Goal: Task Accomplishment & Management: Manage account settings

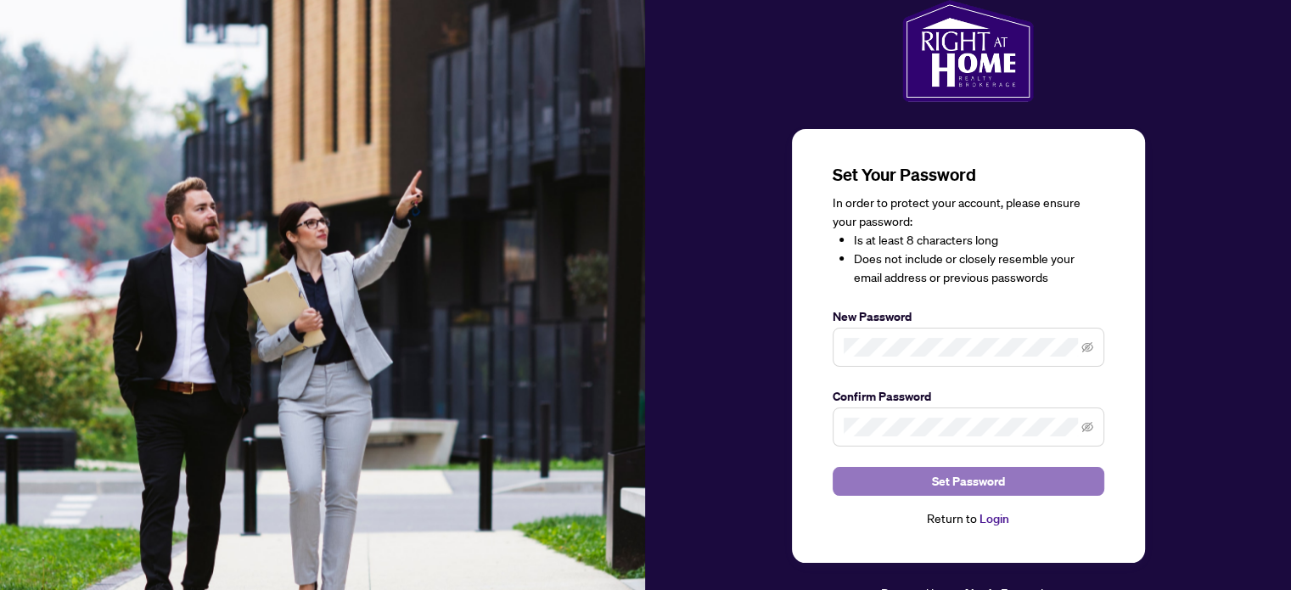
click at [936, 481] on span "Set Password" at bounding box center [968, 481] width 73 height 27
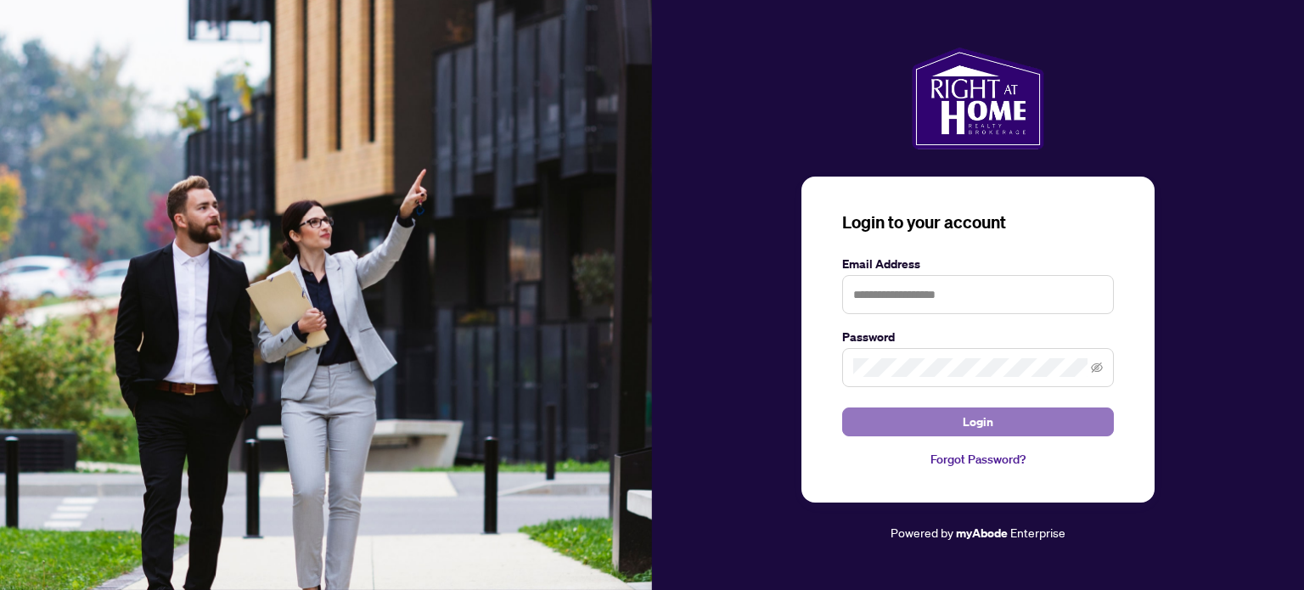
click at [917, 426] on button "Login" at bounding box center [978, 422] width 272 height 29
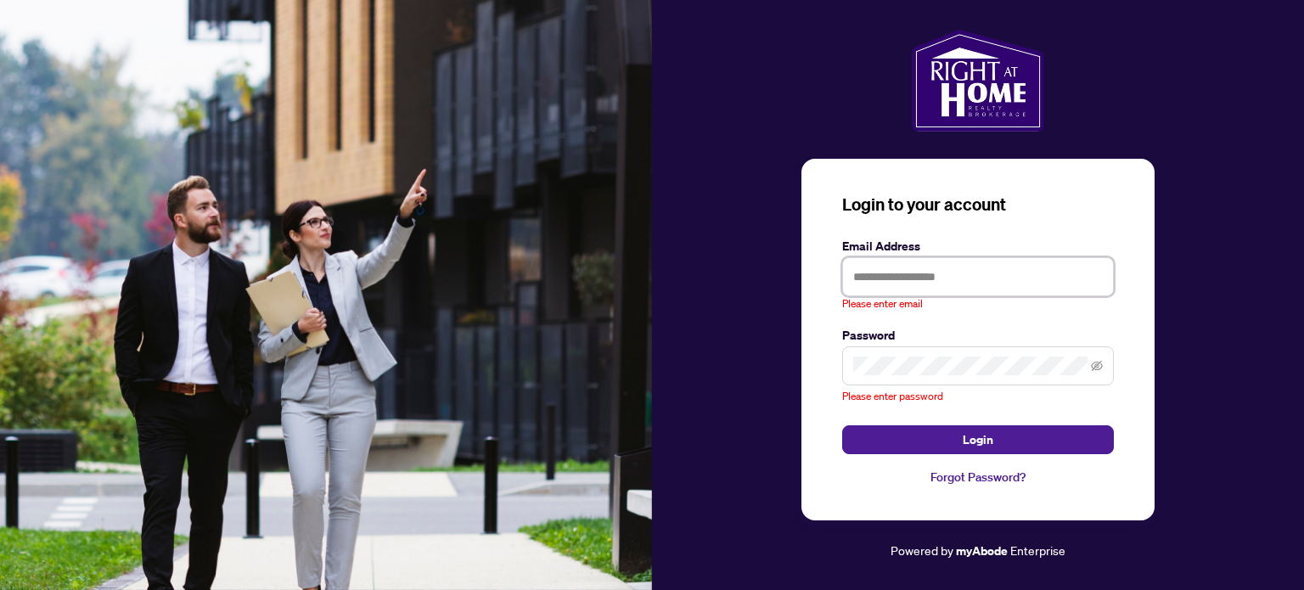
click at [868, 285] on input "text" at bounding box center [978, 276] width 272 height 39
type input "**********"
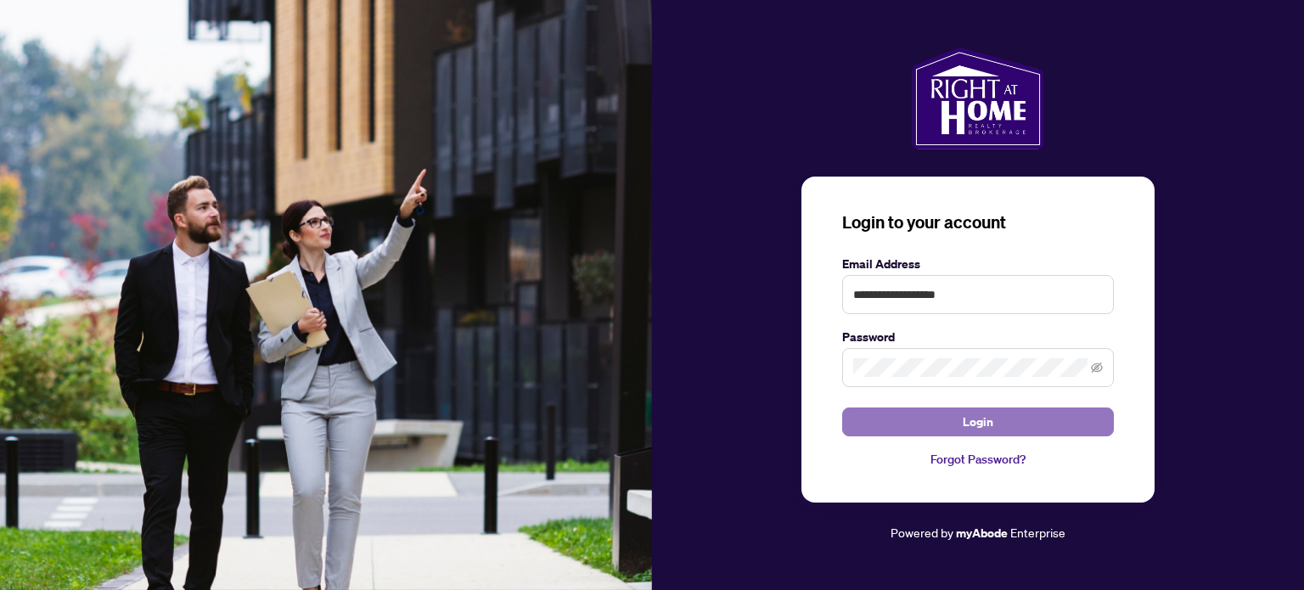
click at [1015, 419] on button "Login" at bounding box center [978, 422] width 272 height 29
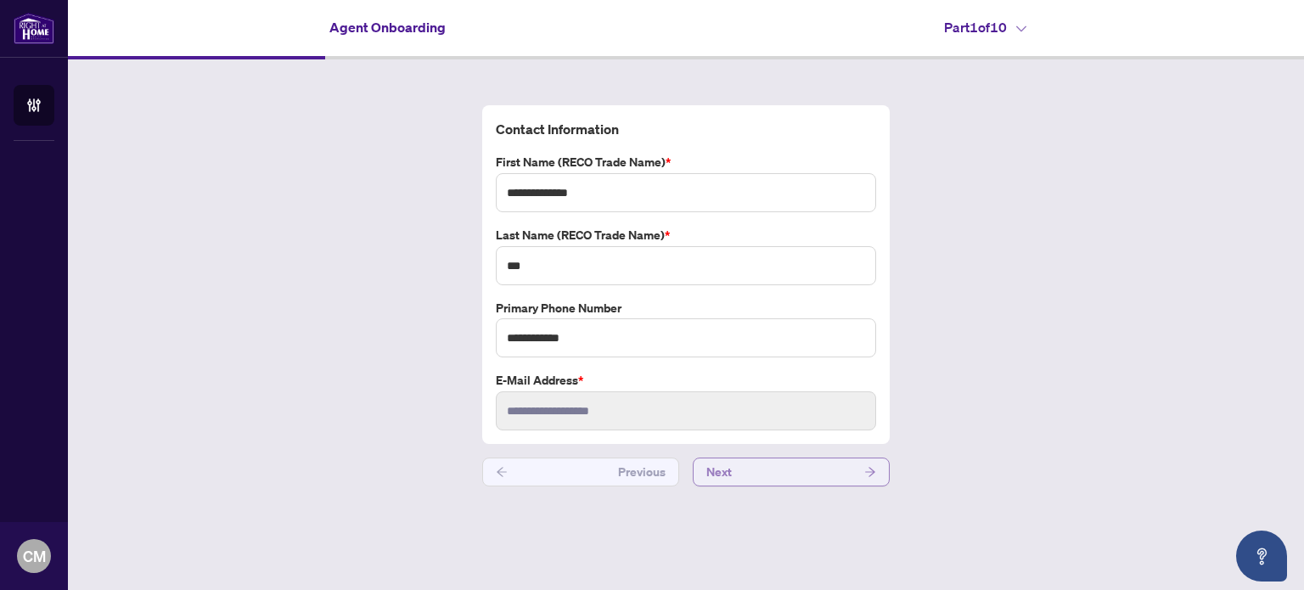
click at [734, 469] on button "Next" at bounding box center [791, 472] width 197 height 29
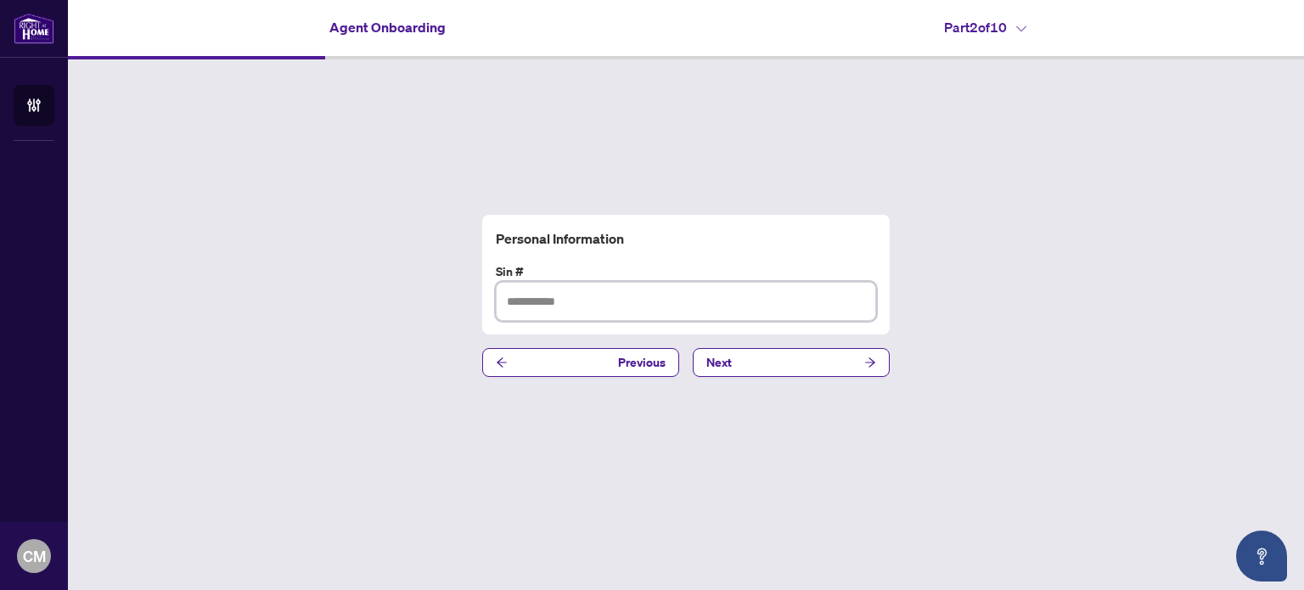
click at [543, 306] on input "text" at bounding box center [686, 301] width 380 height 39
type input "**********"
click at [711, 363] on span "Next" at bounding box center [718, 362] width 25 height 27
click at [567, 301] on input "text" at bounding box center [686, 301] width 380 height 39
click at [540, 298] on input "*********" at bounding box center [686, 301] width 380 height 39
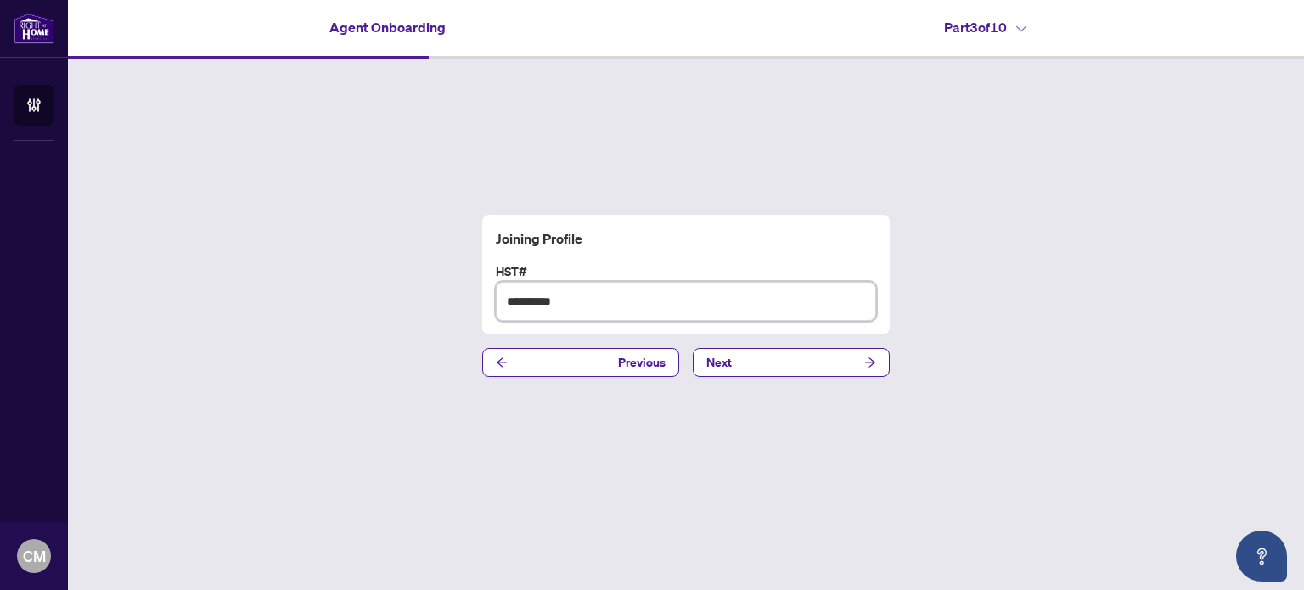
click at [571, 298] on input "**********" at bounding box center [686, 301] width 380 height 39
type input "**********"
click at [727, 359] on span "Next" at bounding box center [718, 362] width 25 height 27
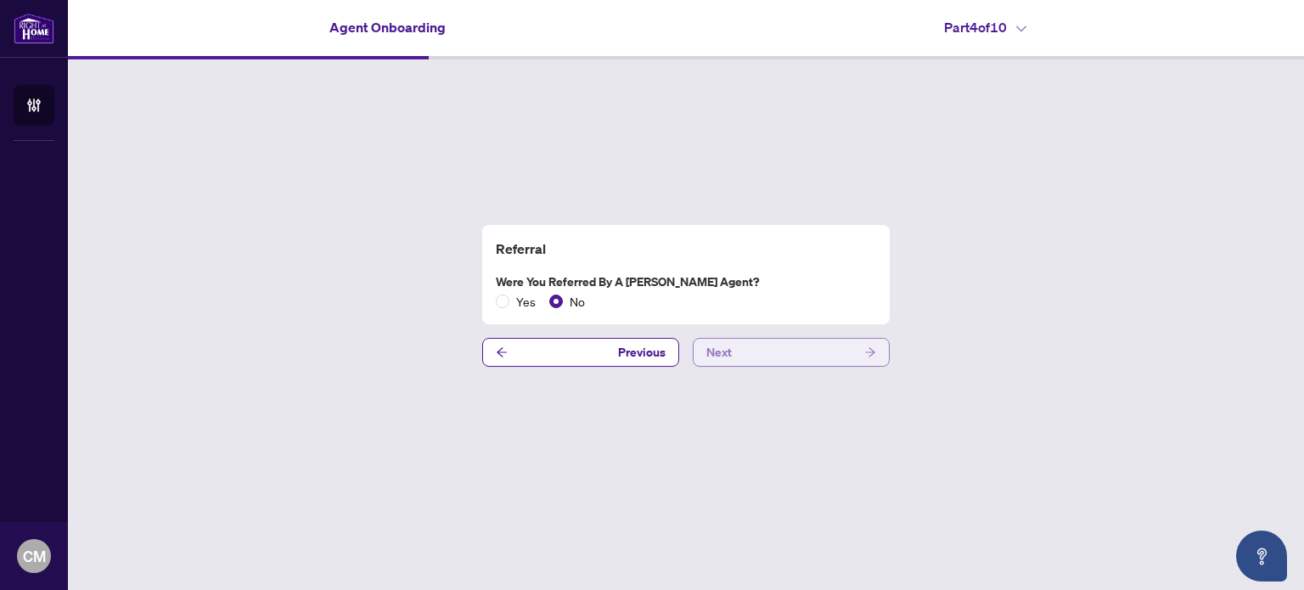
click at [730, 355] on span "Next" at bounding box center [718, 352] width 25 height 27
click at [575, 302] on span "No" at bounding box center [577, 301] width 29 height 19
click at [741, 351] on button "Next" at bounding box center [791, 352] width 197 height 29
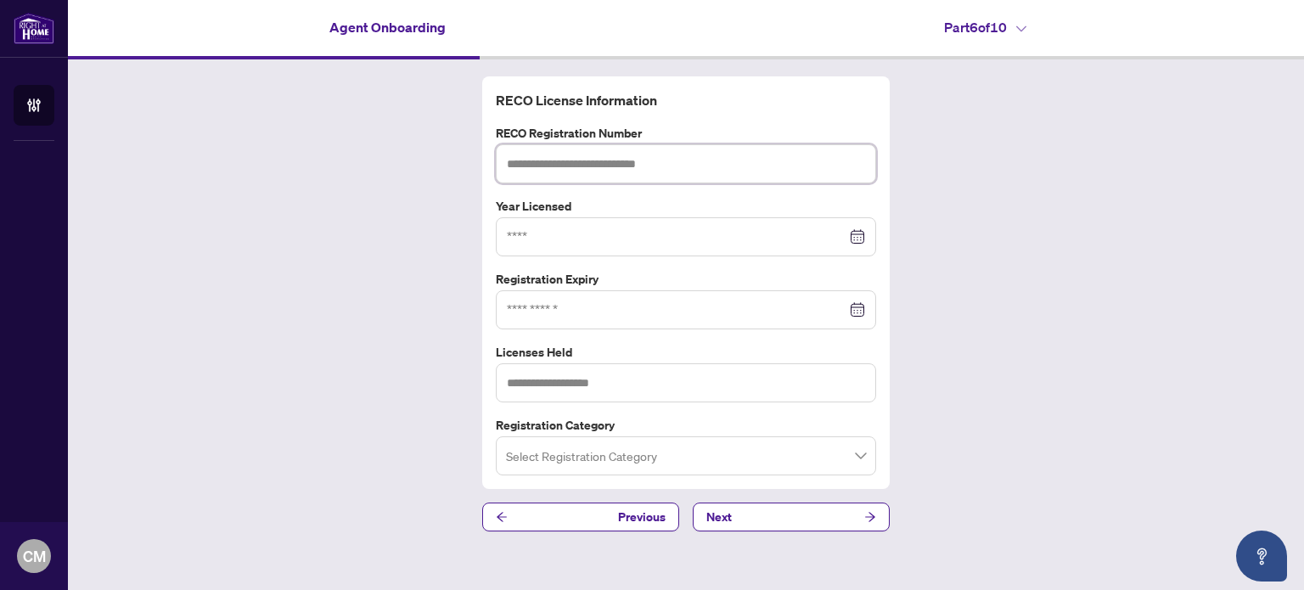
click at [509, 162] on input "text" at bounding box center [686, 163] width 380 height 39
type input "*******"
click at [515, 234] on input at bounding box center [677, 237] width 340 height 19
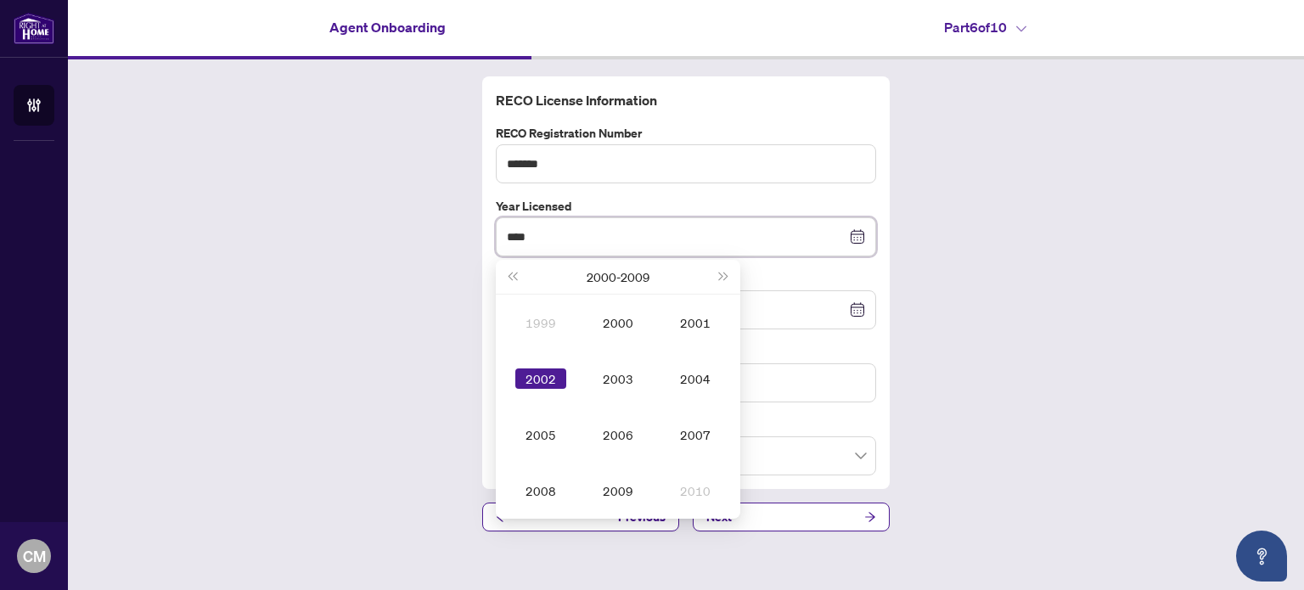
type input "****"
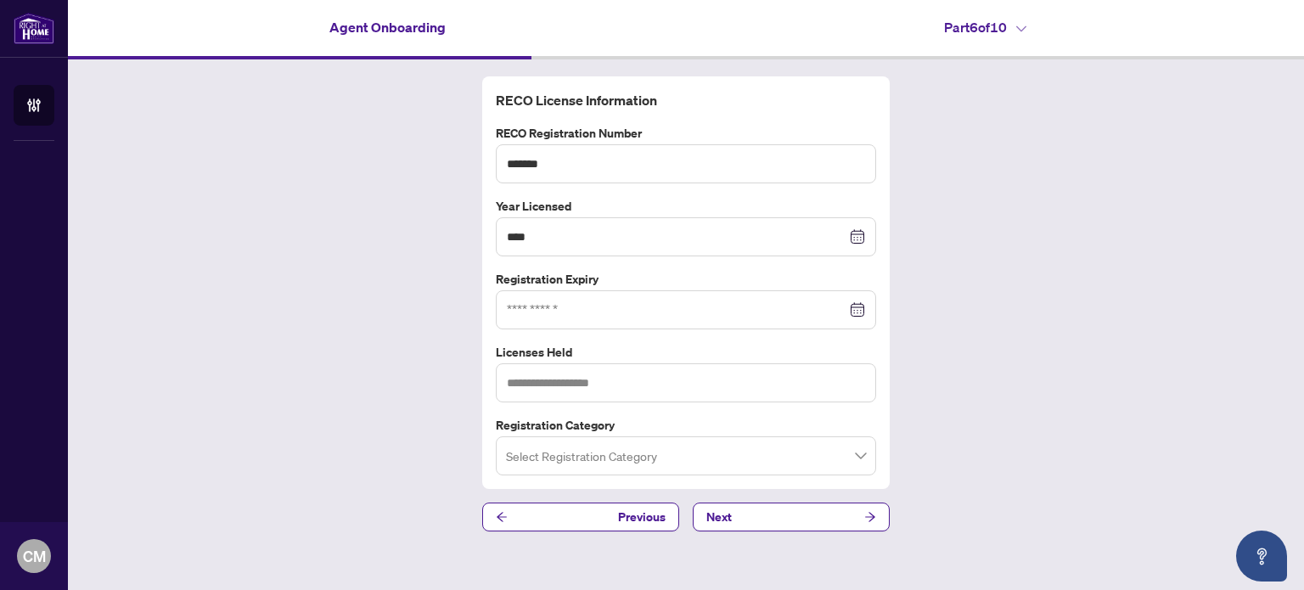
click at [686, 200] on label "Year Licensed" at bounding box center [686, 206] width 380 height 19
click at [571, 308] on input at bounding box center [677, 310] width 340 height 19
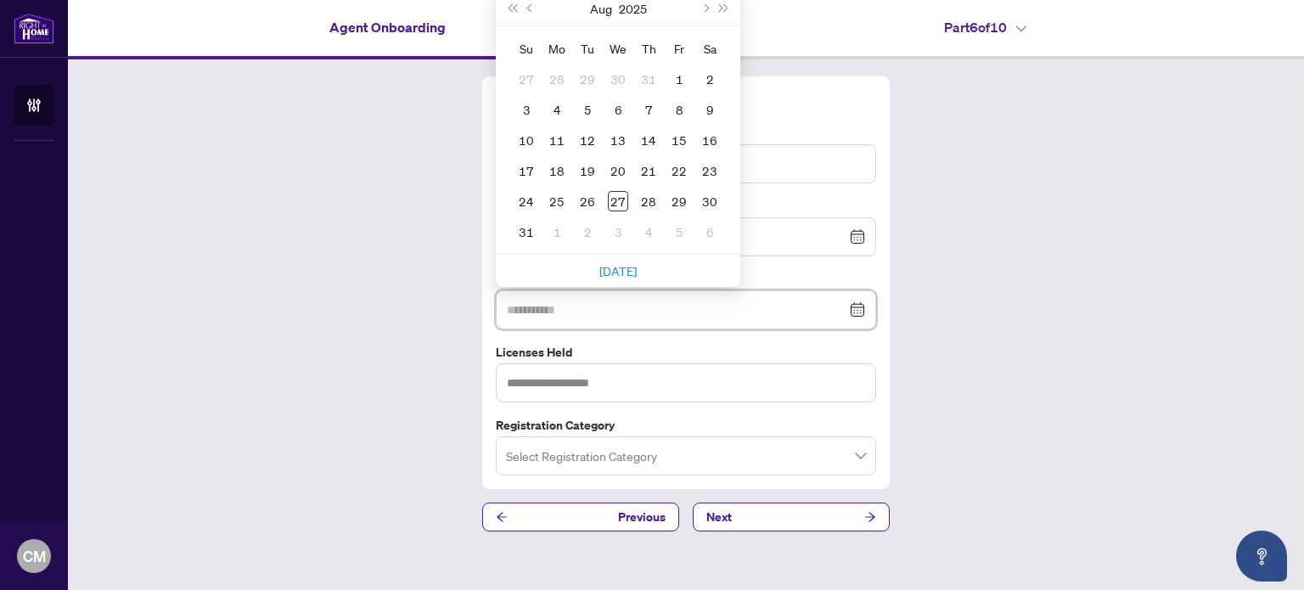
type input "**********"
click at [722, 6] on span "Next year (Control + right)" at bounding box center [724, 8] width 8 height 8
type input "**********"
click at [529, 6] on span "Previous month (PageUp)" at bounding box center [531, 8] width 8 height 8
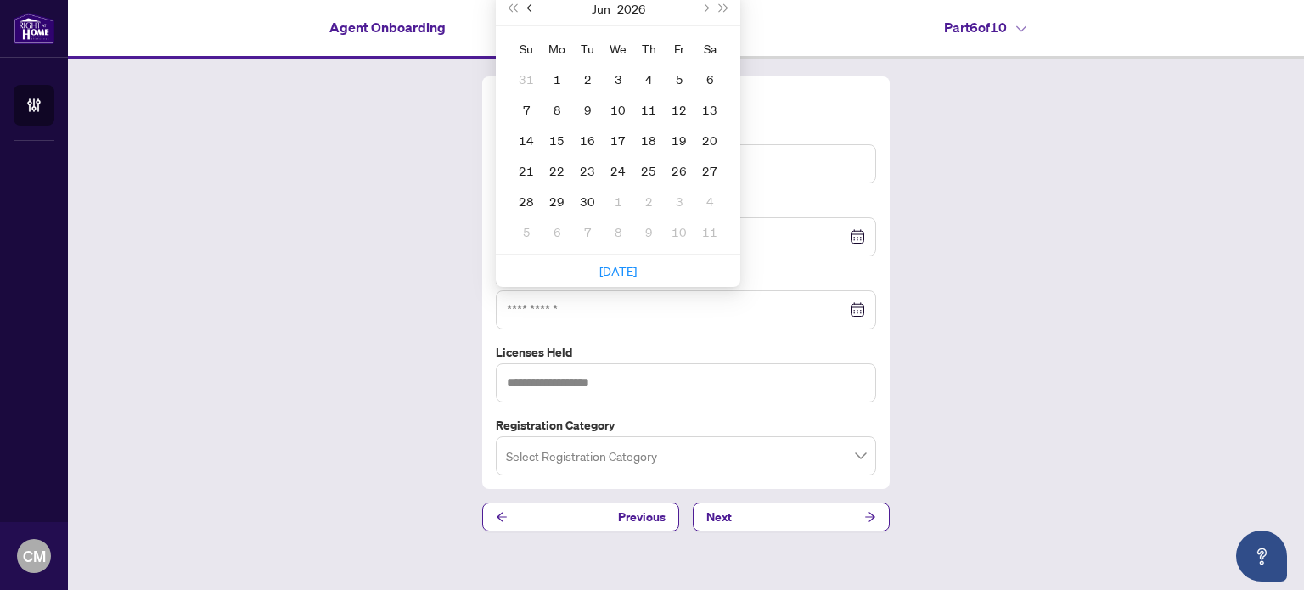
click at [529, 6] on span "Previous month (PageUp)" at bounding box center [531, 8] width 8 height 8
type input "**********"
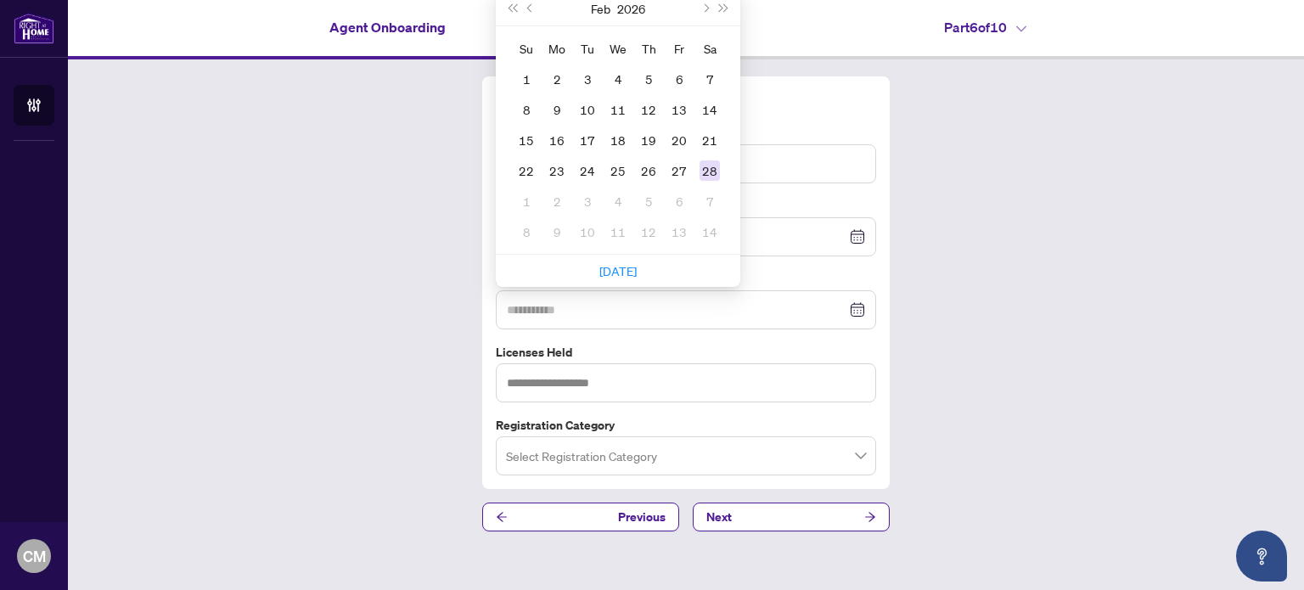
click at [712, 164] on div "28" at bounding box center [710, 170] width 20 height 20
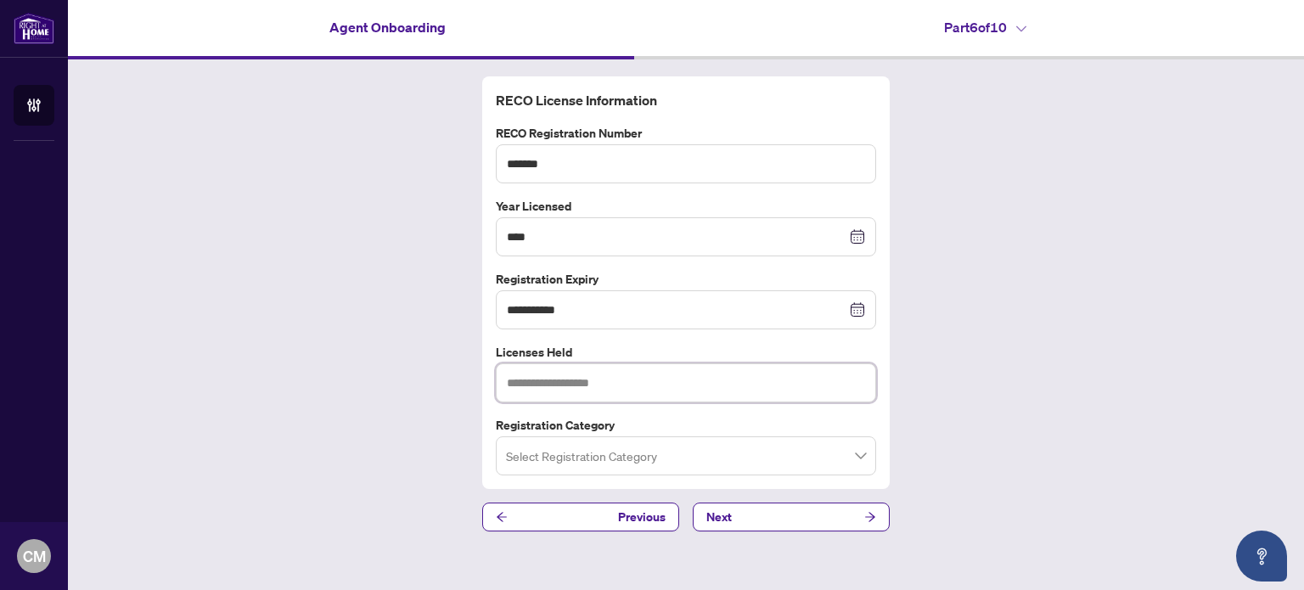
click at [582, 382] on input "text" at bounding box center [686, 382] width 380 height 39
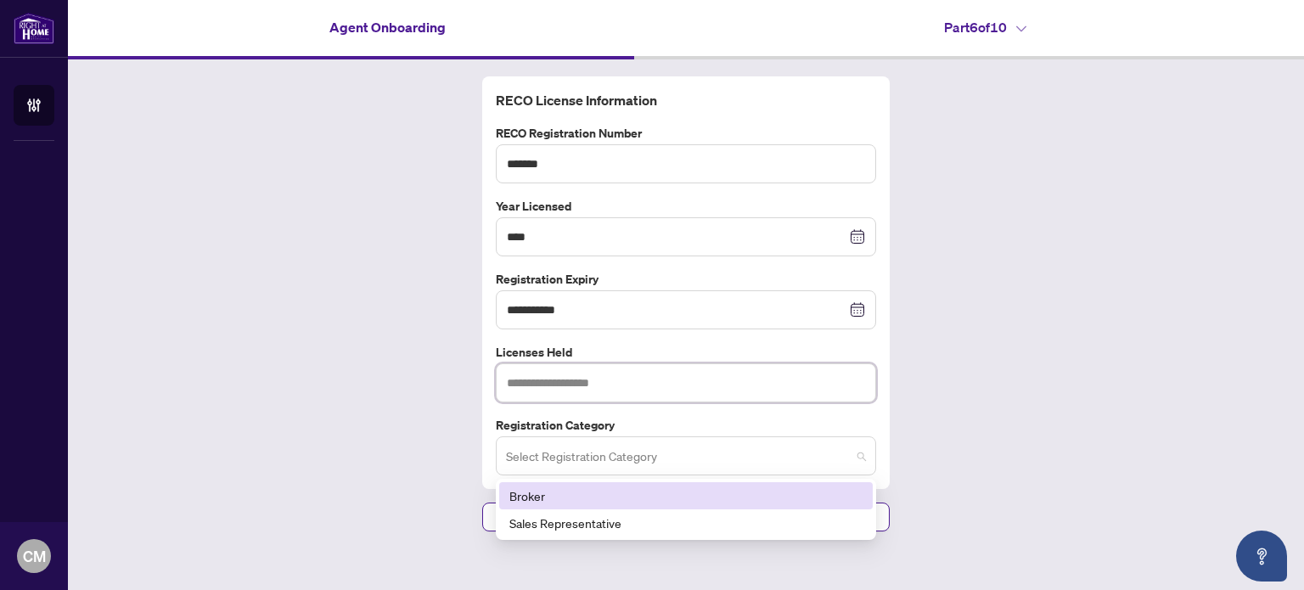
click at [862, 456] on span at bounding box center [686, 456] width 360 height 32
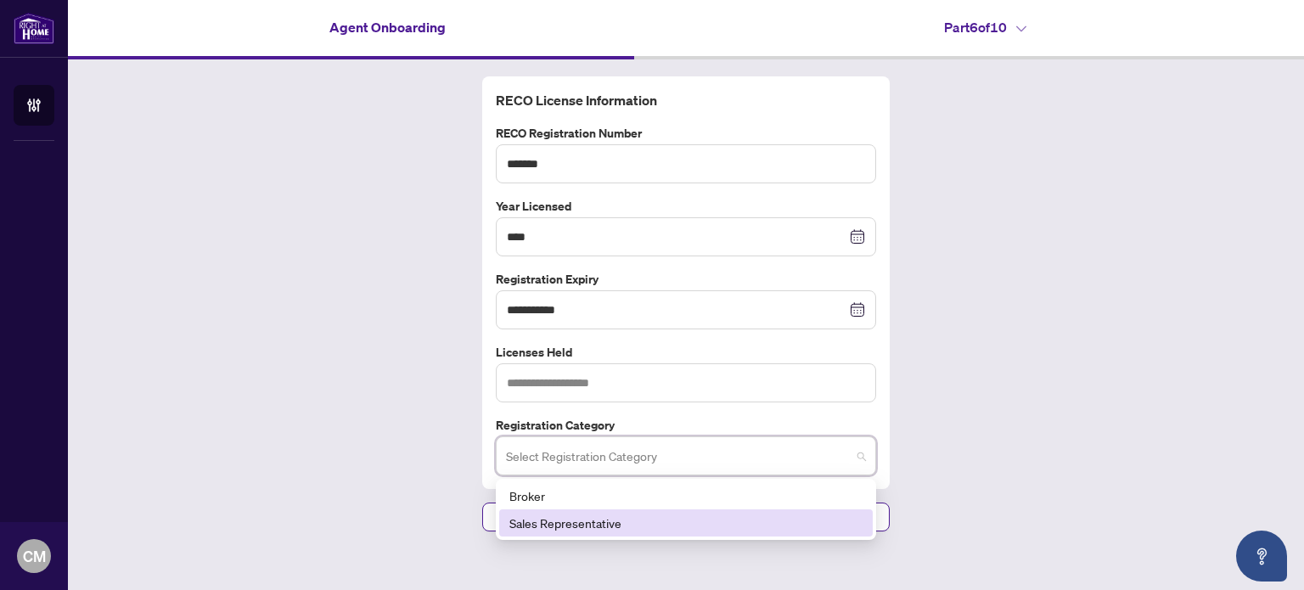
click at [640, 525] on div "Sales Representative" at bounding box center [685, 523] width 353 height 19
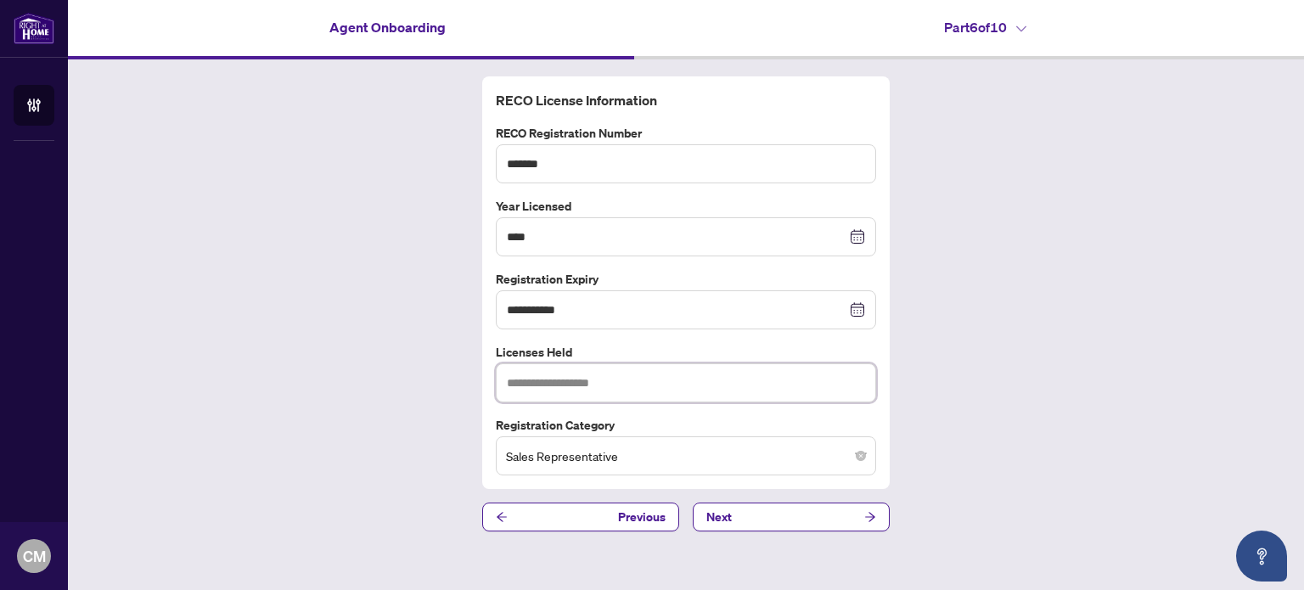
click at [612, 376] on input "text" at bounding box center [686, 382] width 380 height 39
click at [857, 238] on icon "close-circle" at bounding box center [859, 237] width 12 height 12
click at [549, 236] on input at bounding box center [677, 237] width 340 height 19
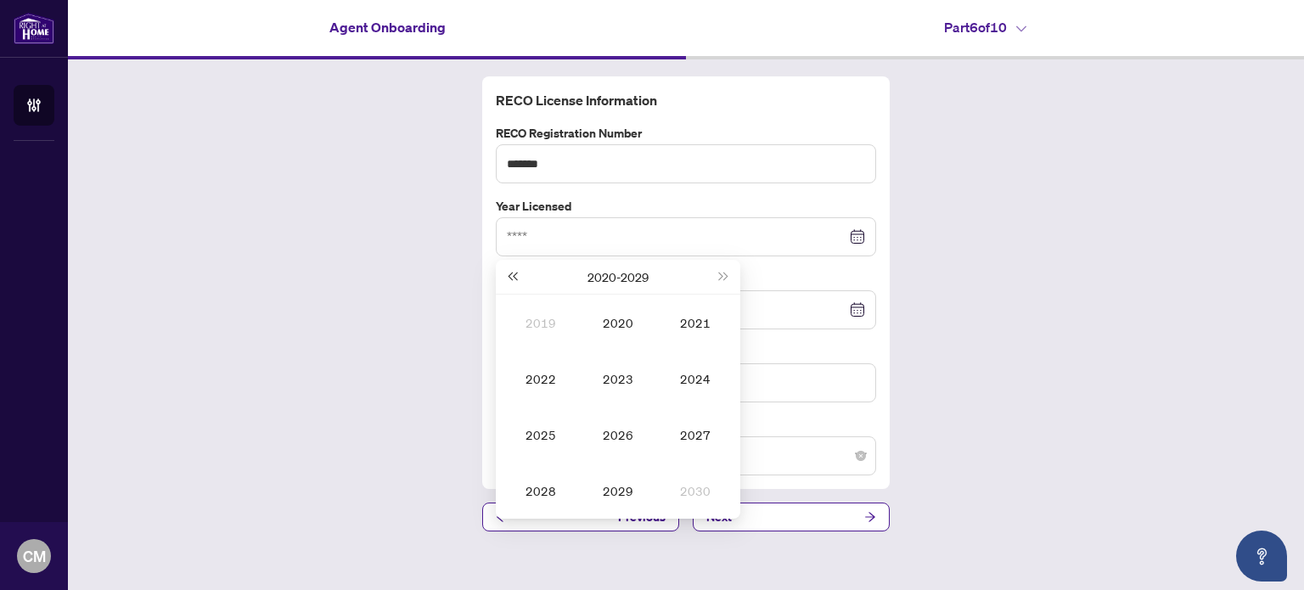
click at [514, 275] on span "Last year (Control + left)" at bounding box center [512, 277] width 8 height 8
type input "****"
click at [539, 374] on div "2002" at bounding box center [540, 378] width 51 height 20
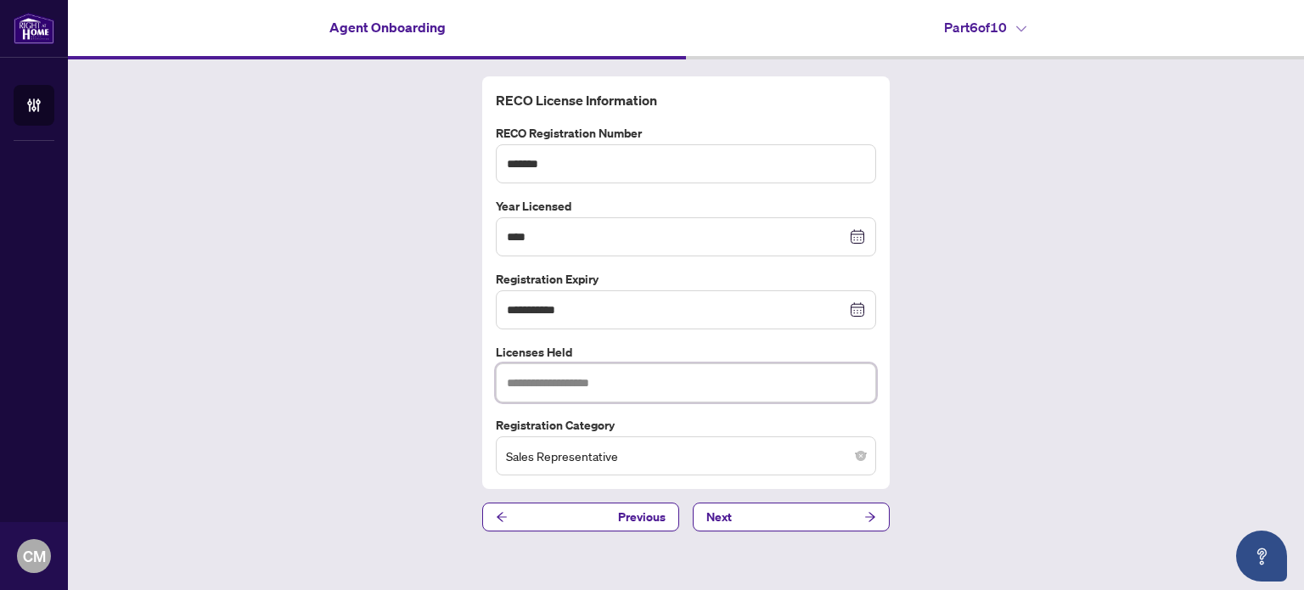
click at [620, 379] on input "text" at bounding box center [686, 382] width 380 height 39
click at [757, 512] on button "Next" at bounding box center [791, 517] width 197 height 29
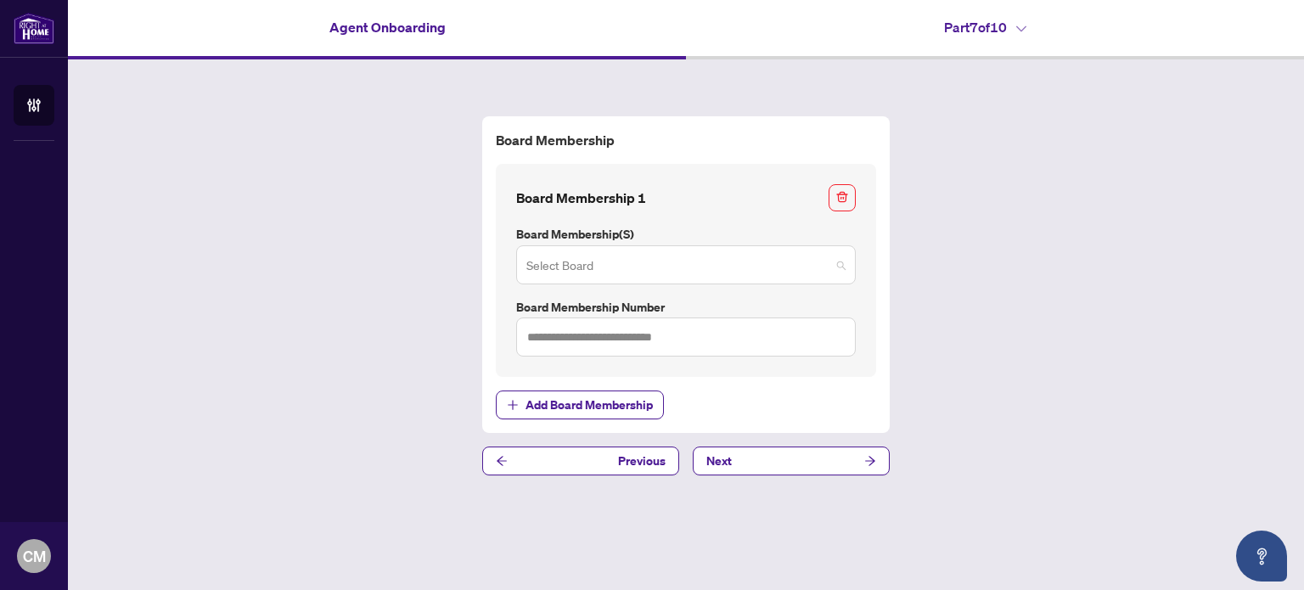
click at [836, 265] on span at bounding box center [685, 265] width 319 height 32
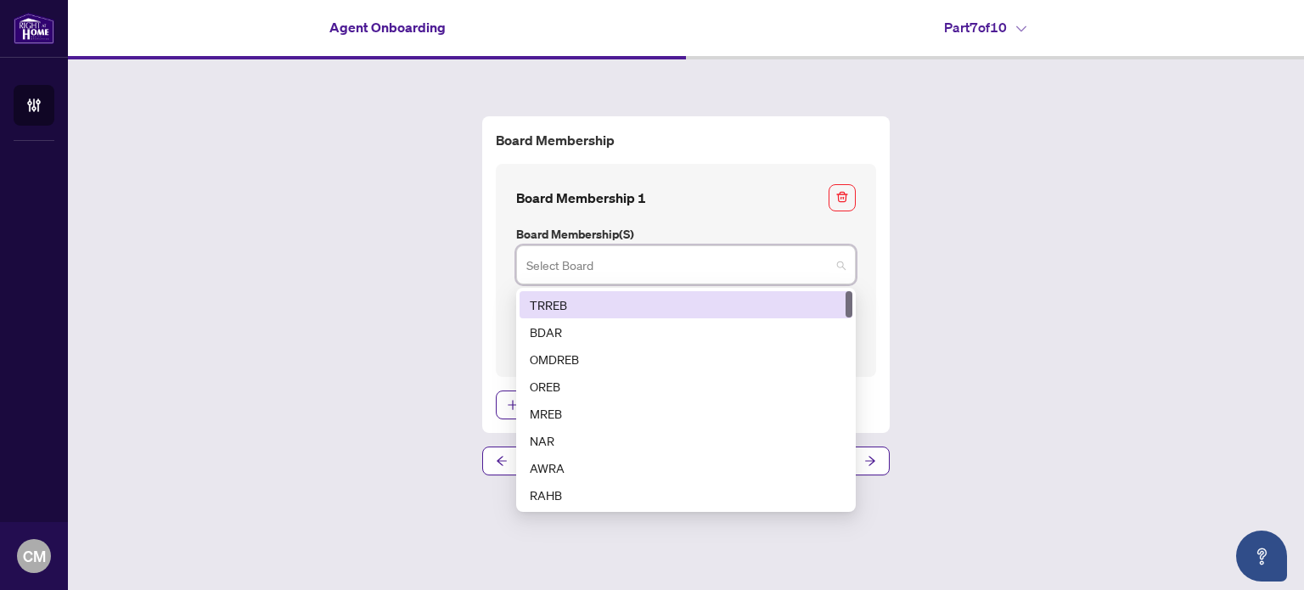
click at [680, 302] on div "TRREB" at bounding box center [686, 304] width 312 height 19
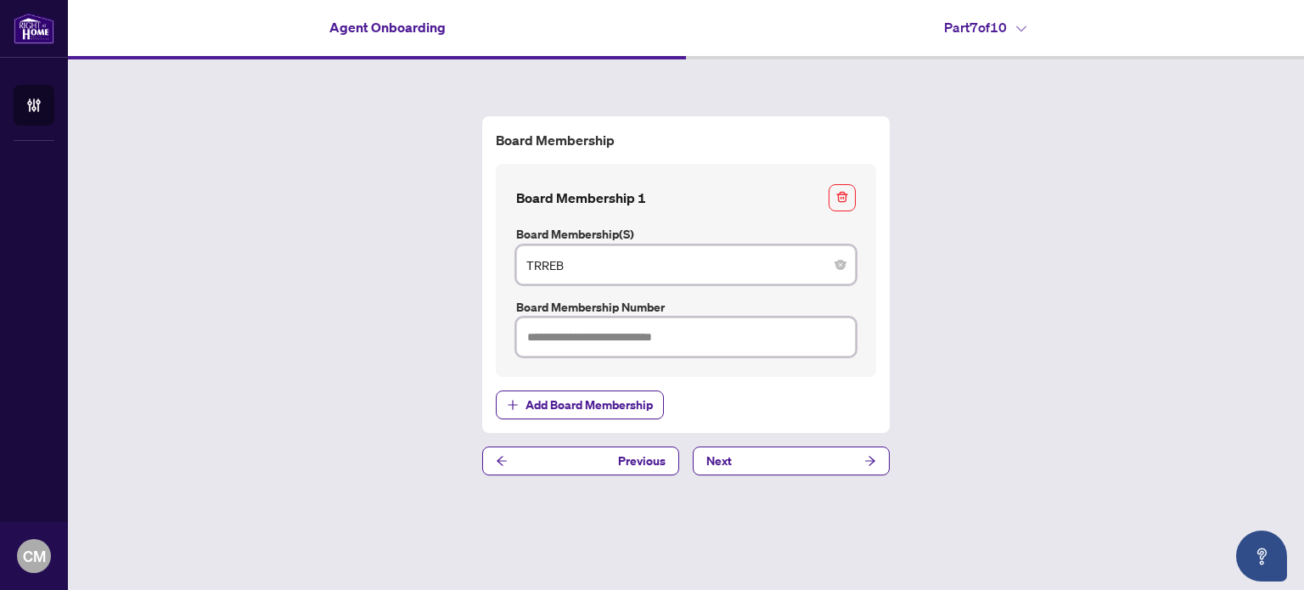
click at [638, 337] on input "text" at bounding box center [686, 337] width 340 height 39
type input "*******"
click at [740, 462] on button "Next" at bounding box center [791, 461] width 197 height 29
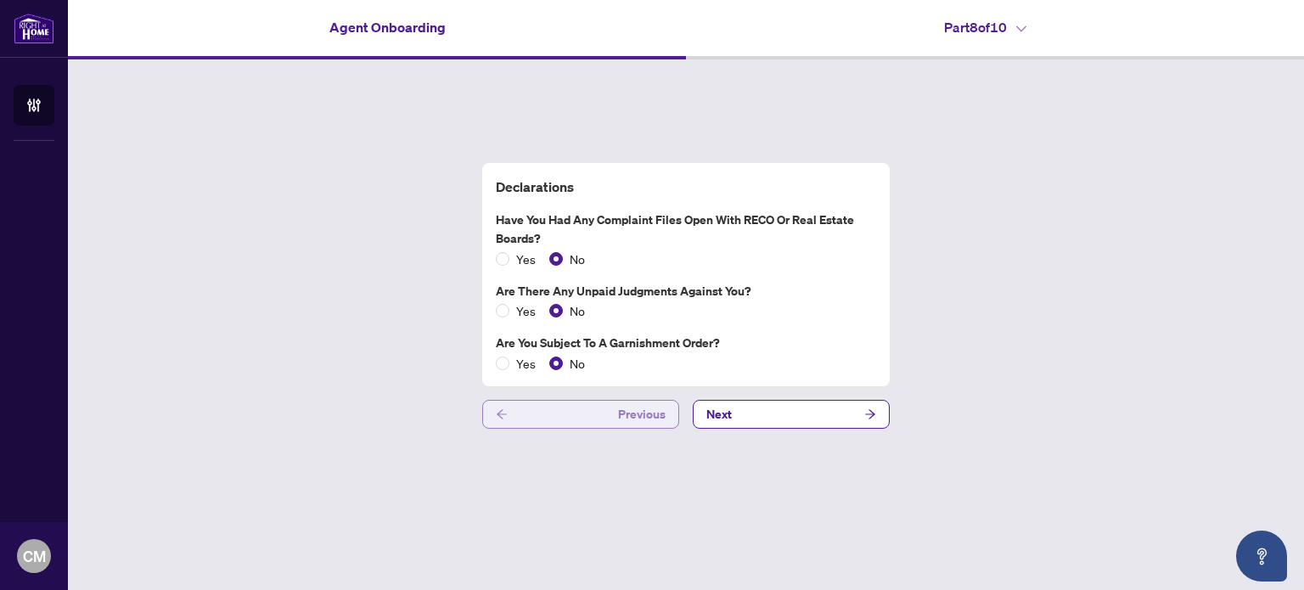
click at [501, 418] on icon "arrow-left" at bounding box center [502, 414] width 10 height 9
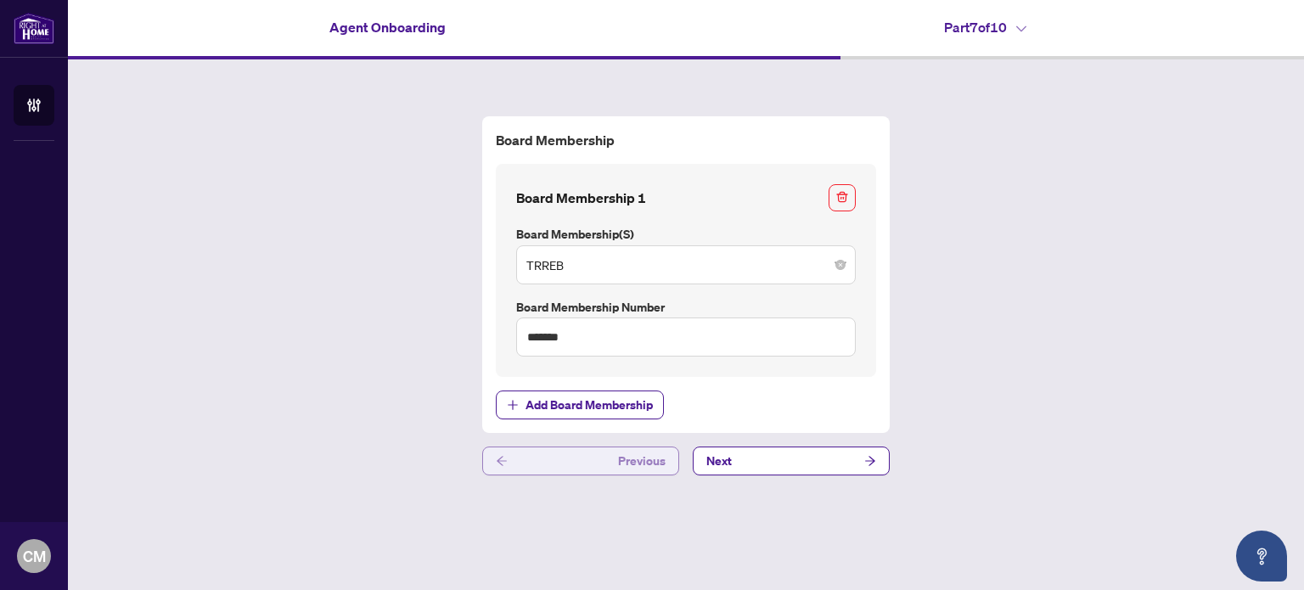
click at [498, 460] on icon "arrow-left" at bounding box center [502, 461] width 10 height 9
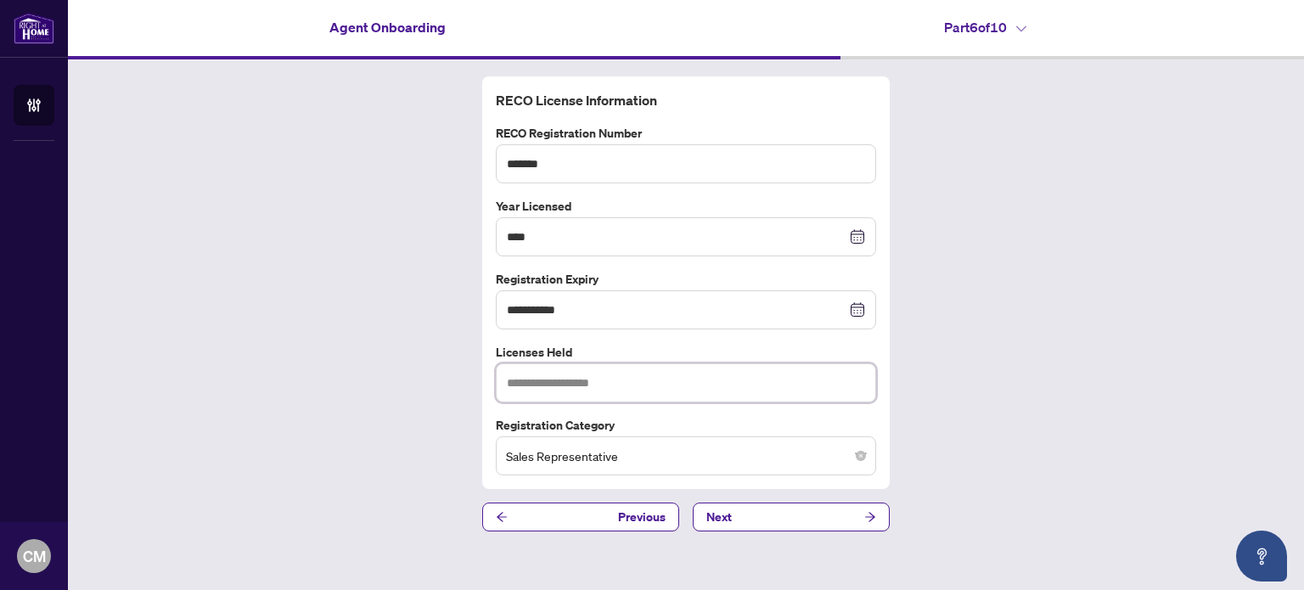
click at [522, 382] on input "text" at bounding box center [686, 382] width 380 height 39
type input "**********"
click at [721, 520] on span "Next" at bounding box center [718, 516] width 25 height 27
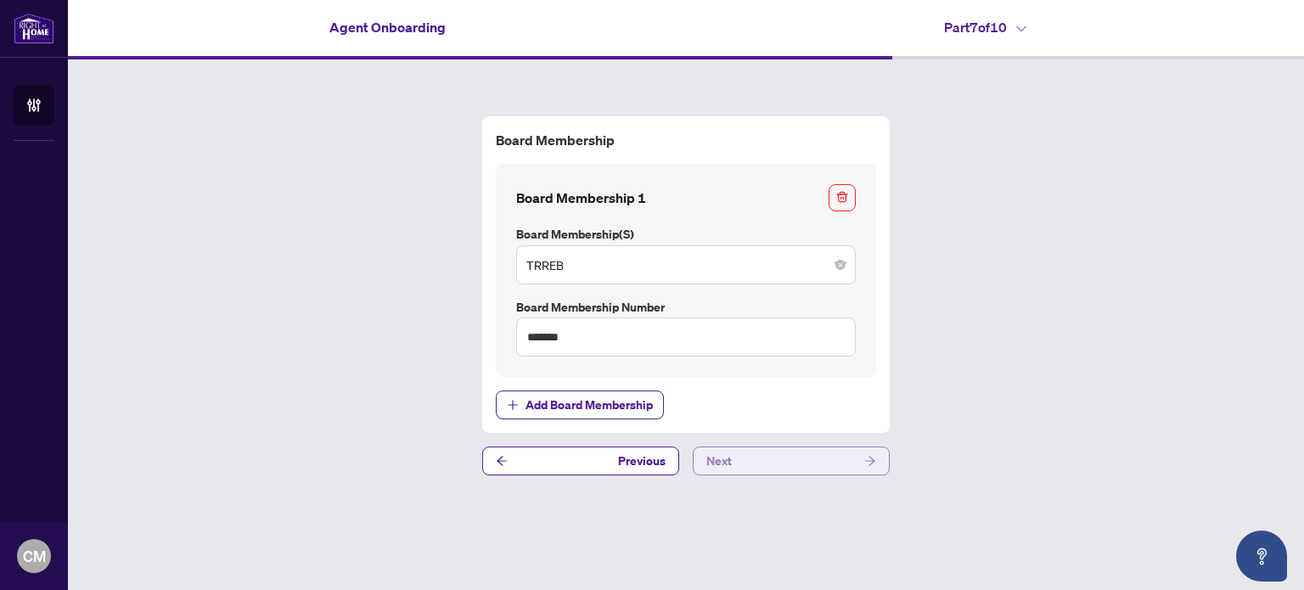
click at [722, 458] on span "Next" at bounding box center [718, 460] width 25 height 27
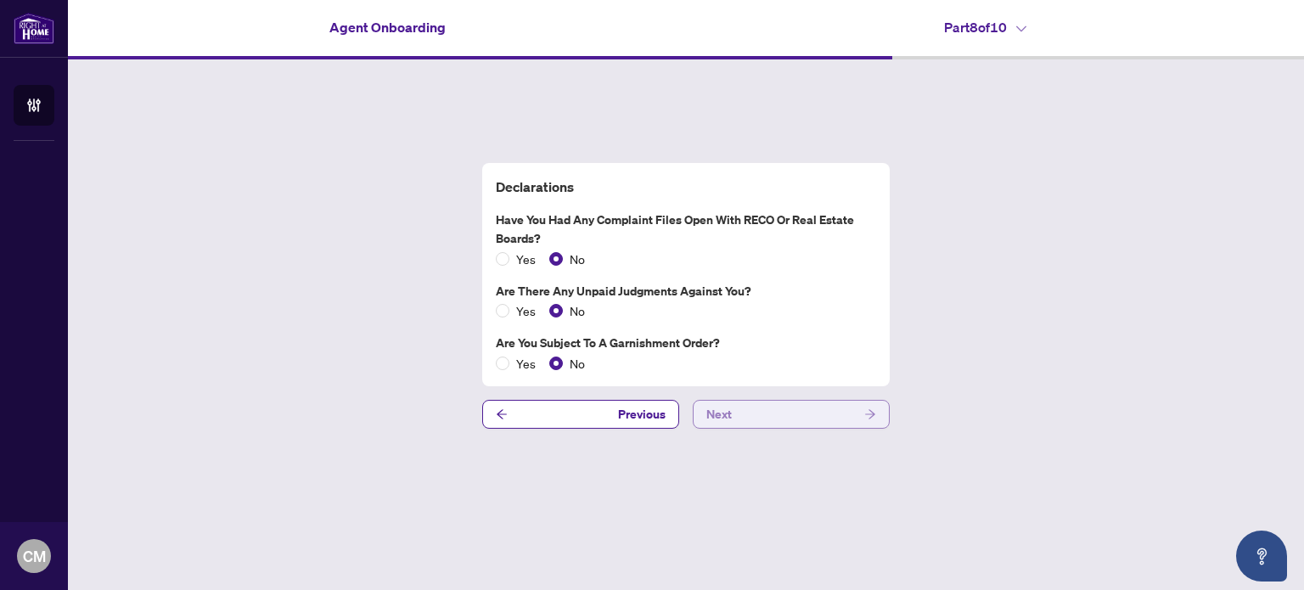
click at [729, 411] on span "Next" at bounding box center [718, 414] width 25 height 27
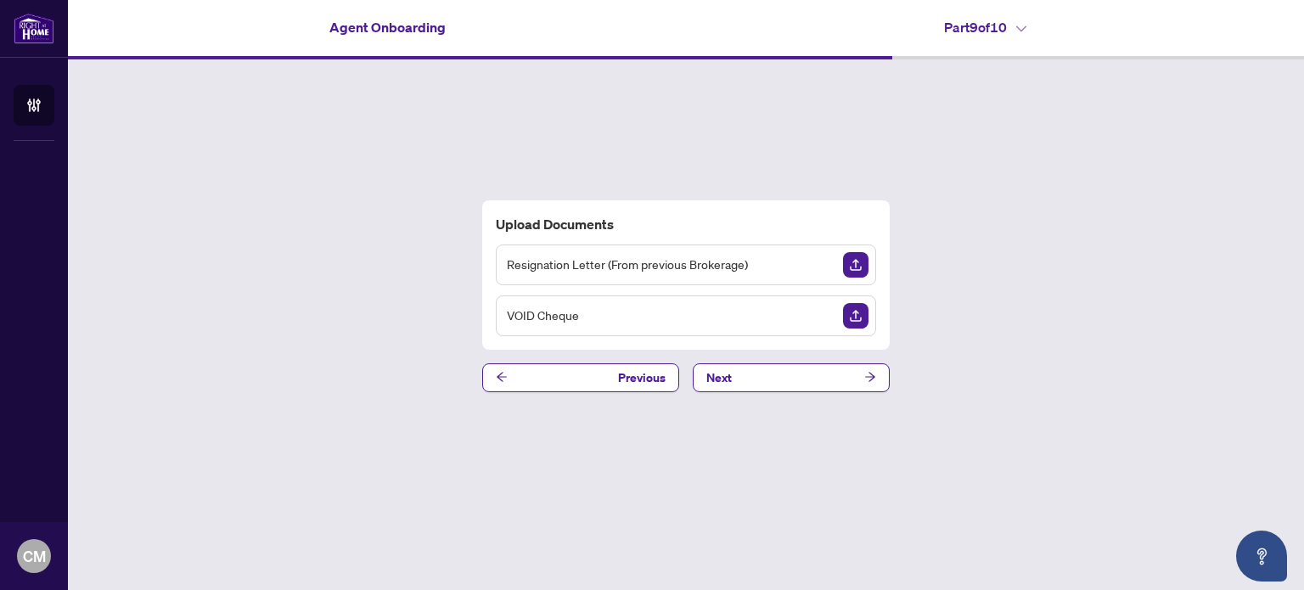
click at [681, 329] on div "VOID Cheque" at bounding box center [686, 315] width 380 height 41
click at [721, 378] on span "Next" at bounding box center [718, 377] width 25 height 27
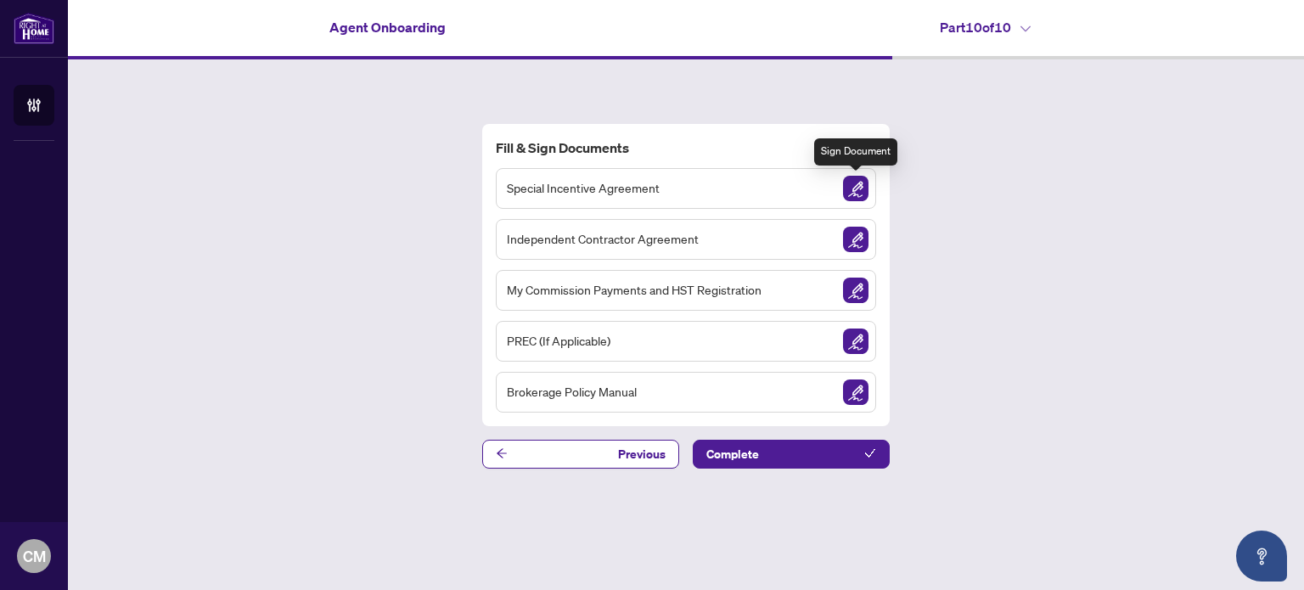
click at [862, 187] on img "Sign Document" at bounding box center [855, 188] width 25 height 25
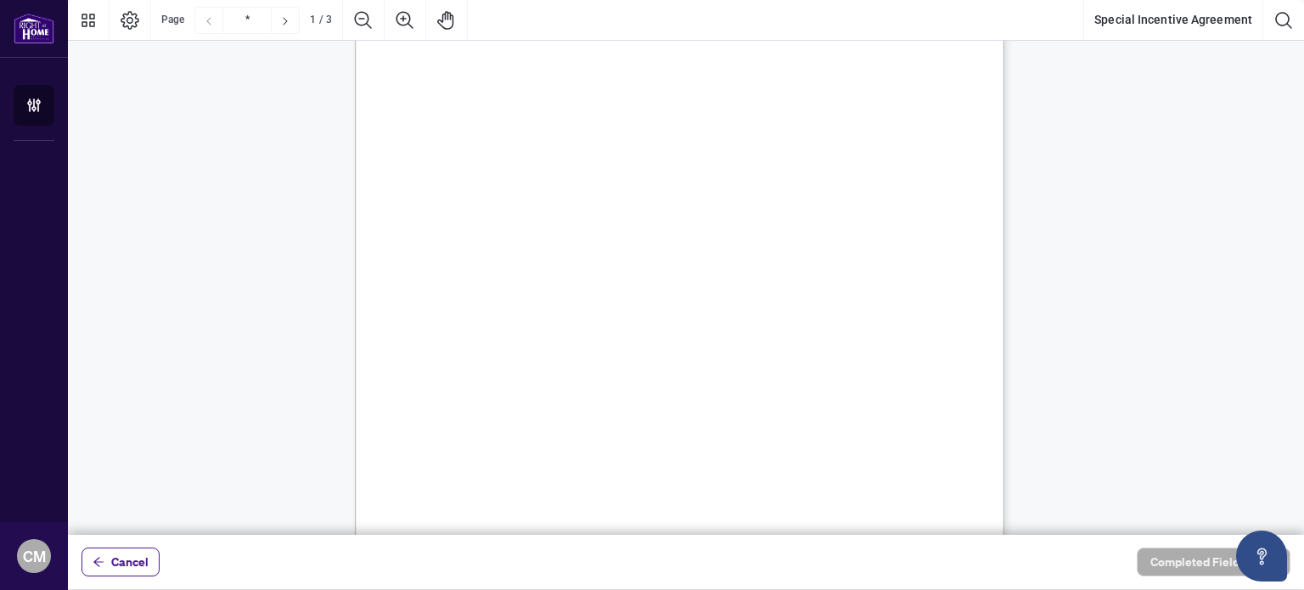
scroll to position [359, 0]
click at [746, 447] on div "Right at Home Realty, Brokerage [STREET_ADDRESS][PERSON_NAME] 416.345.6789 [DOM…" at bounding box center [761, 224] width 812 height 1051
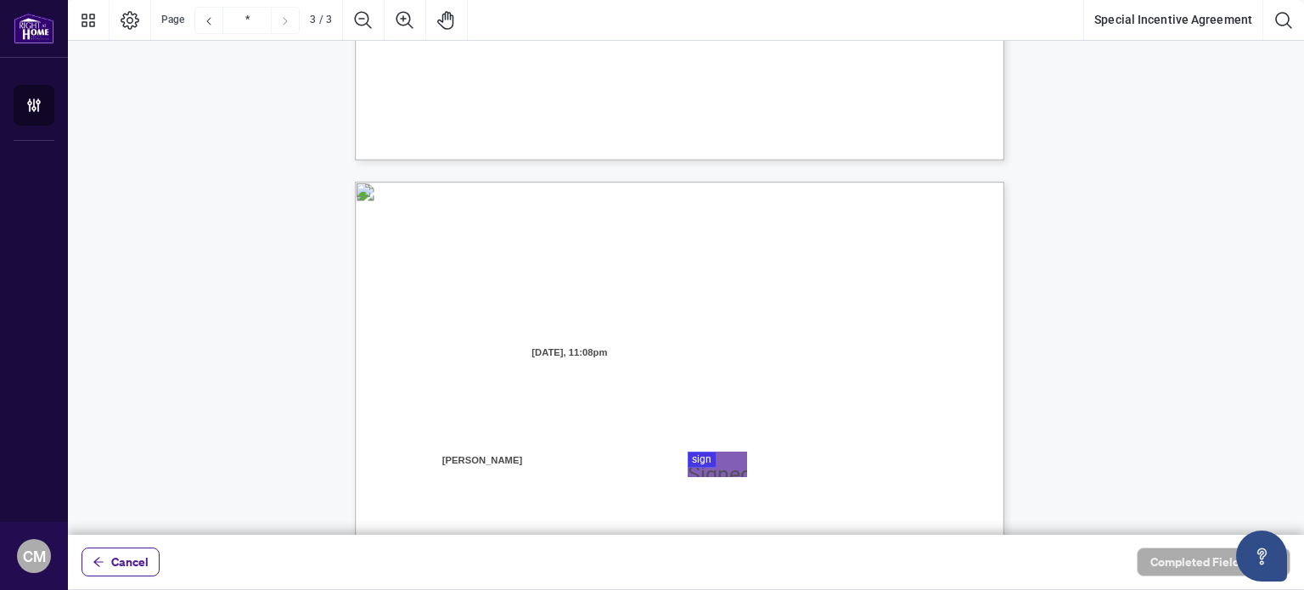
scroll to position [1601, 0]
click at [718, 458] on div at bounding box center [686, 267] width 1236 height 535
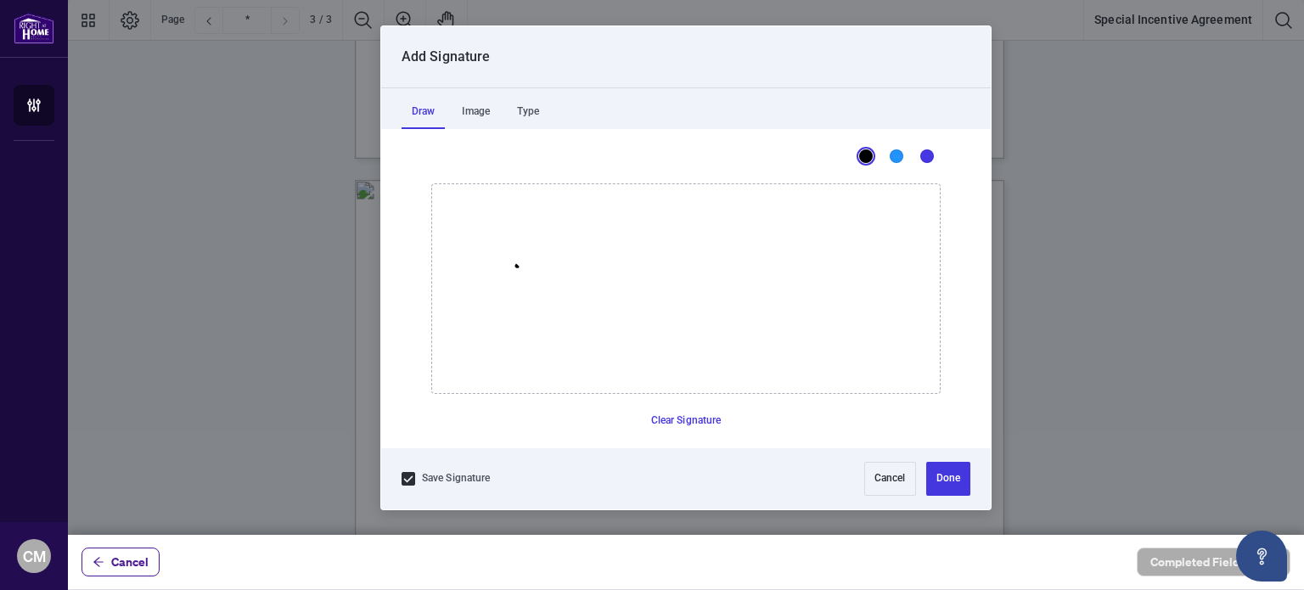
click at [516, 265] on icon "Drawing canvas" at bounding box center [686, 288] width 508 height 209
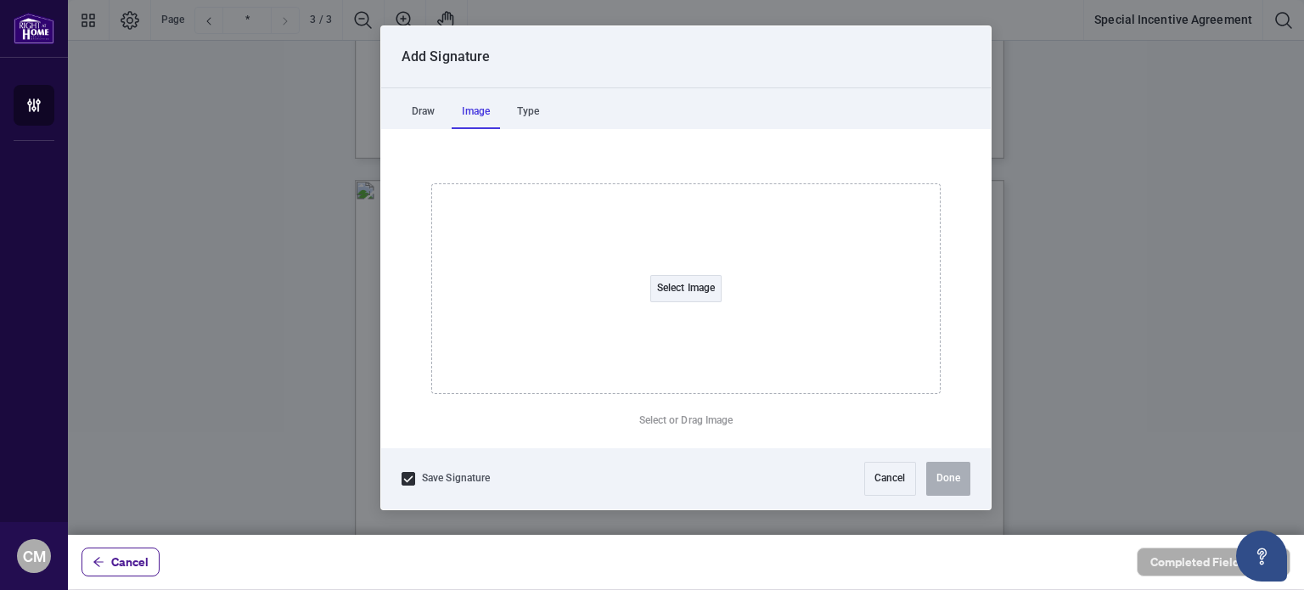
click at [478, 115] on div "Image" at bounding box center [476, 112] width 48 height 34
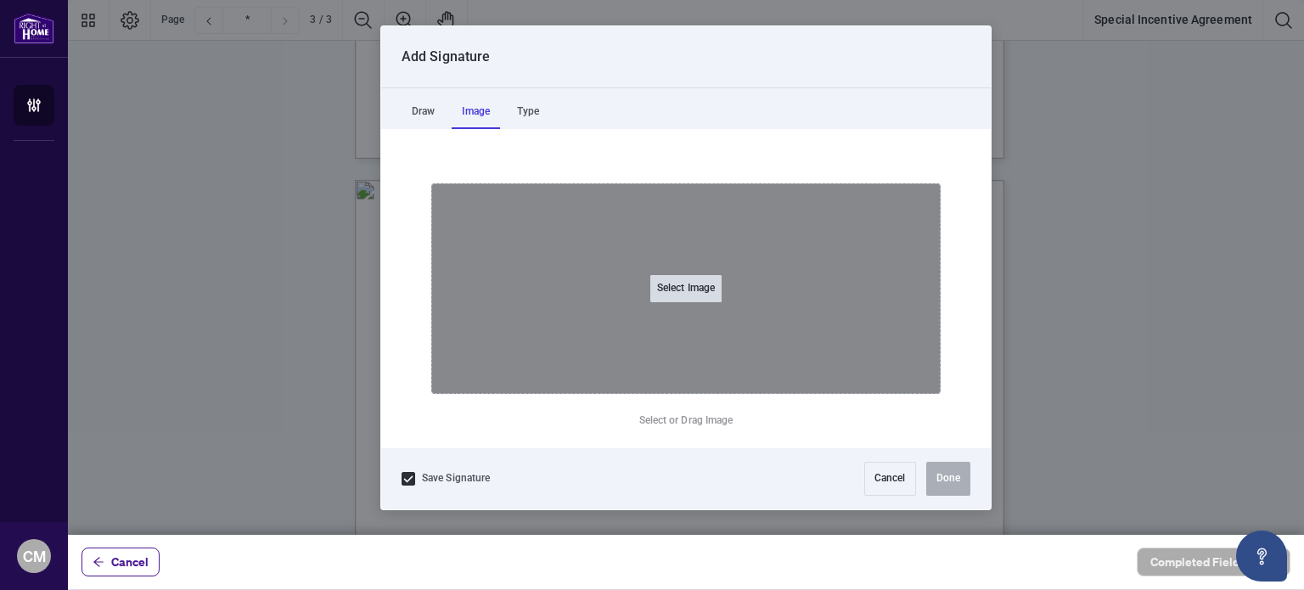
click at [674, 285] on button "Select Image" at bounding box center [685, 288] width 71 height 27
click at [686, 289] on input "Select Image" at bounding box center [793, 298] width 215 height 18
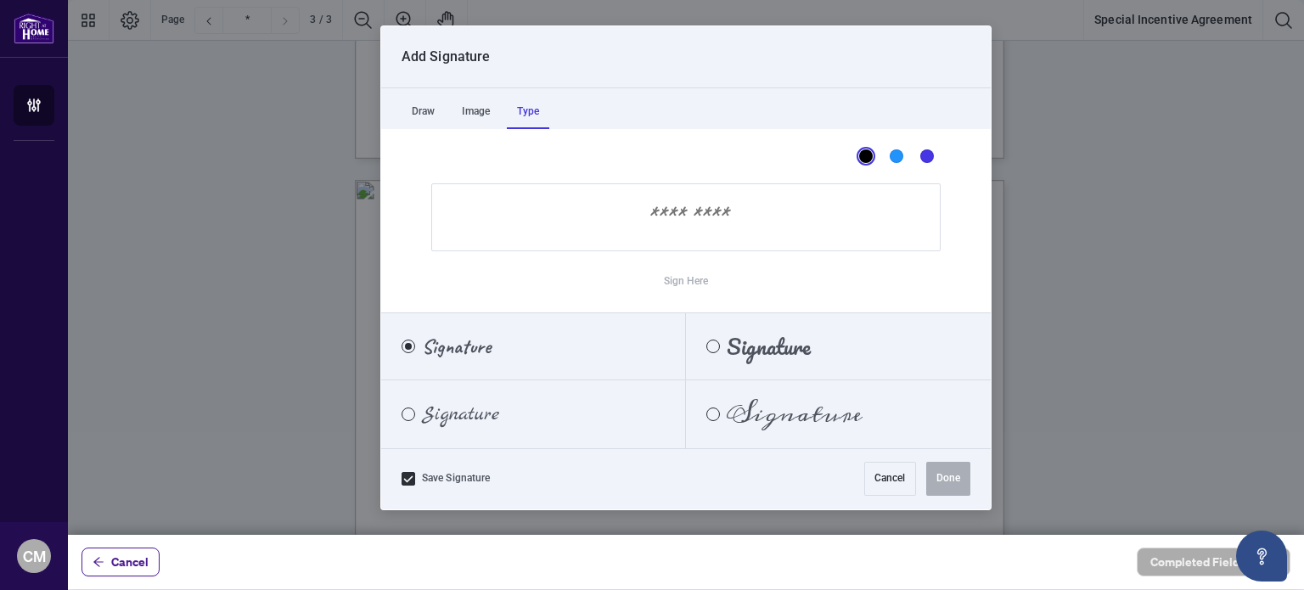
click at [530, 111] on div "Type" at bounding box center [528, 112] width 42 height 34
click at [559, 210] on input "Sign Here" at bounding box center [685, 217] width 509 height 68
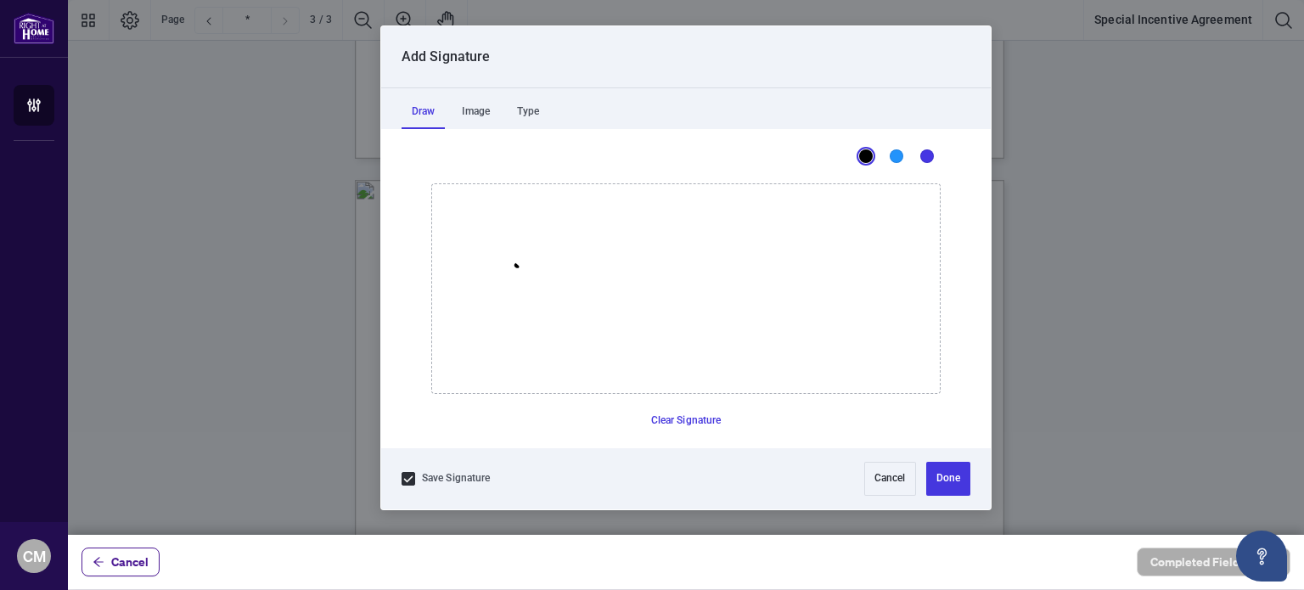
click at [414, 107] on div "Draw" at bounding box center [423, 112] width 43 height 34
drag, startPoint x: 499, startPoint y: 306, endPoint x: 573, endPoint y: 274, distance: 80.6
click at [573, 274] on icon "Drawing canvas" at bounding box center [686, 288] width 508 height 209
click at [694, 418] on button "Clear Signature" at bounding box center [686, 421] width 84 height 27
click at [517, 284] on icon "Drawing canvas" at bounding box center [686, 288] width 508 height 209
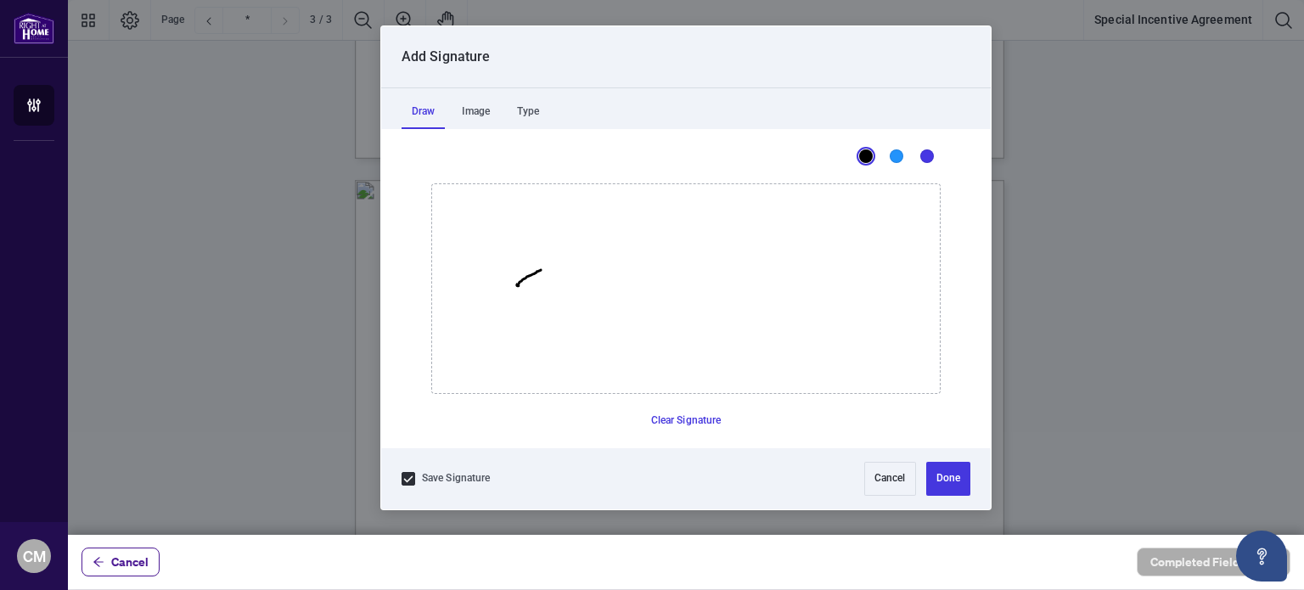
drag, startPoint x: 517, startPoint y: 284, endPoint x: 550, endPoint y: 265, distance: 38.4
click at [665, 424] on button "Clear Signature" at bounding box center [686, 421] width 84 height 27
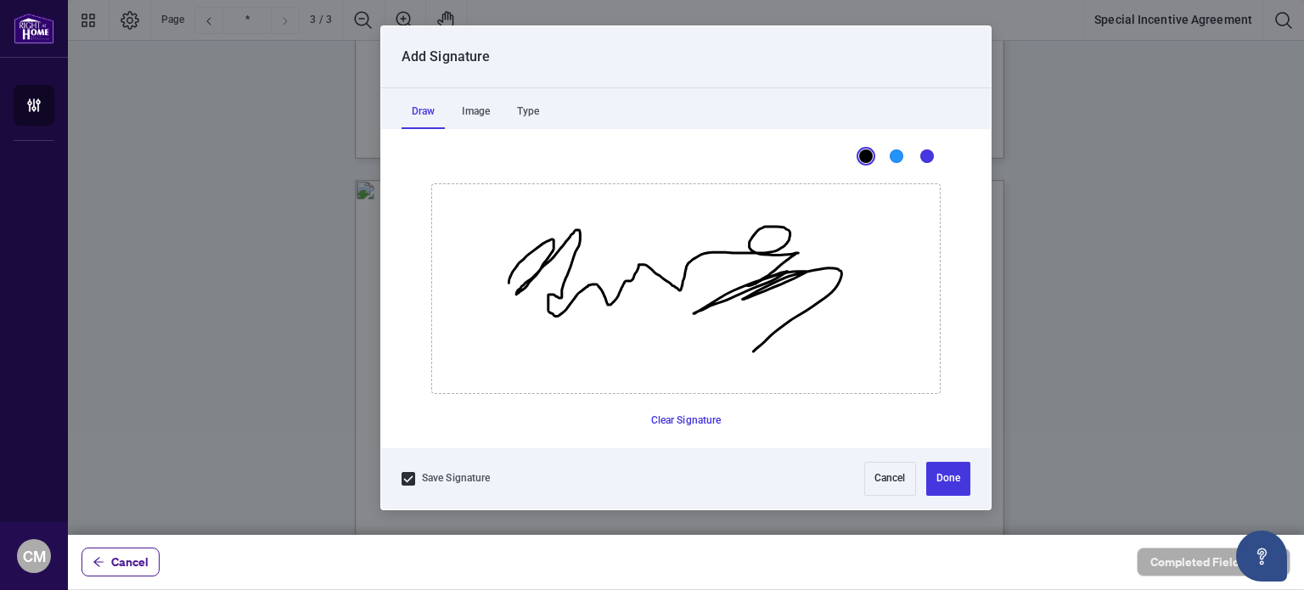
drag, startPoint x: 509, startPoint y: 282, endPoint x: 753, endPoint y: 351, distance: 254.0
click at [753, 351] on icon "Drawing canvas" at bounding box center [686, 288] width 508 height 209
click at [693, 418] on button "Clear Signature" at bounding box center [686, 421] width 84 height 27
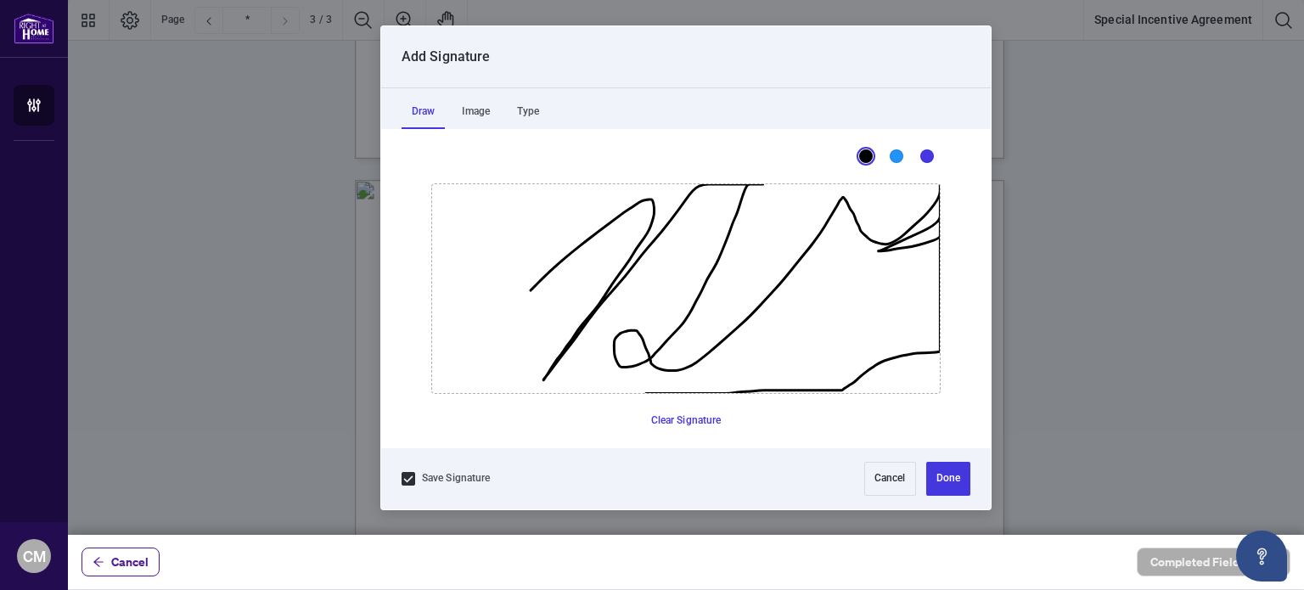
drag, startPoint x: 530, startPoint y: 290, endPoint x: 673, endPoint y: 422, distance: 195.3
click at [673, 393] on icon "Drawing canvas" at bounding box center [686, 288] width 508 height 209
click at [673, 422] on button "Clear Signature" at bounding box center [686, 421] width 84 height 27
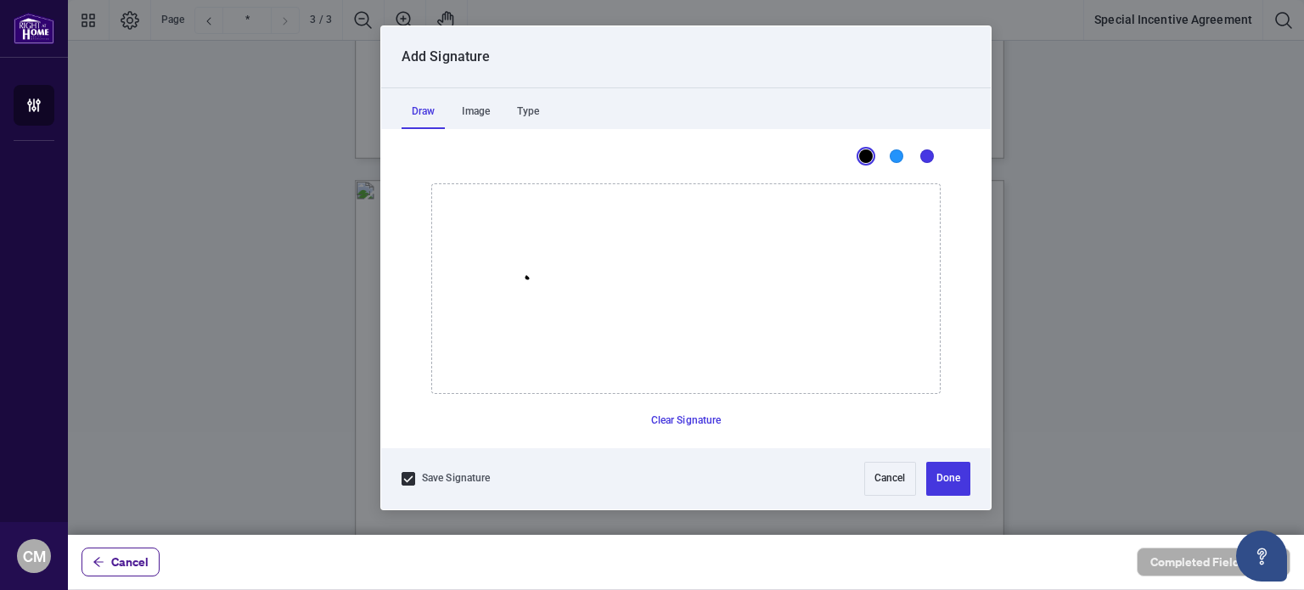
click at [526, 277] on icon "Drawing canvas" at bounding box center [686, 288] width 508 height 209
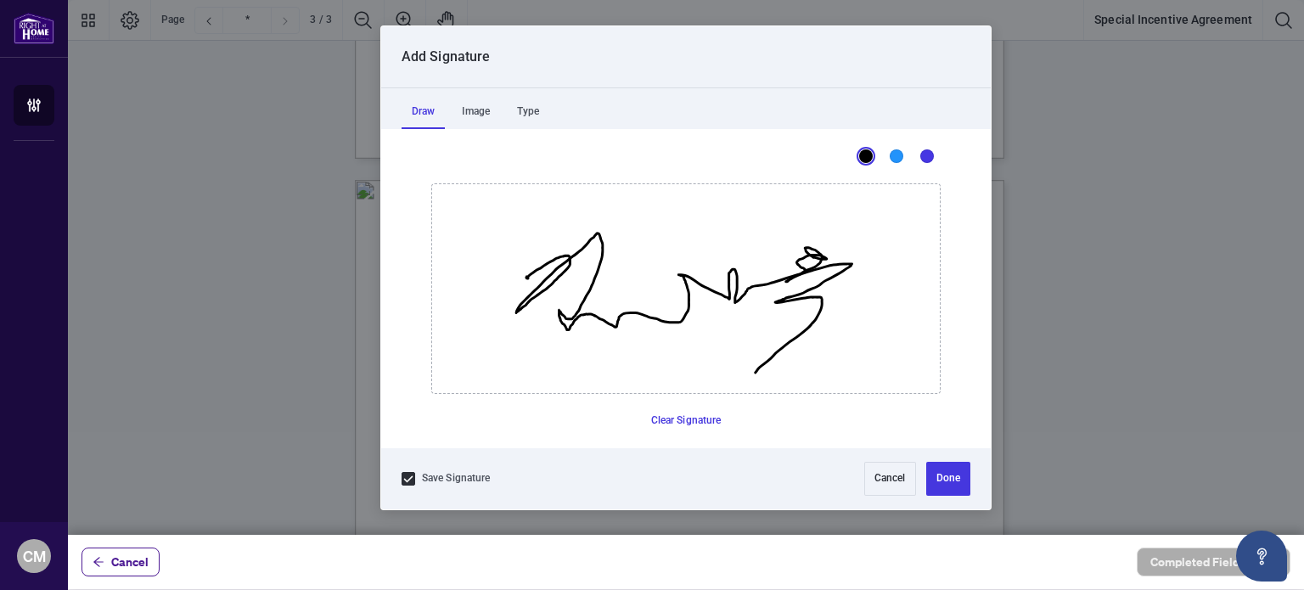
drag, startPoint x: 526, startPoint y: 277, endPoint x: 755, endPoint y: 372, distance: 247.4
click at [689, 418] on button "Clear Signature" at bounding box center [686, 421] width 84 height 27
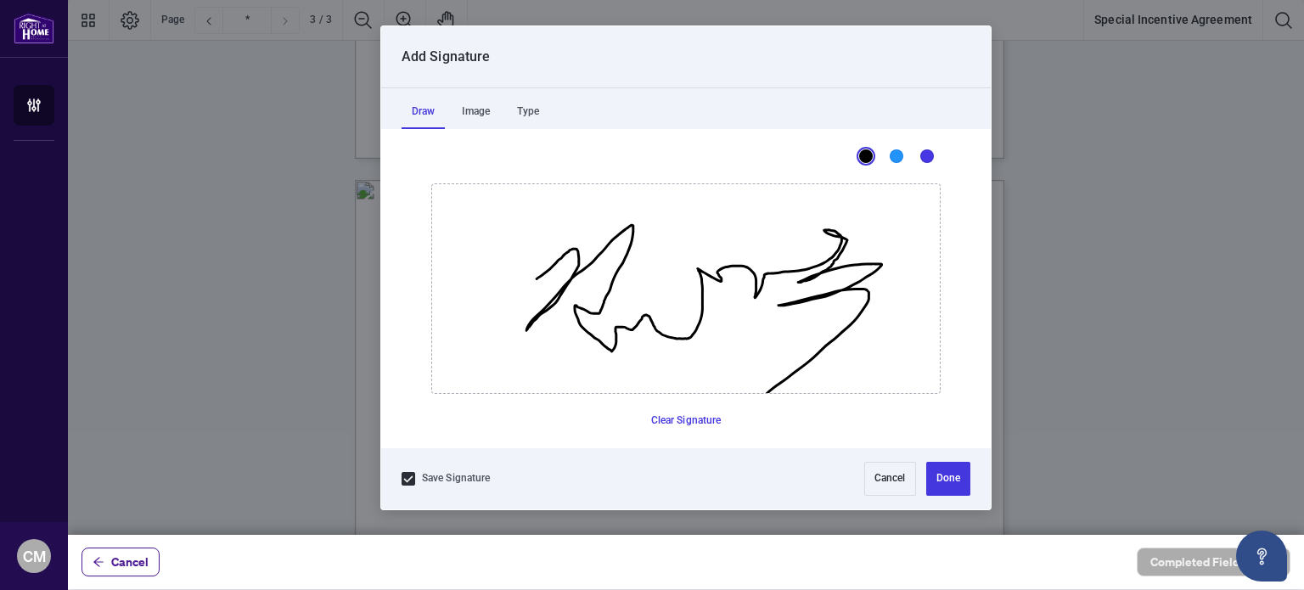
drag, startPoint x: 537, startPoint y: 278, endPoint x: 767, endPoint y: 393, distance: 257.4
click at [767, 393] on icon "Drawing canvas" at bounding box center [686, 288] width 508 height 209
click at [677, 419] on button "Clear Signature" at bounding box center [686, 421] width 84 height 27
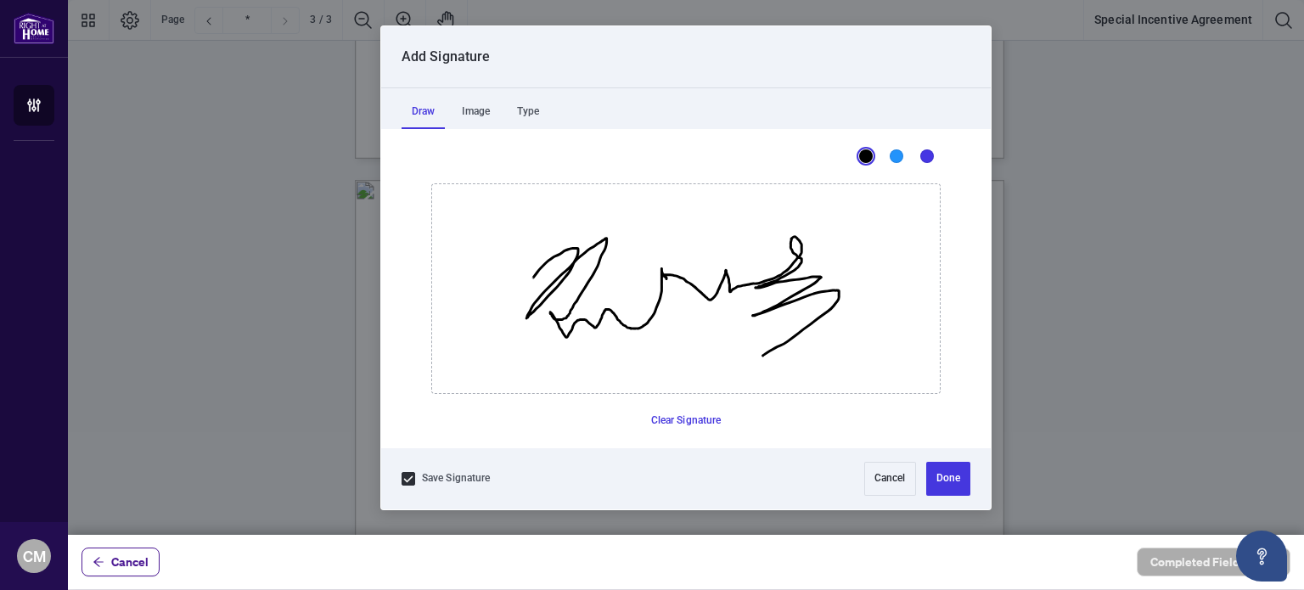
drag, startPoint x: 533, startPoint y: 277, endPoint x: 762, endPoint y: 355, distance: 242.2
click at [762, 355] on icon "Drawing canvas" at bounding box center [686, 288] width 508 height 209
click at [944, 477] on button "Done" at bounding box center [948, 479] width 44 height 34
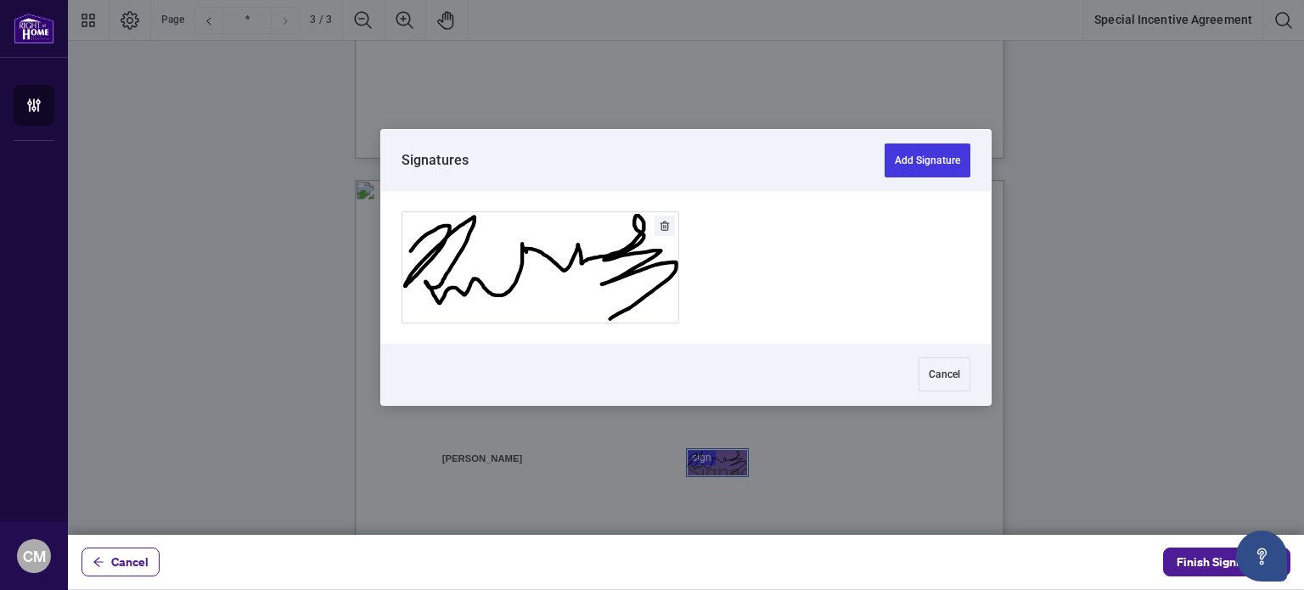
click at [731, 450] on div at bounding box center [686, 267] width 1236 height 535
click at [922, 155] on button "Add Signature" at bounding box center [928, 160] width 86 height 34
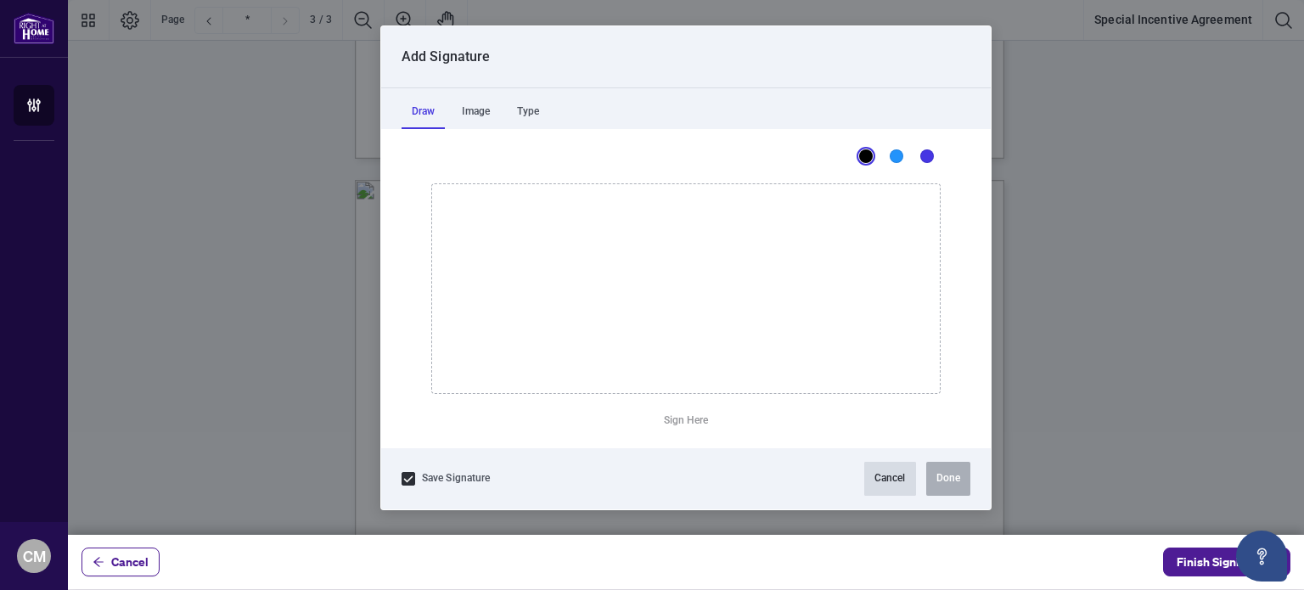
click at [876, 477] on button "Cancel" at bounding box center [890, 479] width 52 height 34
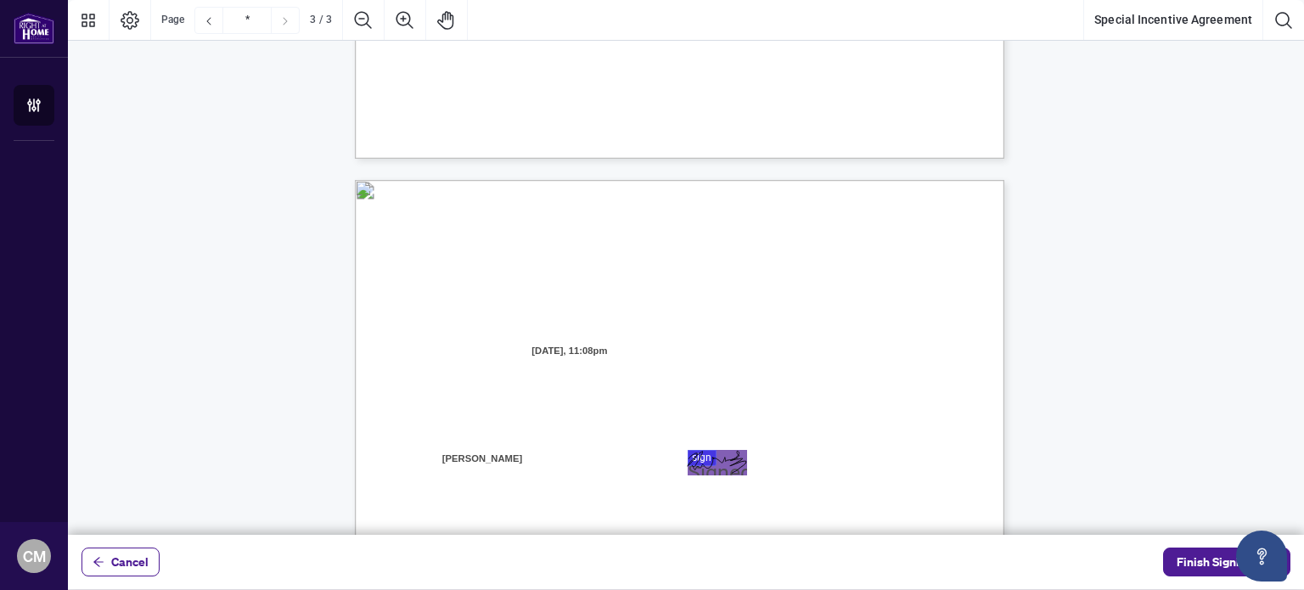
scroll to position [1710, 0]
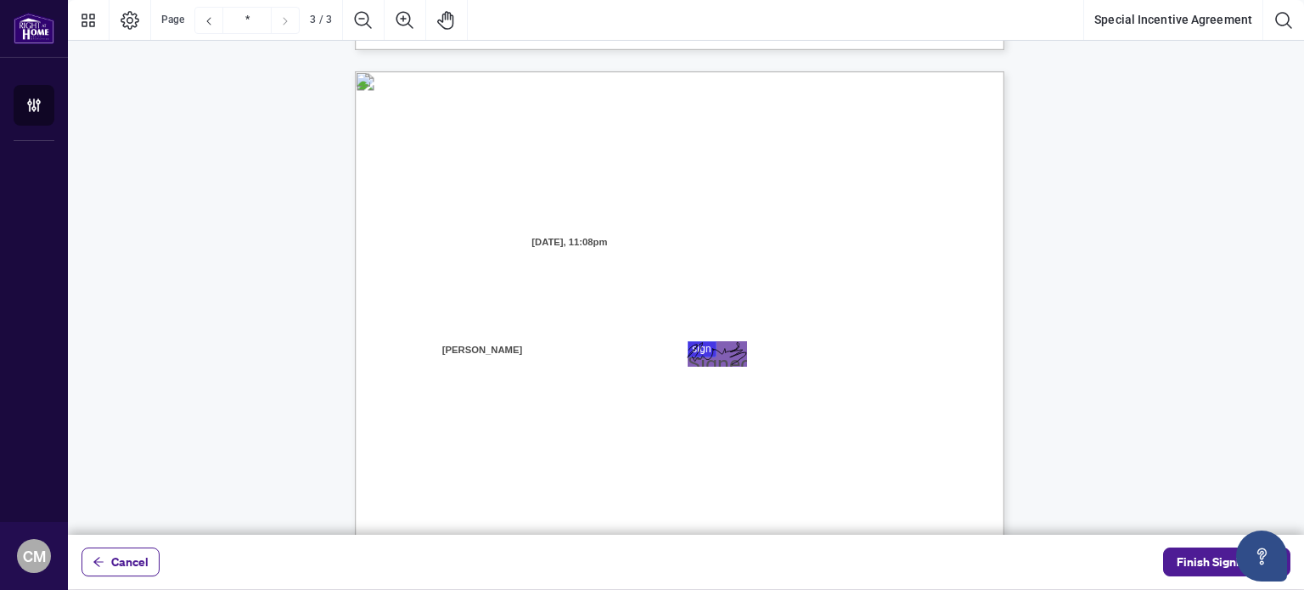
drag, startPoint x: 864, startPoint y: 481, endPoint x: 865, endPoint y: 424, distance: 56.9
click at [865, 71] on p "Right at Home Realty, Brokerage [STREET_ADDRESS][PERSON_NAME] 416.345.6789 [DOM…" at bounding box center [761, 71] width 812 height 0
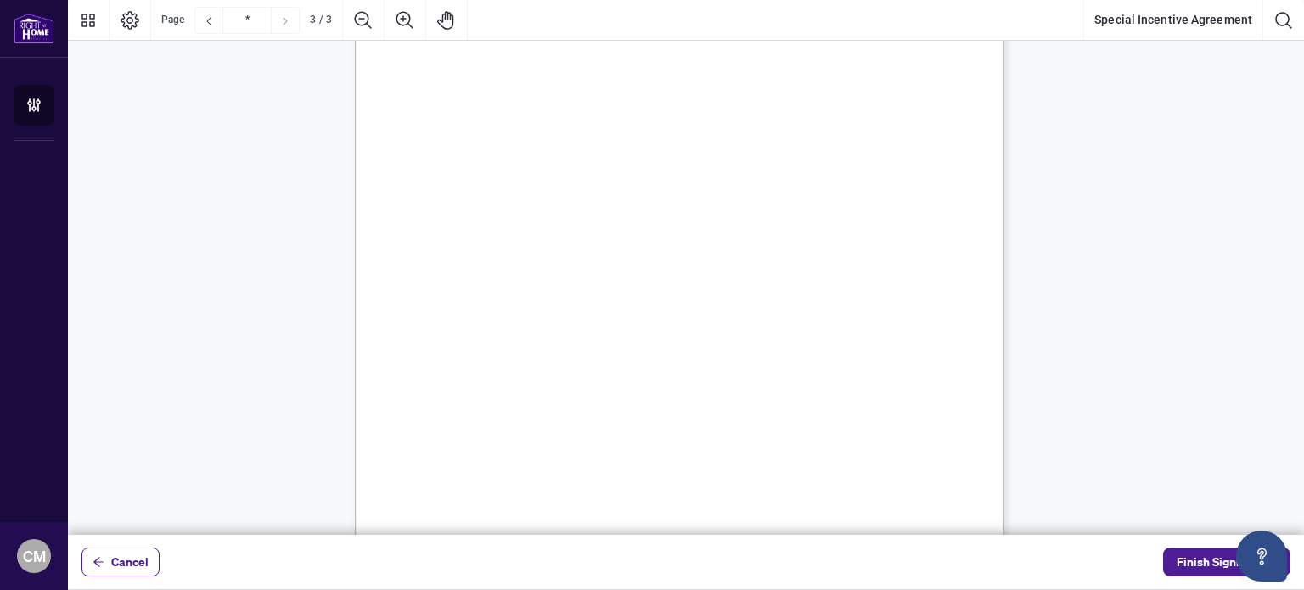
scroll to position [2103, 0]
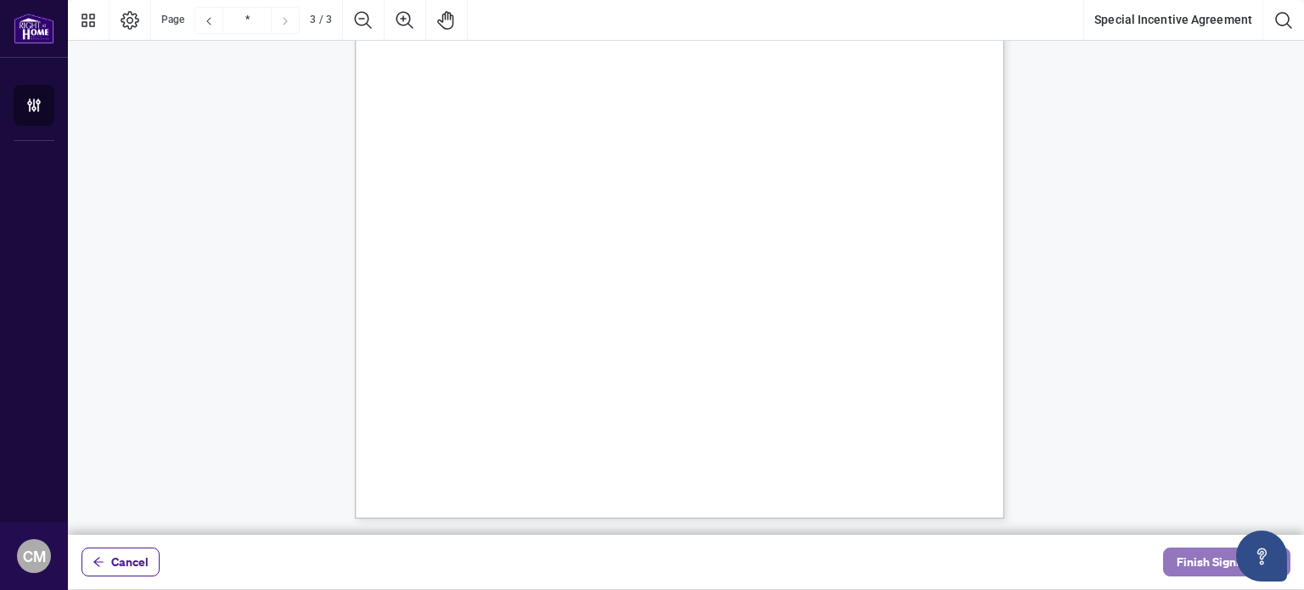
click at [1184, 559] on span "Finish Signing" at bounding box center [1215, 561] width 76 height 27
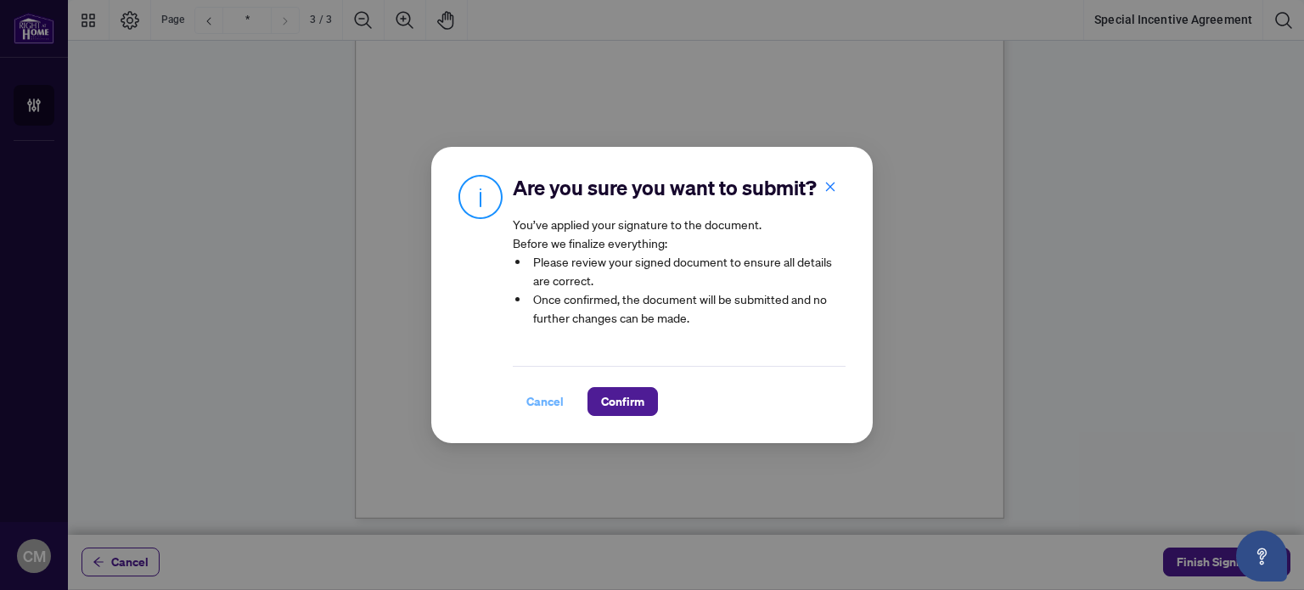
click at [545, 400] on span "Cancel" at bounding box center [544, 401] width 37 height 27
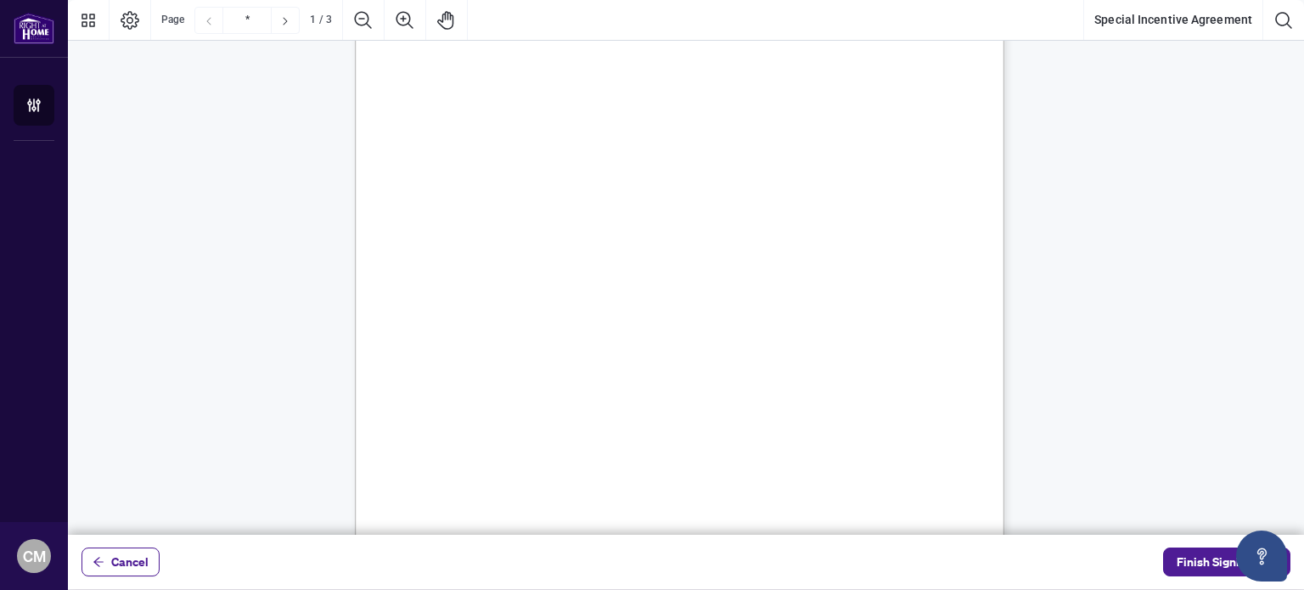
scroll to position [0, 0]
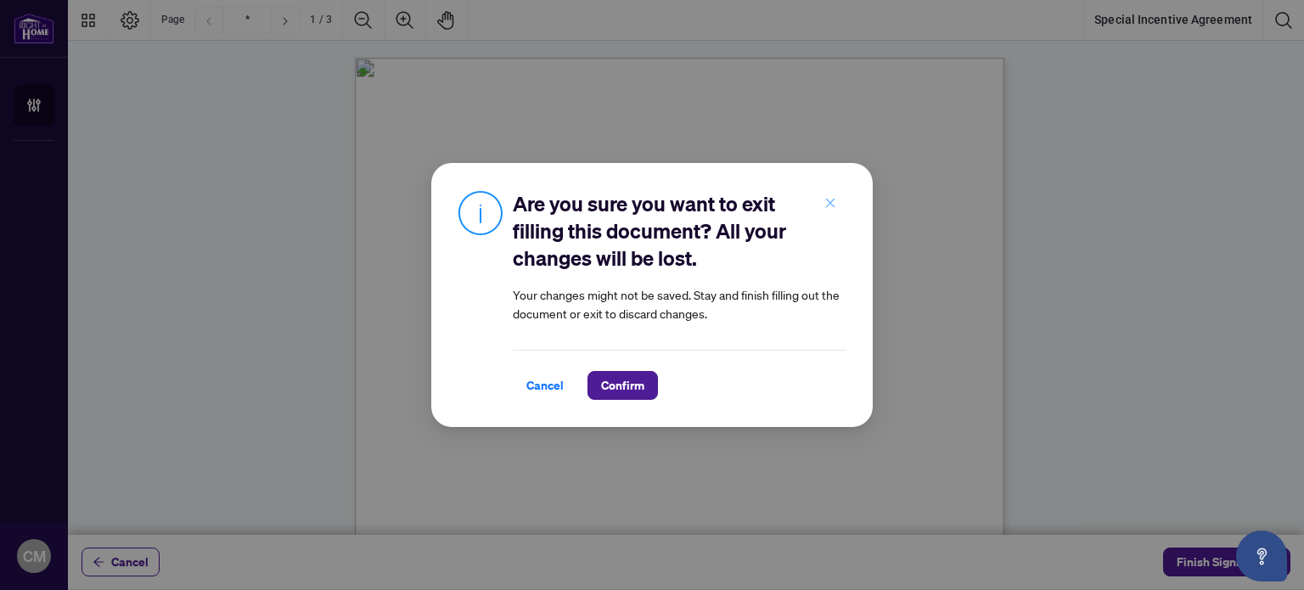
click at [829, 203] on icon "close" at bounding box center [830, 203] width 12 height 12
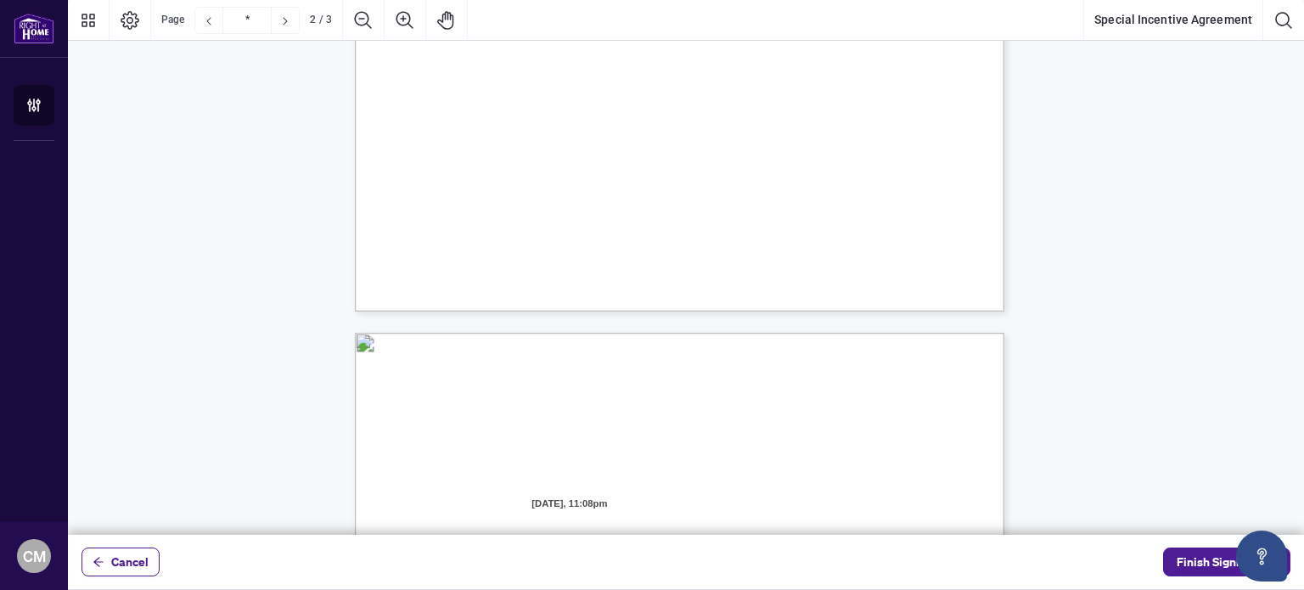
type input "*"
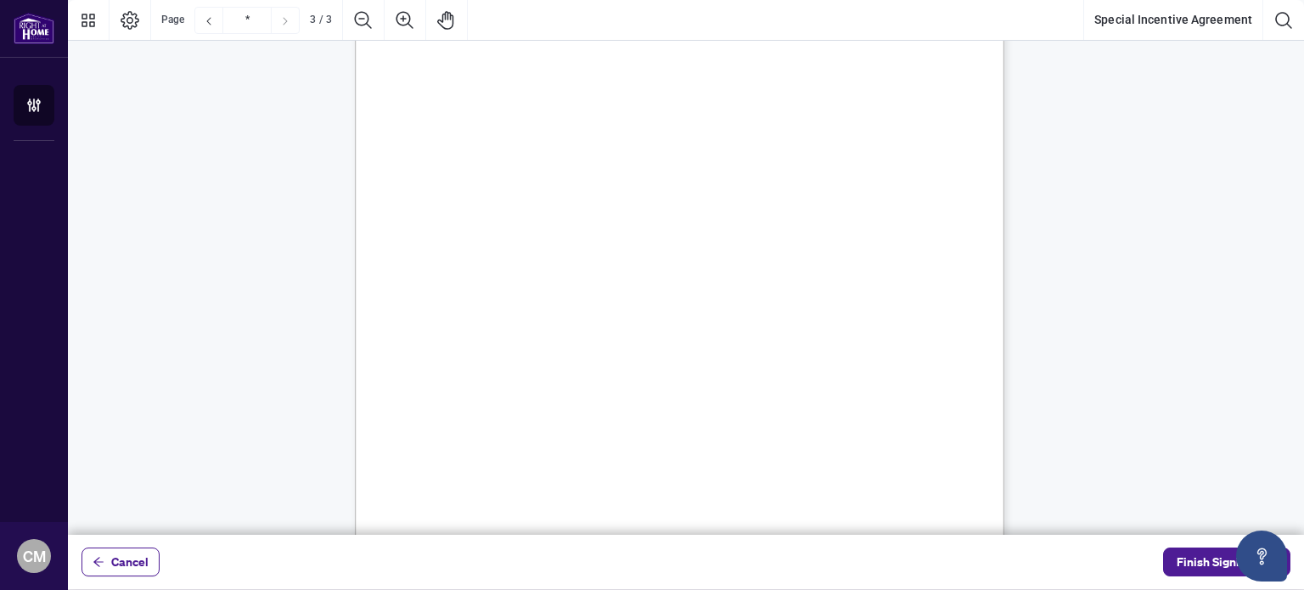
scroll to position [2103, 0]
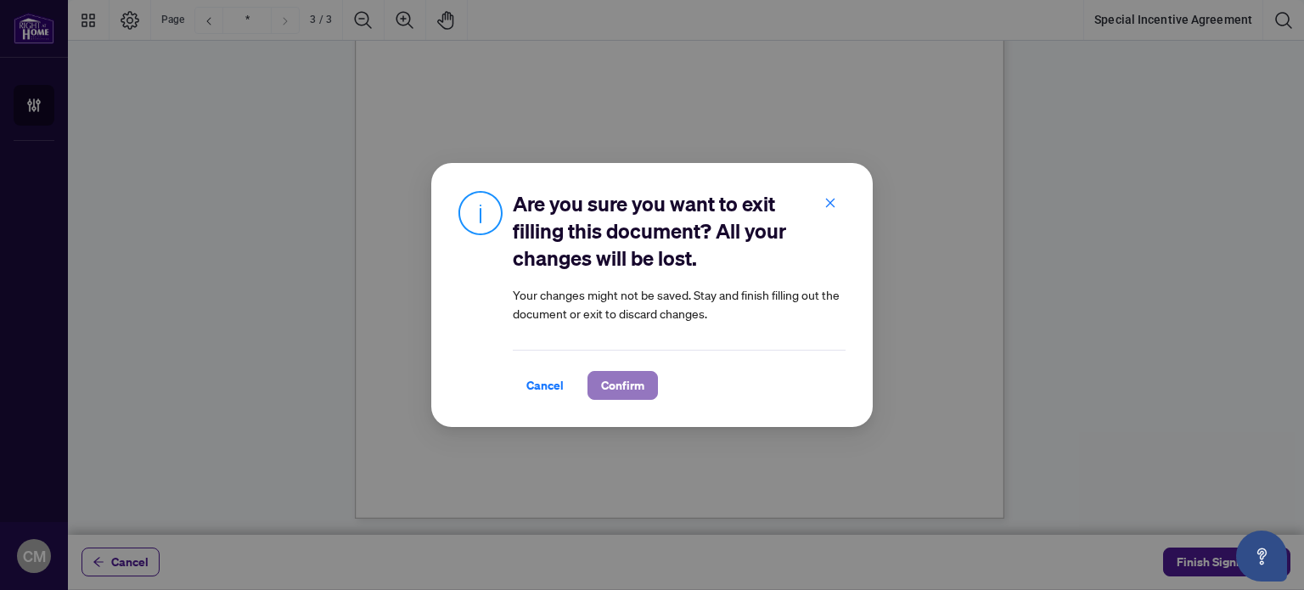
click at [616, 383] on span "Confirm" at bounding box center [622, 385] width 43 height 27
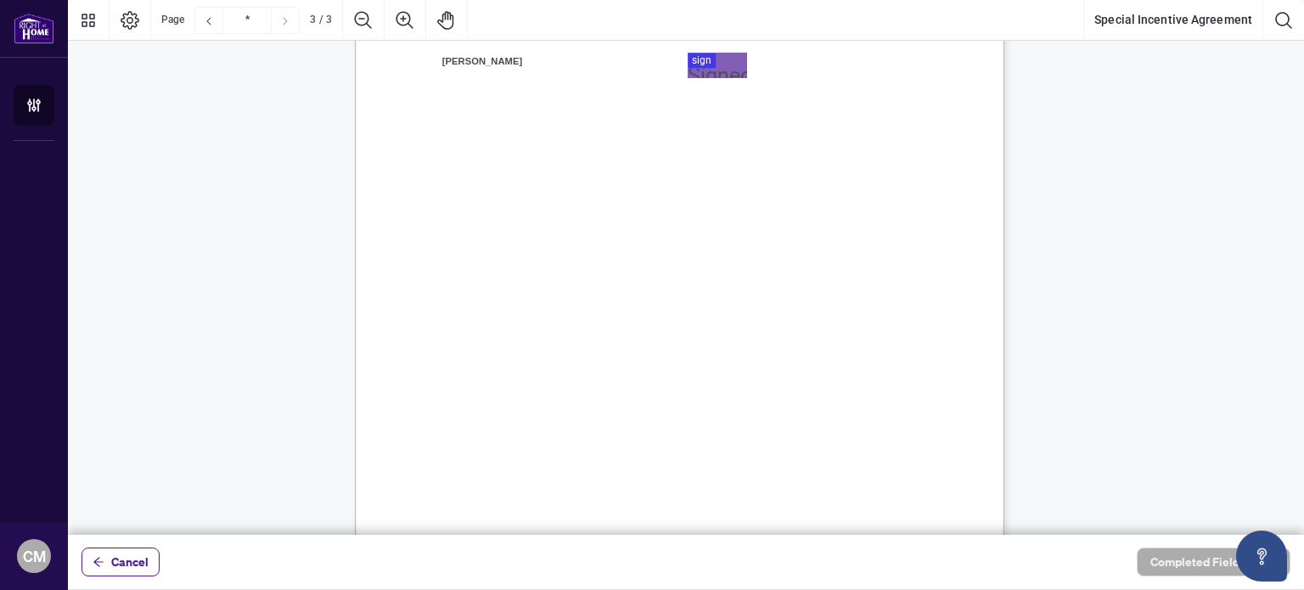
scroll to position [2014, 0]
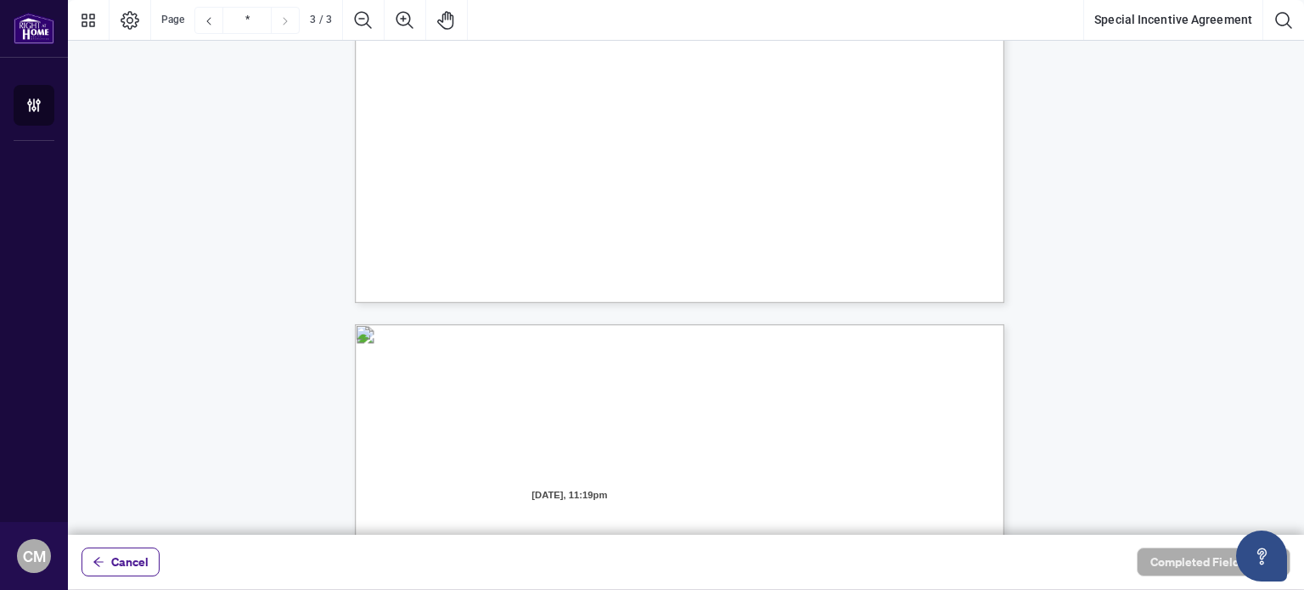
type input "*"
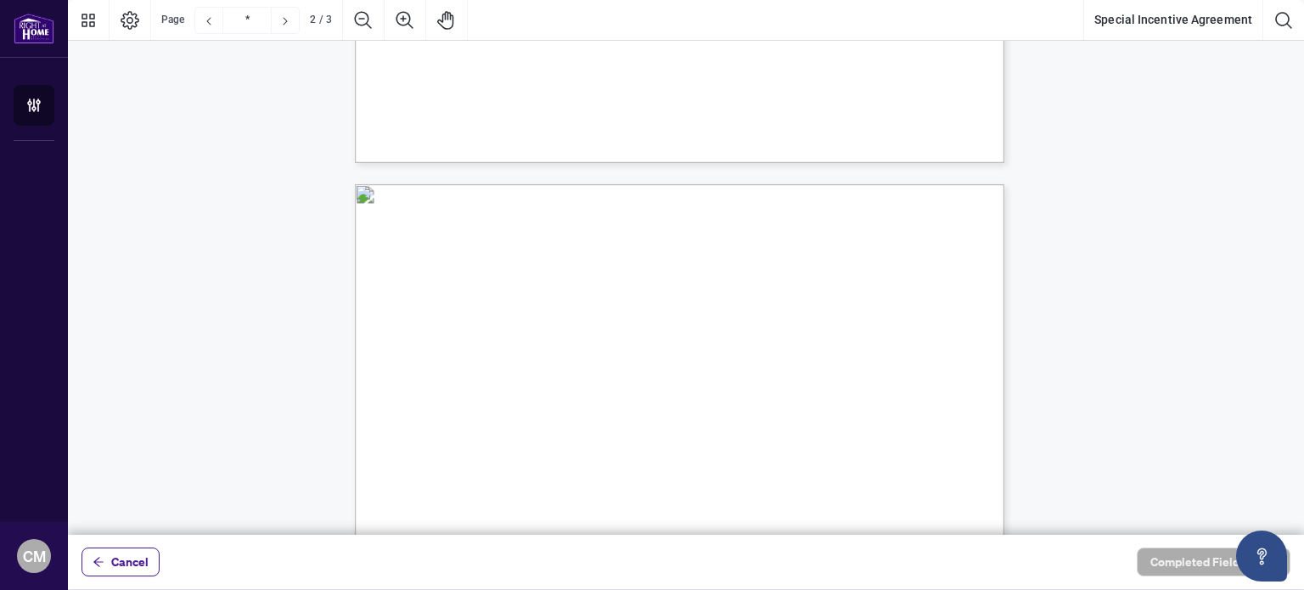
scroll to position [734, 0]
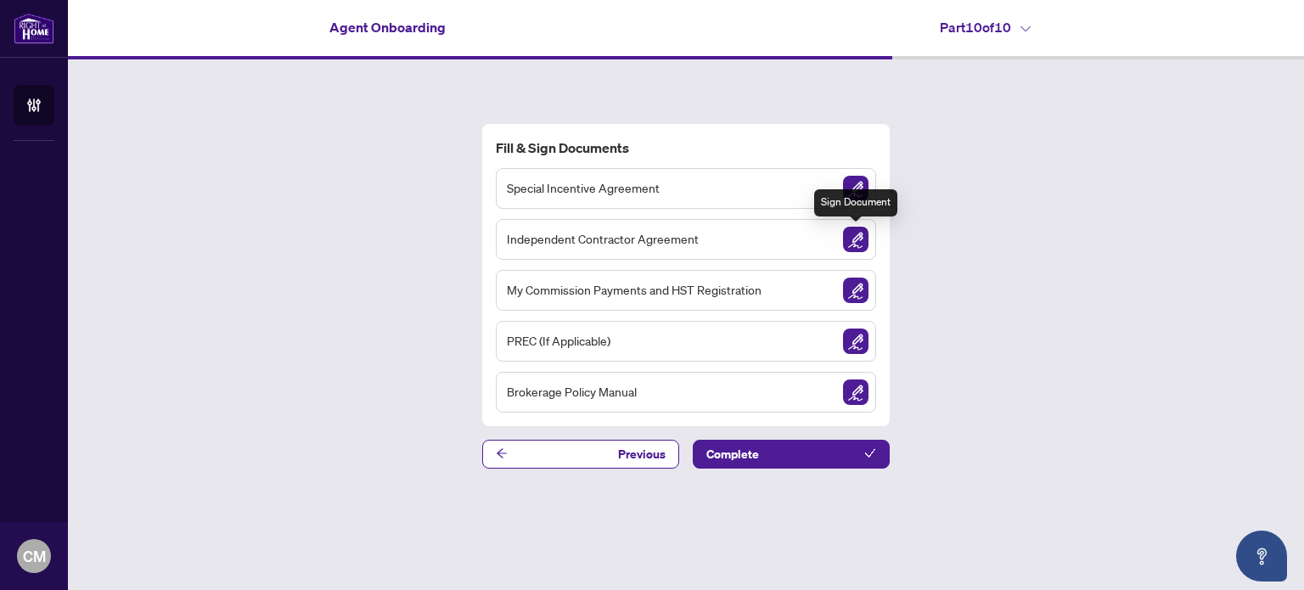
click at [852, 237] on img "Sign Document" at bounding box center [855, 239] width 25 height 25
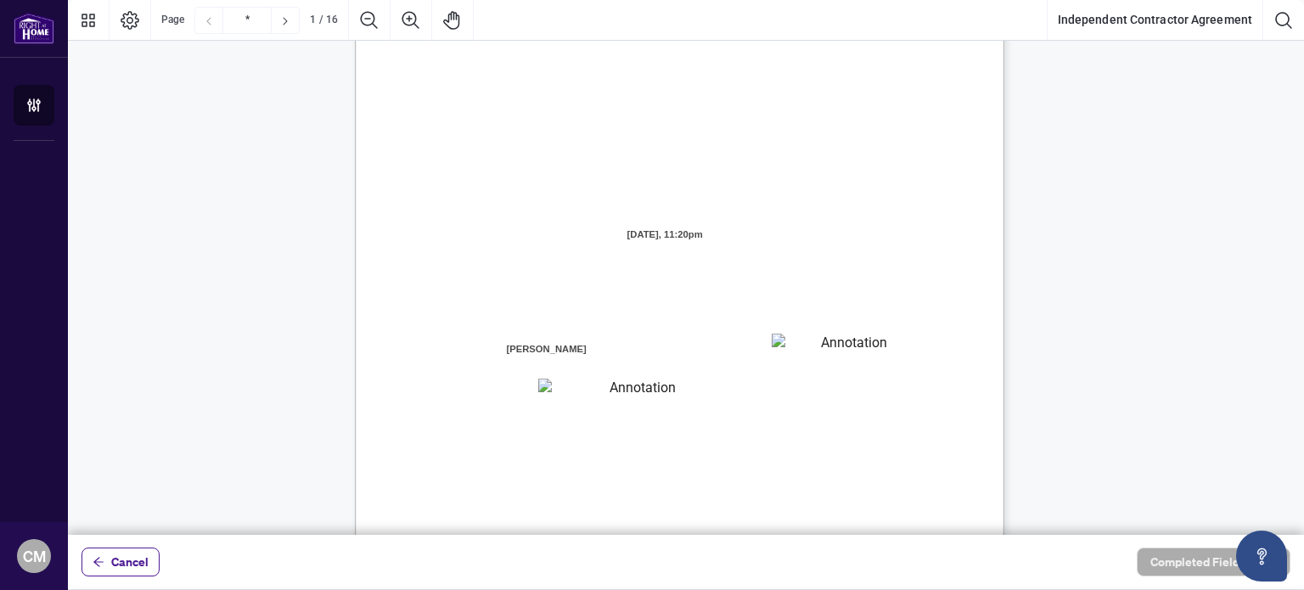
scroll to position [39, 0]
click at [807, 349] on textarea "01K2N7ZVXADQDZS13CP82GTG0Z" at bounding box center [848, 344] width 153 height 25
type textarea "**********"
click at [587, 462] on span "the agreement and Data Form whether for an MLS® listing or non" at bounding box center [604, 467] width 290 height 15
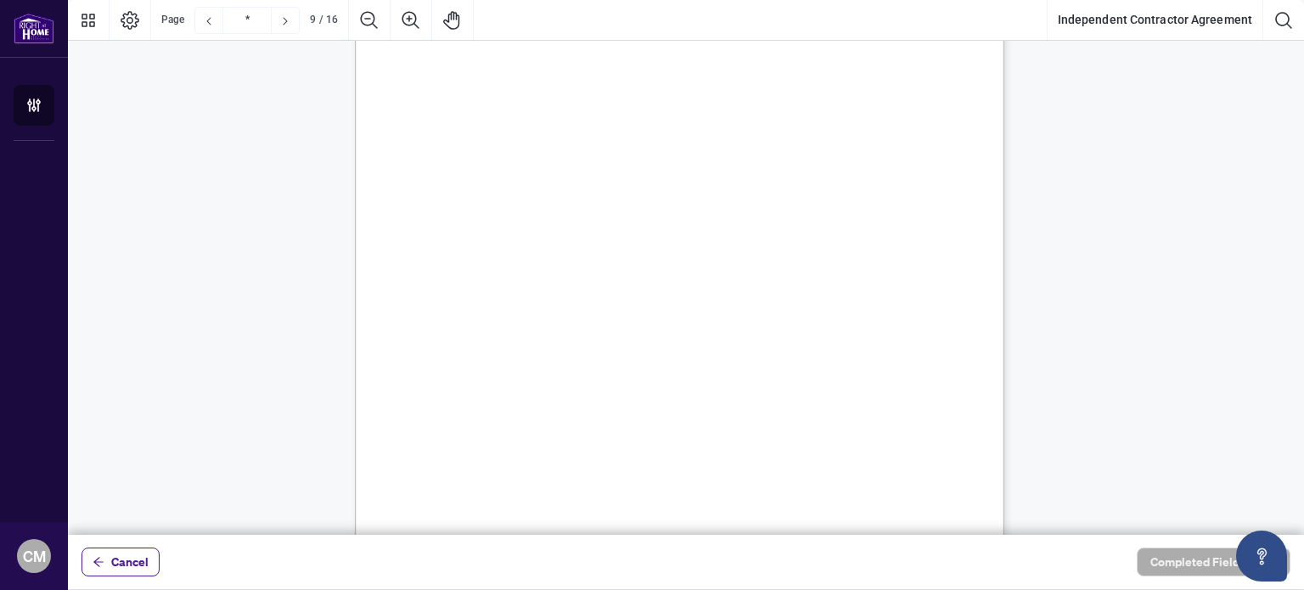
scroll to position [7057, 0]
click at [614, 432] on span "information refer to Section 8.03 of this Agreement. Contractor shall pay the B…" at bounding box center [659, 439] width 398 height 15
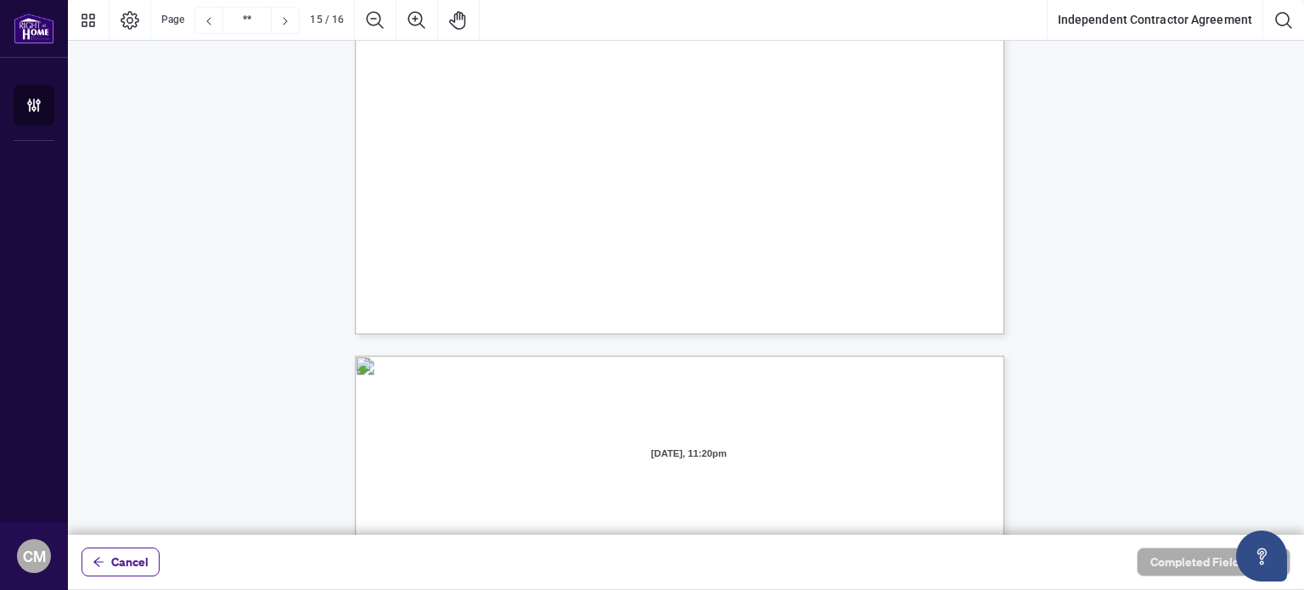
scroll to position [12629, 0]
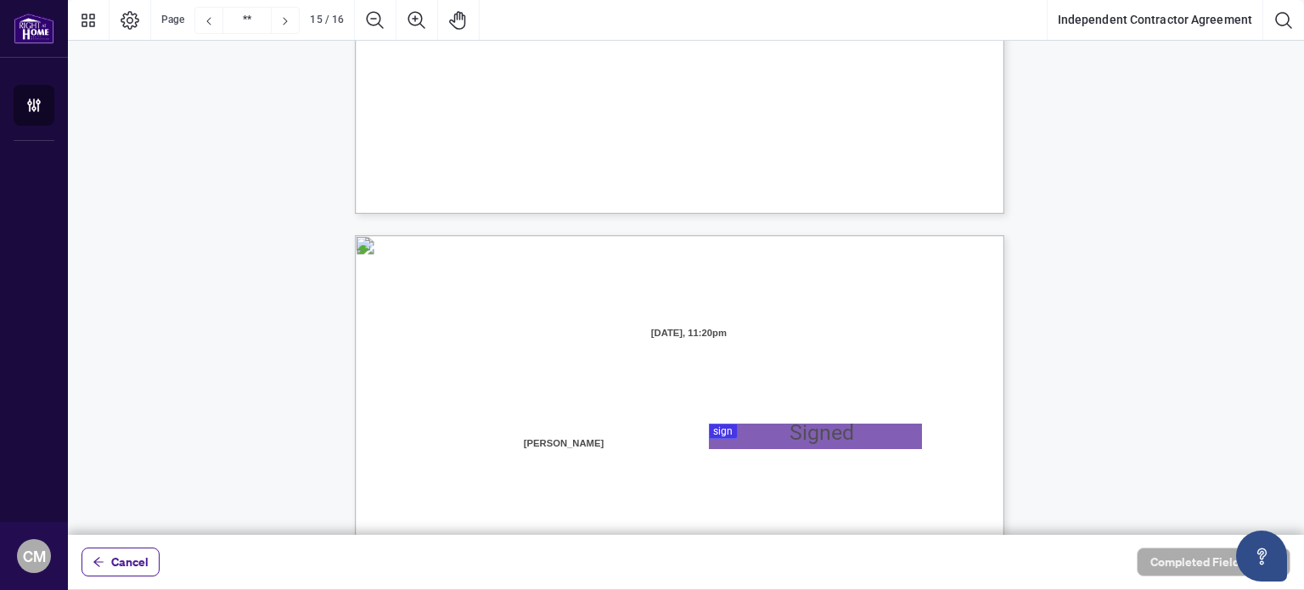
type input "**"
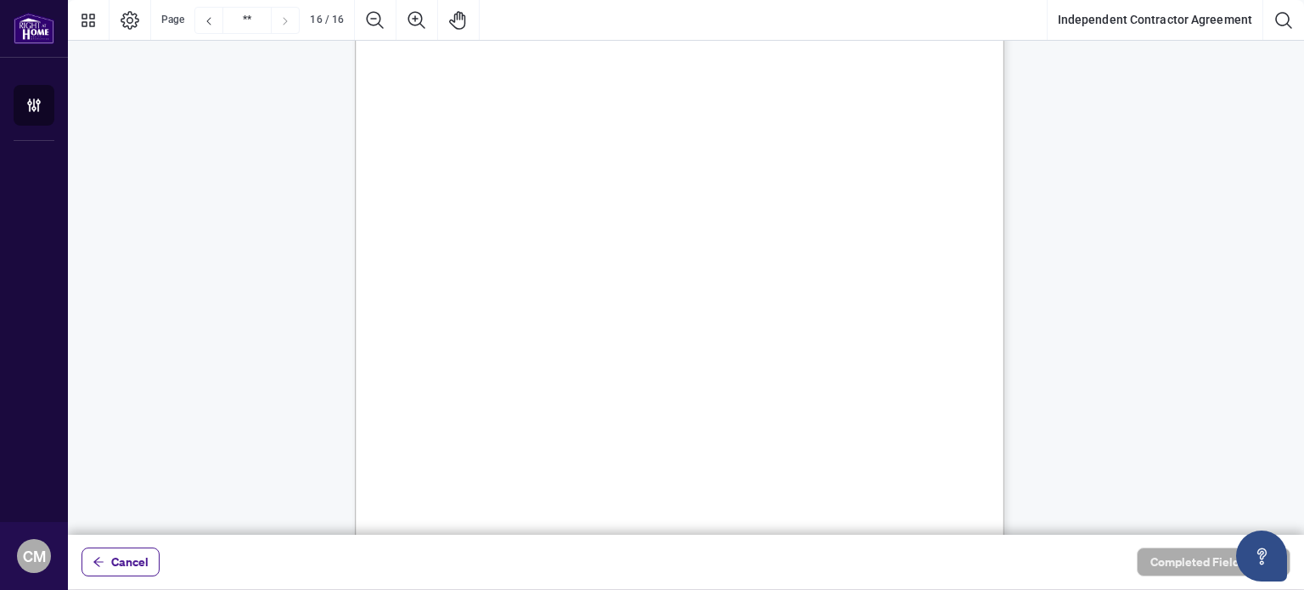
scroll to position [13305, 0]
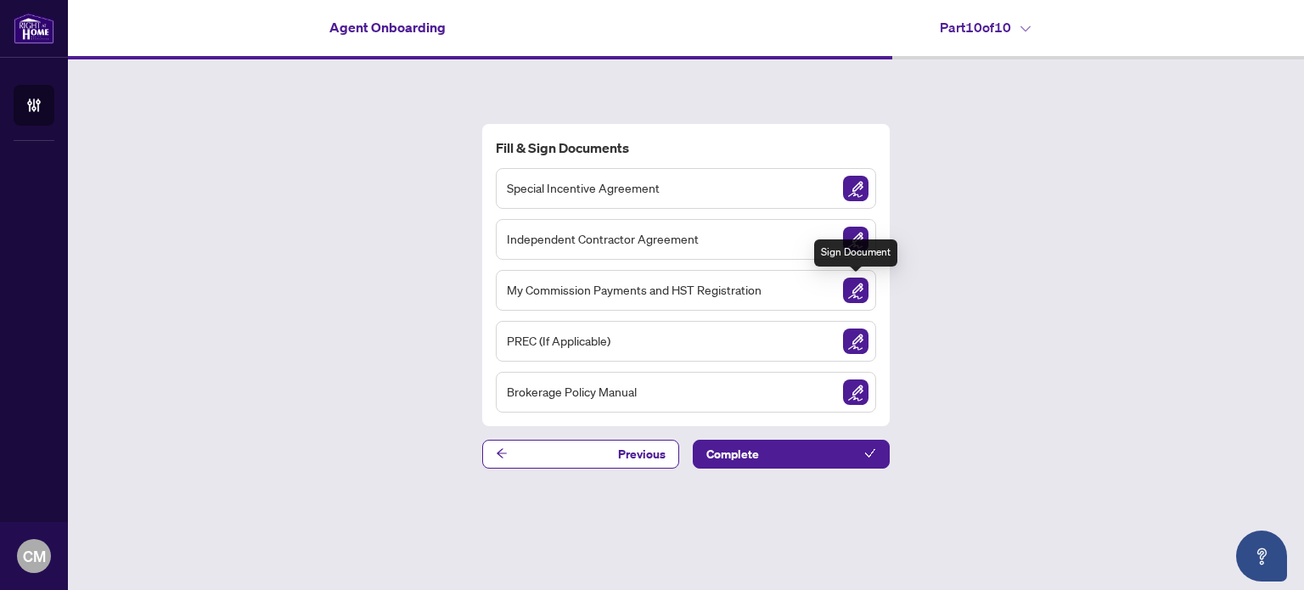
click at [856, 284] on img "Sign Document" at bounding box center [855, 290] width 25 height 25
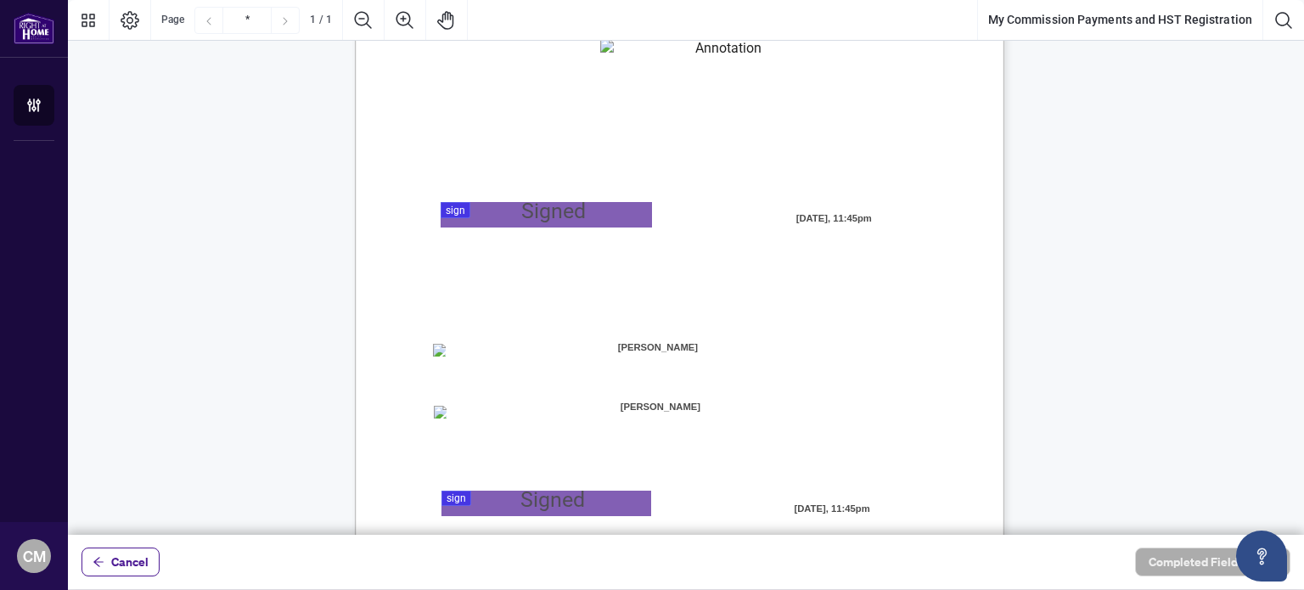
scroll to position [272, 0]
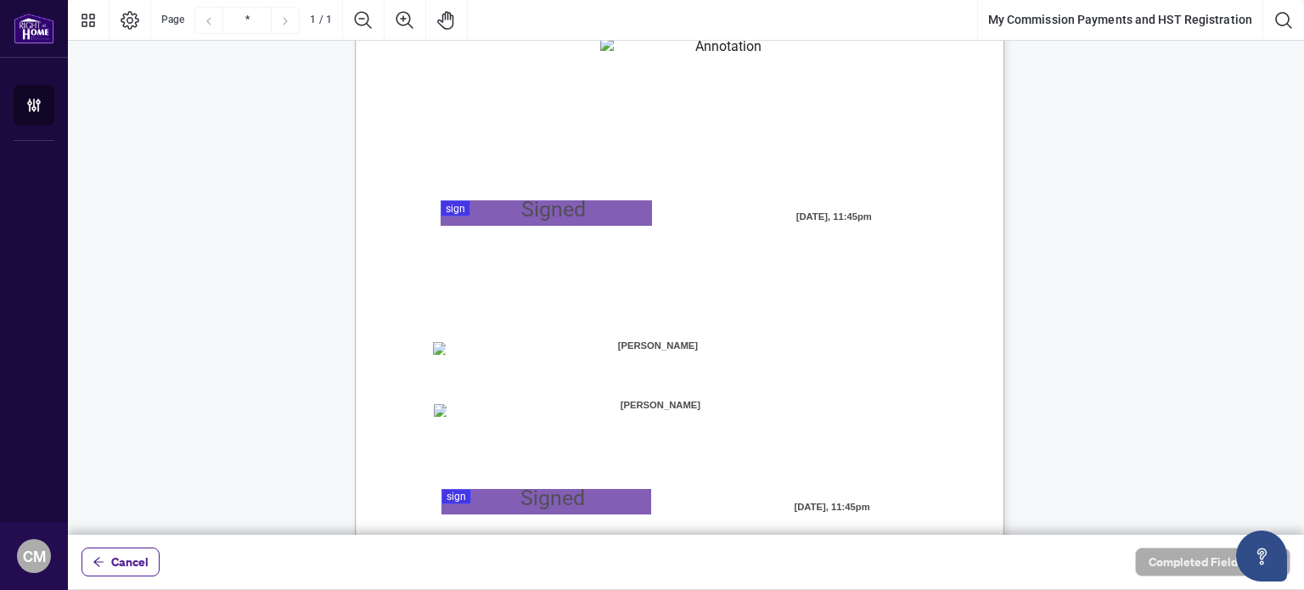
click at [863, 382] on div "MY COMMISSION PAYMENTS AND HST REGISTRATION For Right at Home Realty to pay out…" at bounding box center [761, 311] width 812 height 1051
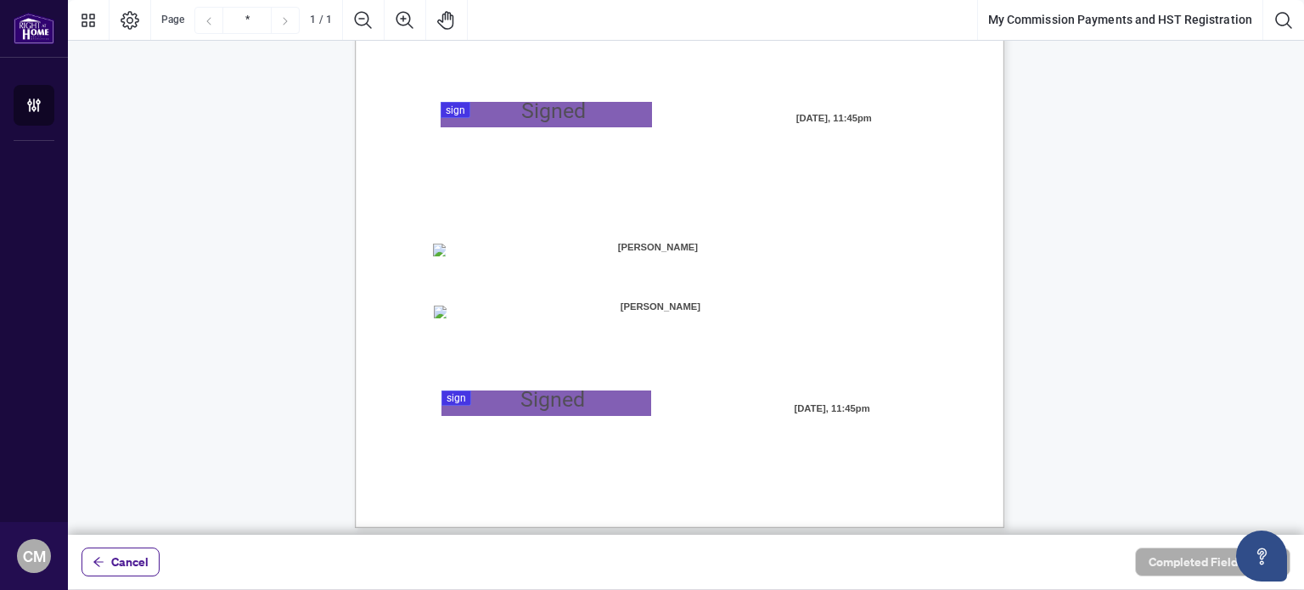
scroll to position [380, 0]
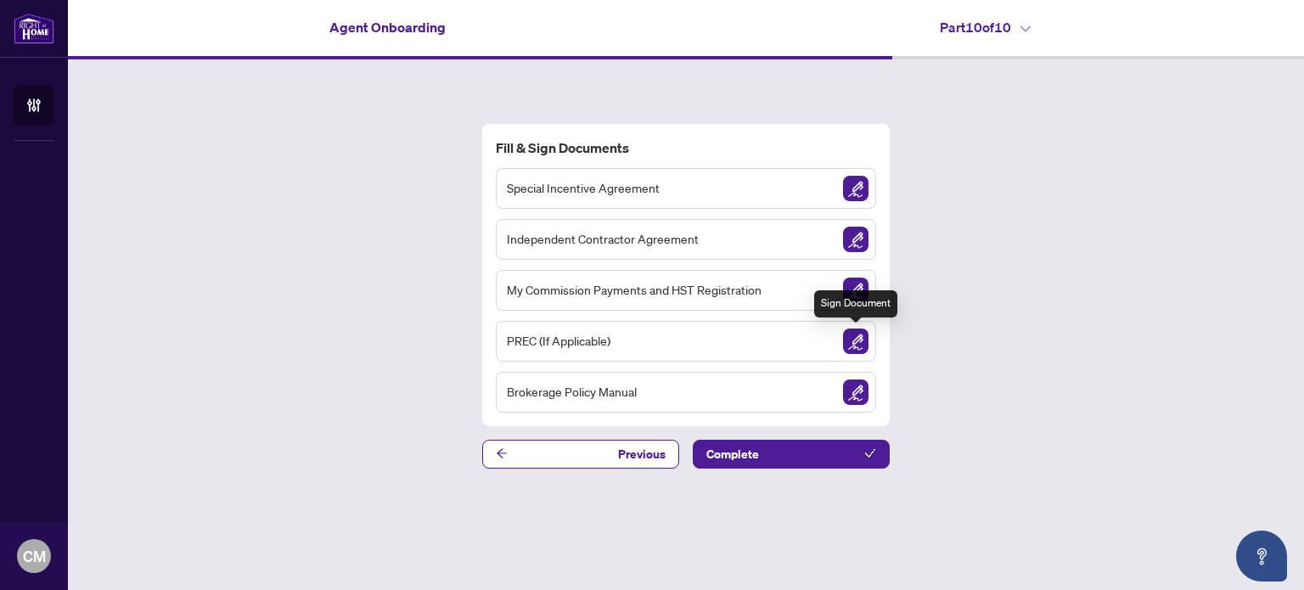
click at [858, 340] on img "Sign Document" at bounding box center [855, 341] width 25 height 25
click at [855, 386] on img "Sign Document" at bounding box center [855, 391] width 25 height 25
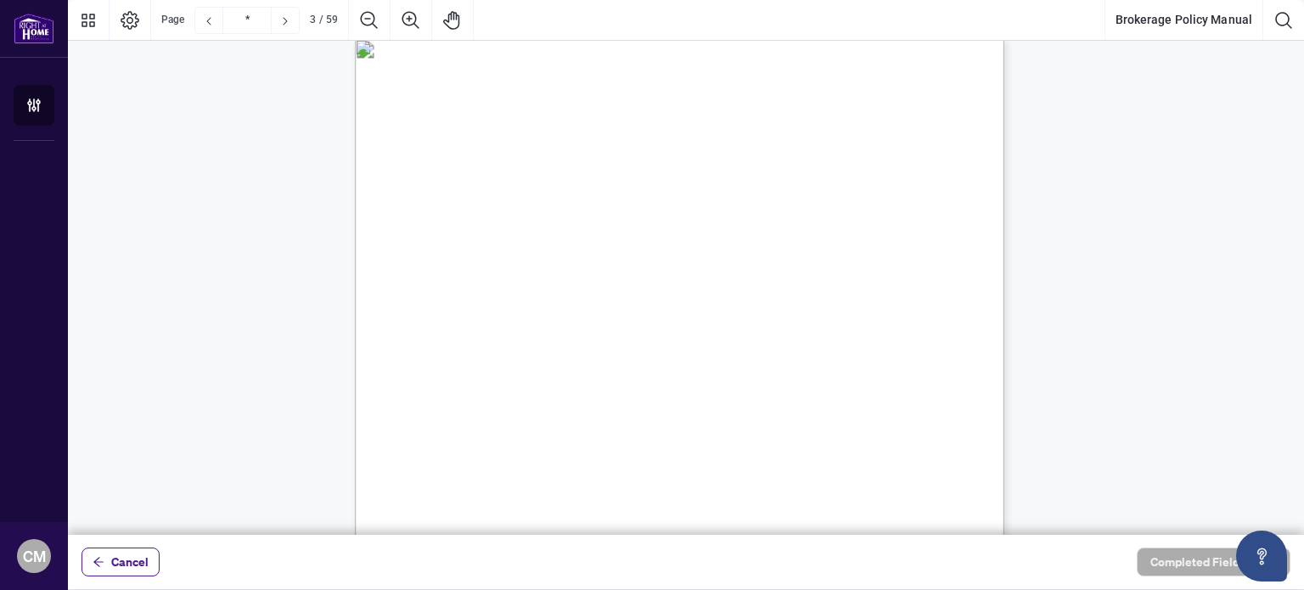
scroll to position [1744, 0]
click at [575, 365] on span "11. Electronic Media (Website, Social Media, Email)" at bounding box center [576, 365] width 249 height 13
click at [576, 418] on span "32. Telelisting+ - Prospecting Program" at bounding box center [542, 424] width 183 height 13
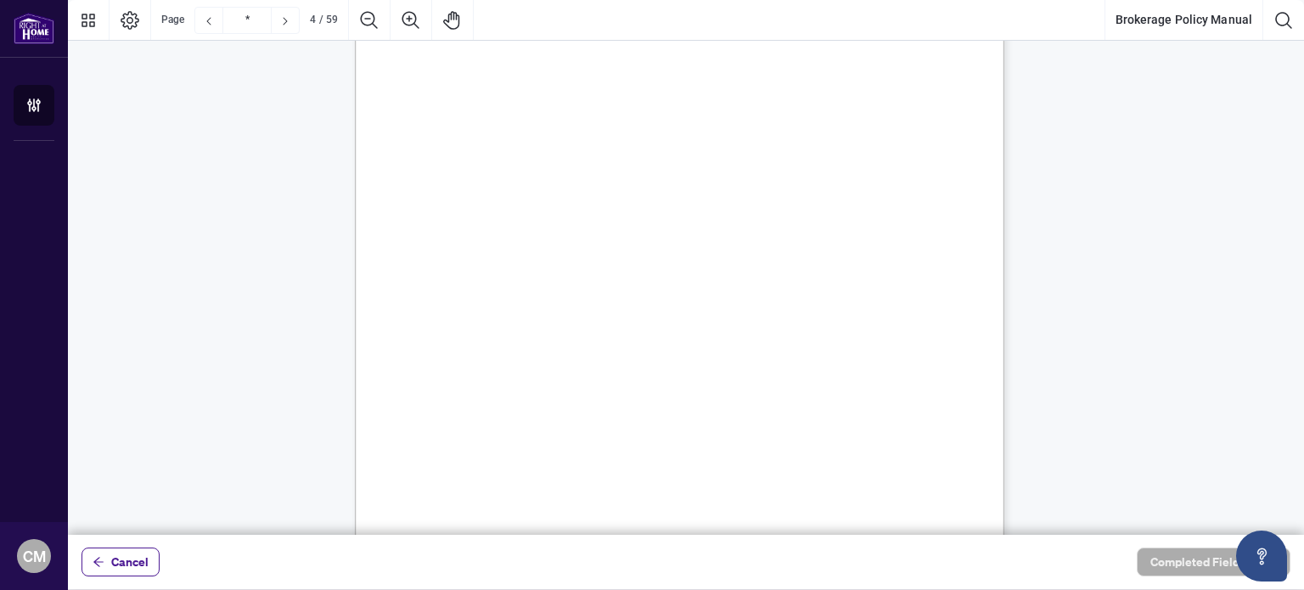
click at [531, 417] on span "68. Sold Listings" at bounding box center [491, 416] width 80 height 13
click at [576, 417] on span "97. Pre-construction Transaction Fees" at bounding box center [540, 414] width 178 height 13
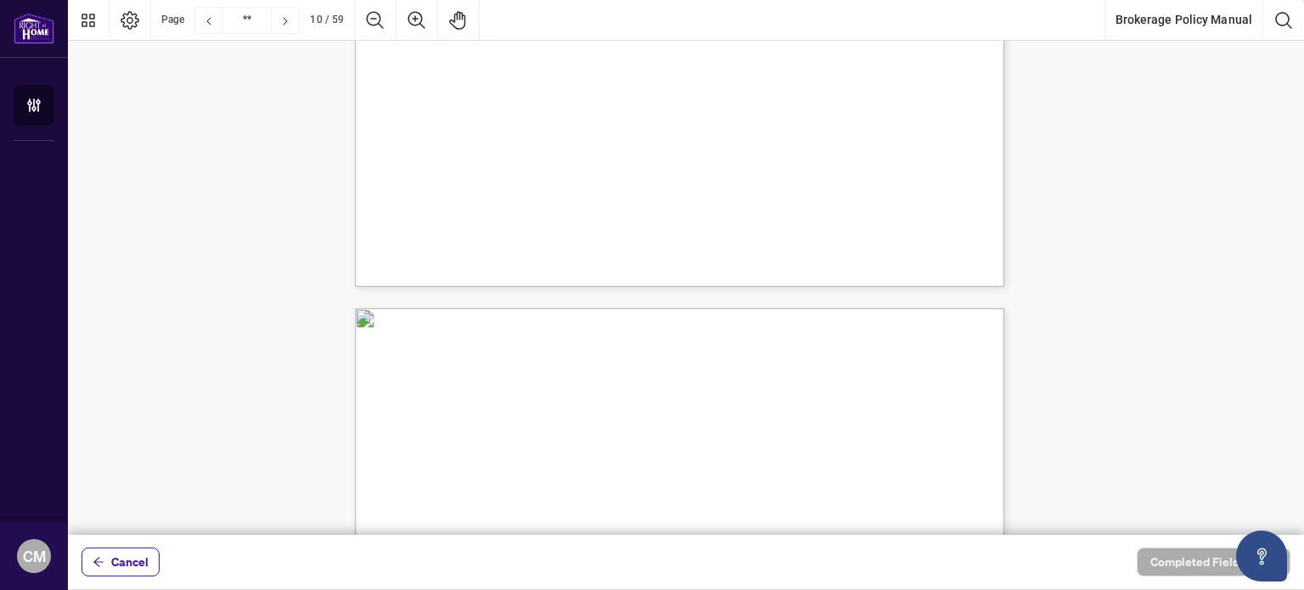
scroll to position [7512, 0]
click at [572, 411] on span "branch office through this site. Please visit regularly for updated information." at bounding box center [612, 411] width 363 height 13
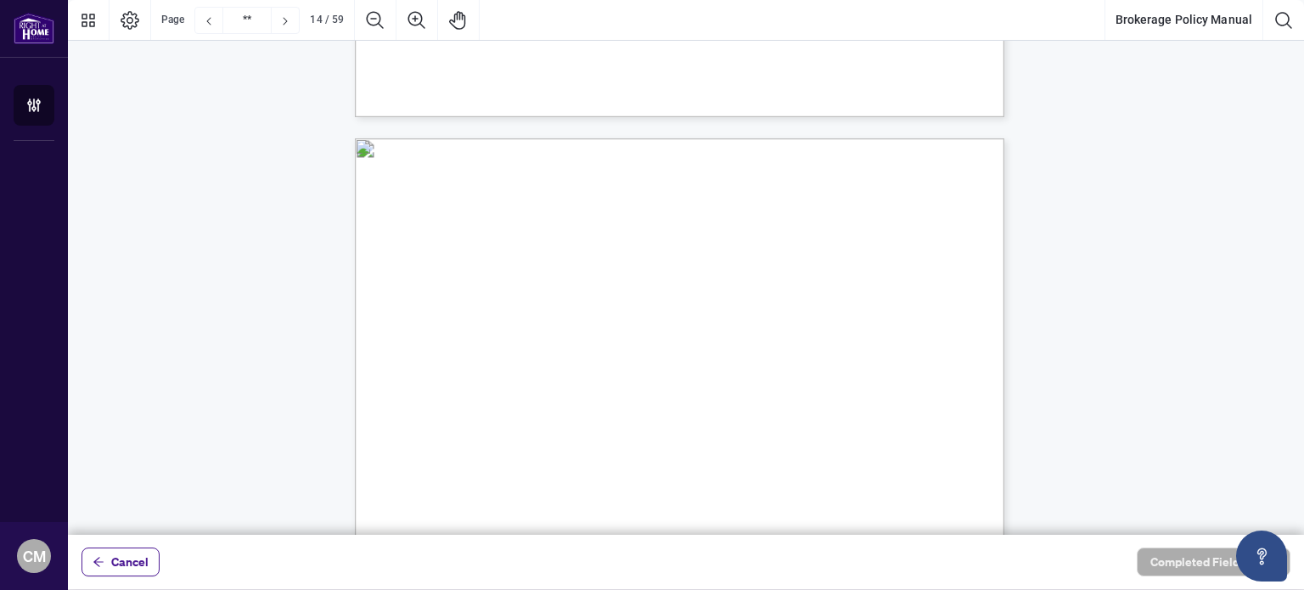
scroll to position [11125, 0]
click at [614, 415] on span "etc.) are expected to comply with the guidelines set out within this Policy." at bounding box center [603, 421] width 345 height 13
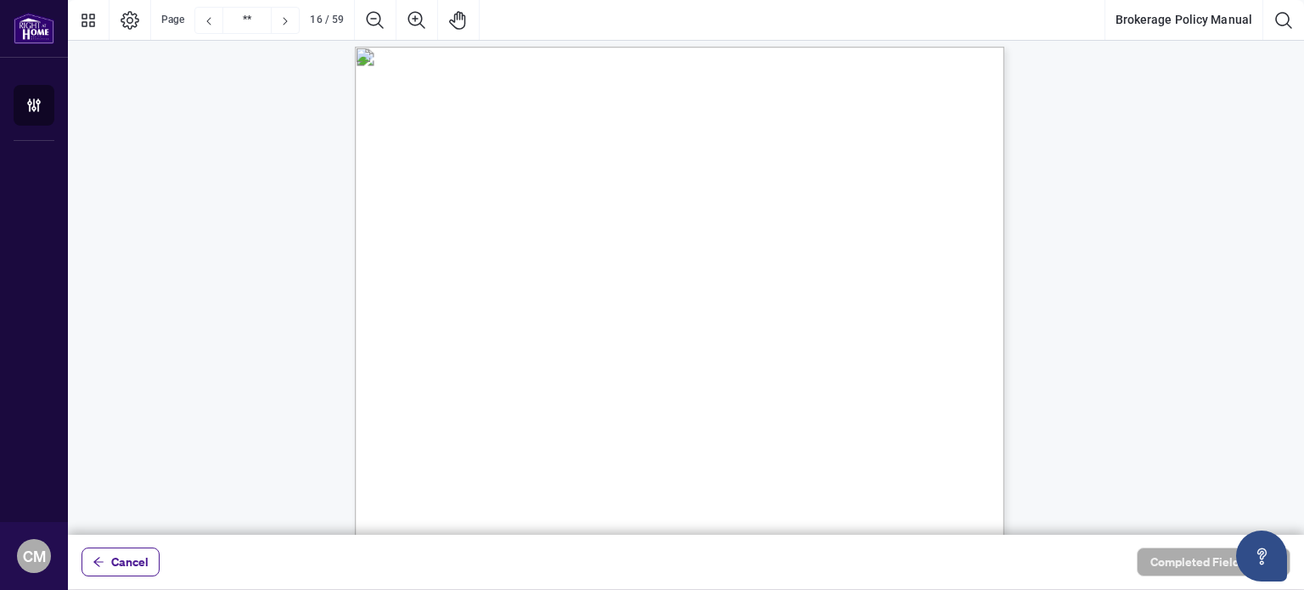
scroll to position [12938, 0]
click at [615, 412] on span "guide dog or other animal wearing a vest or harness)" at bounding box center [636, 411] width 245 height 13
click at [568, 419] on span "Estate Board rules and subsequent determination, RECO Advertising Guideline con…" at bounding box center [679, 423] width 497 height 13
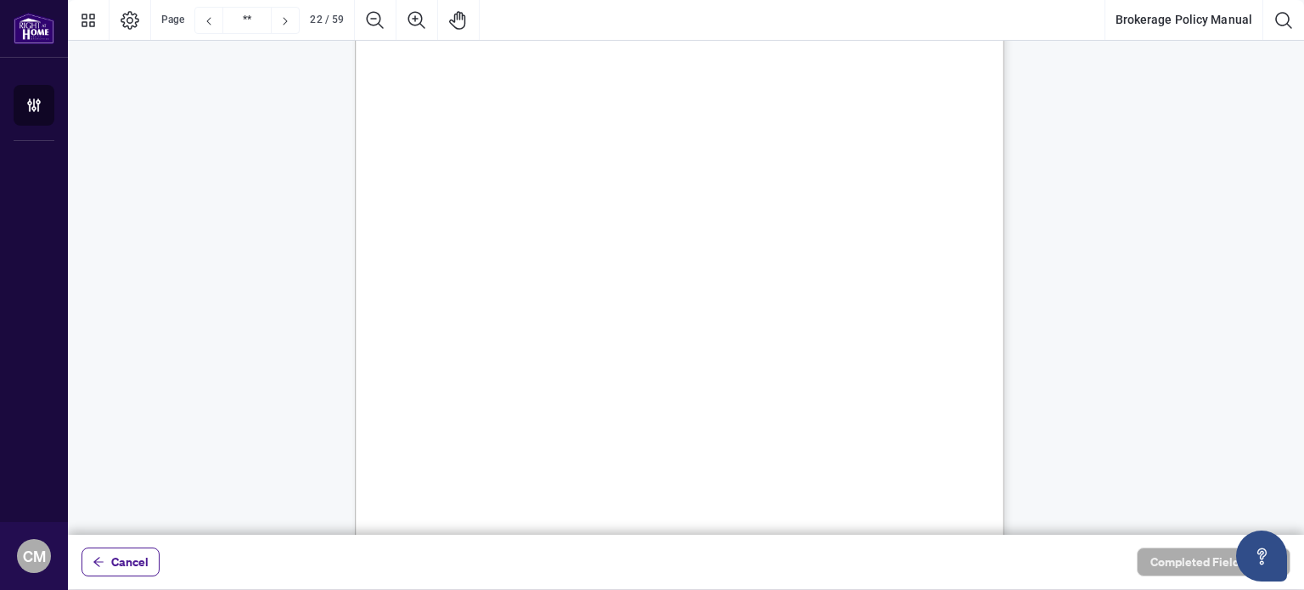
click at [568, 419] on span "It is important that Salesperson maintain accurate and safe control of keys tha…" at bounding box center [689, 419] width 477 height 13
click at [653, 442] on span "method, which consists of doing any two of the following:" at bounding box center [605, 448] width 272 height 13
click at [616, 428] on span "Status and Articles of Incorporation, or an Annual Return signed by an independ…" at bounding box center [680, 434] width 496 height 13
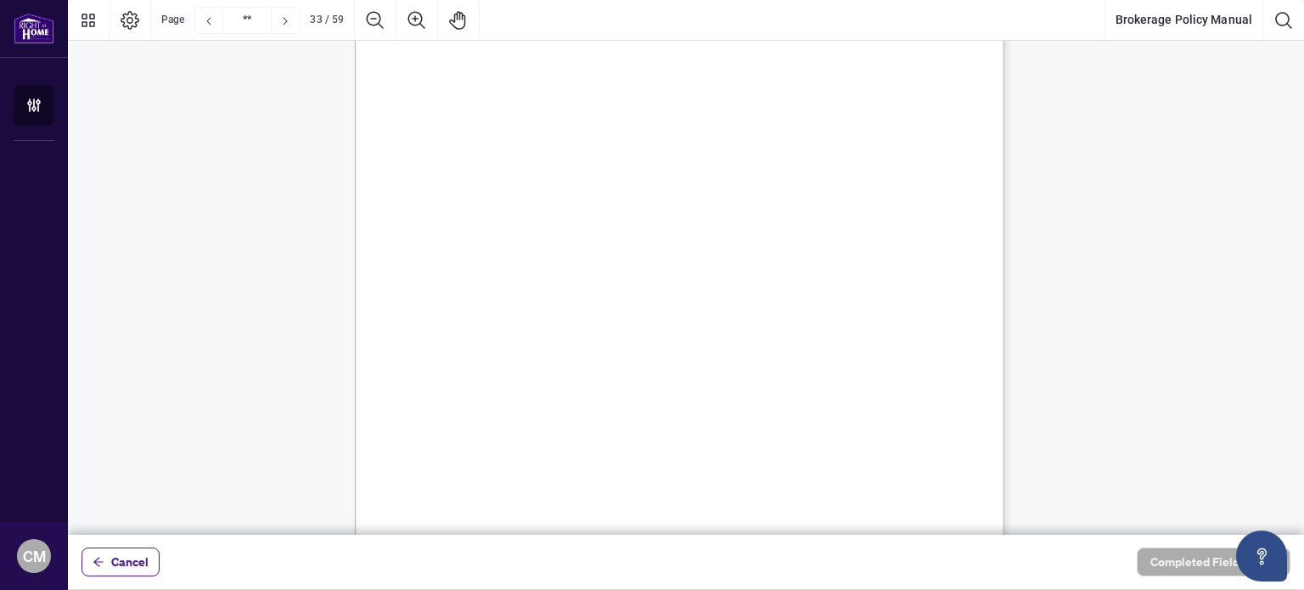
scroll to position [27724, 0]
click at [635, 464] on div "32 Schedule B, the Salesperson has forty-eight (48) hours to upload the [PERSON…" at bounding box center [761, 433] width 812 height 1051
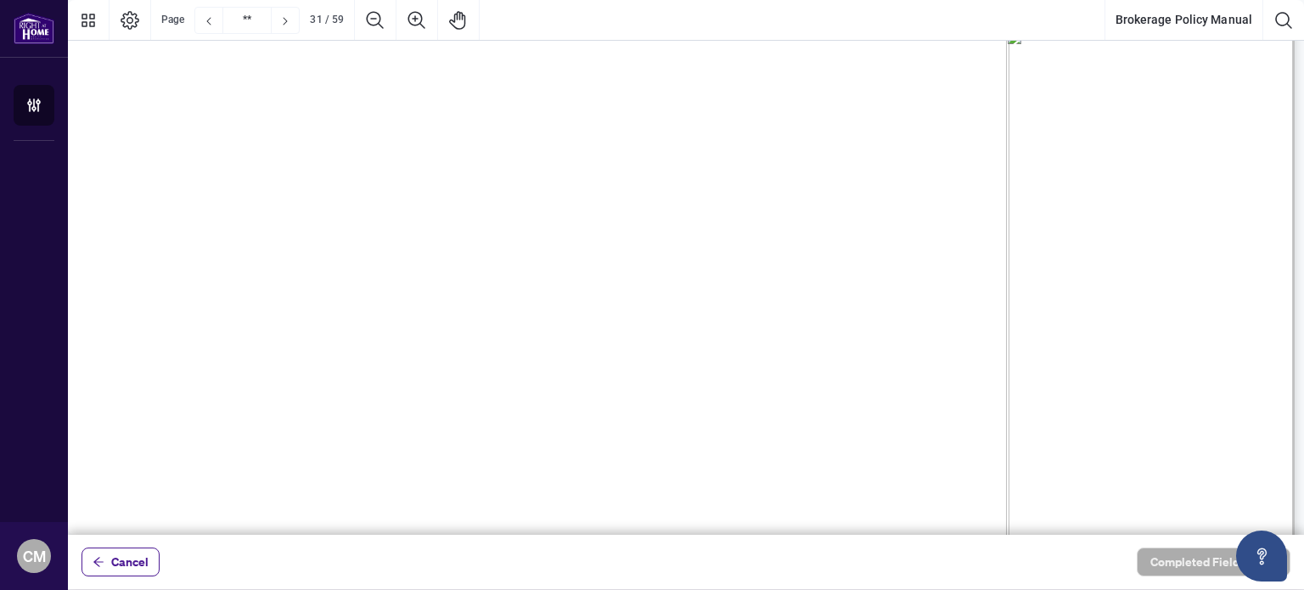
scroll to position [53948, 119]
click at [537, 356] on span "The Salesperson must properly identify the Seller(s) of the property and comple…" at bounding box center [649, 345] width 975 height 26
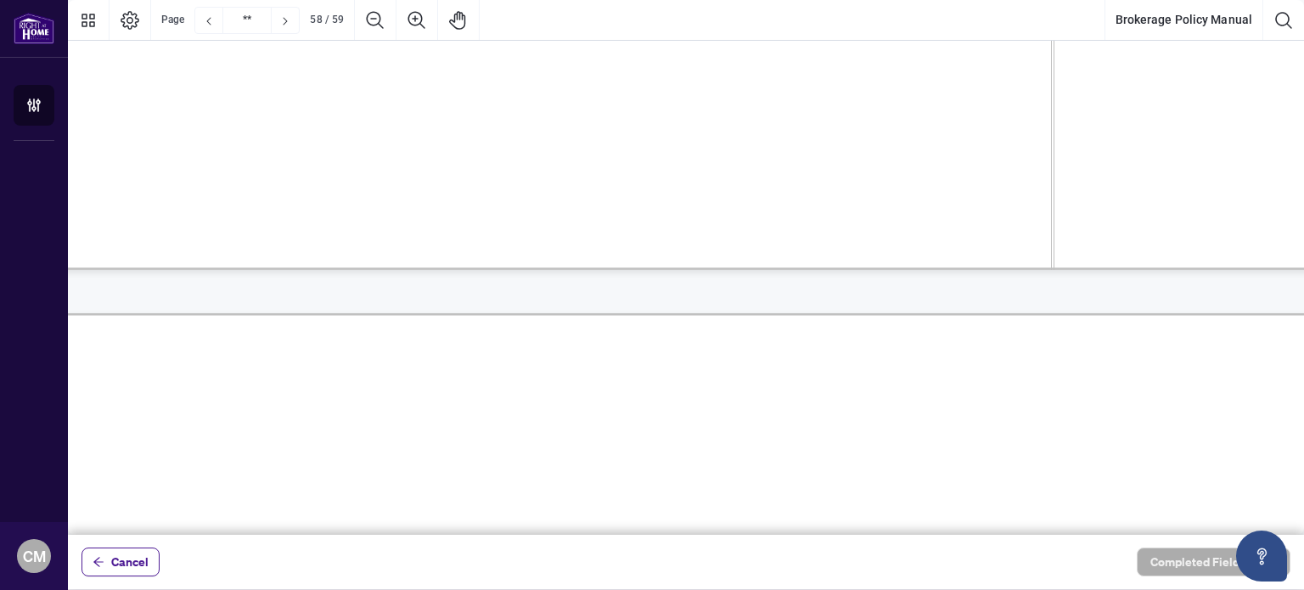
type input "**"
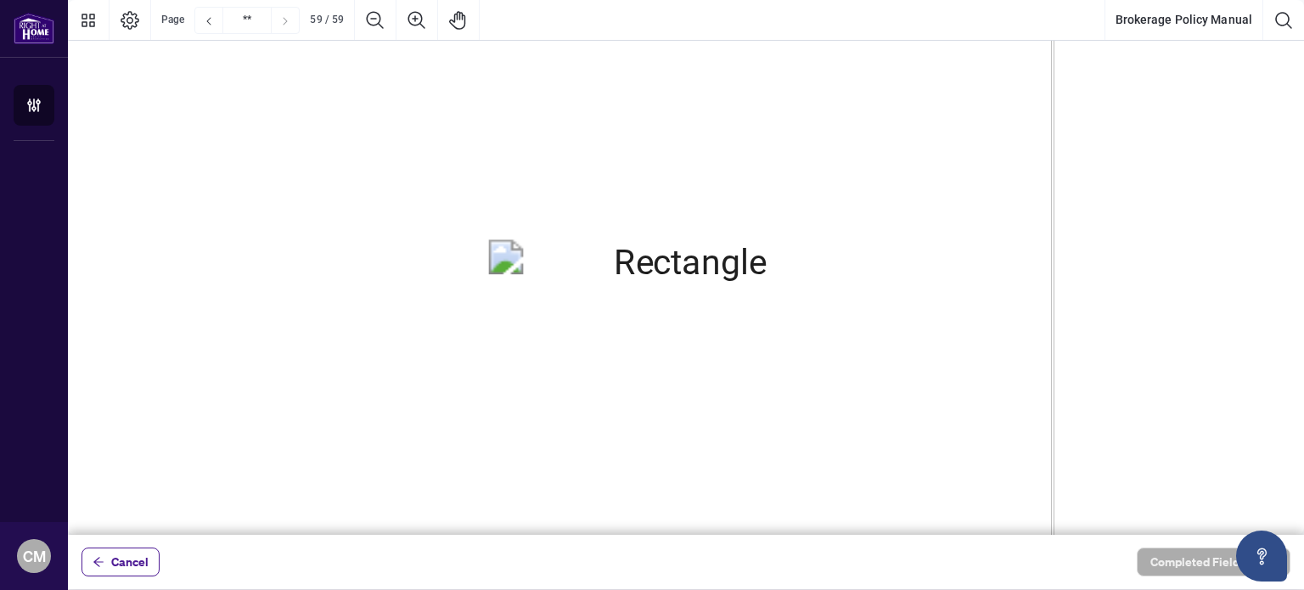
scroll to position [103496, 74]
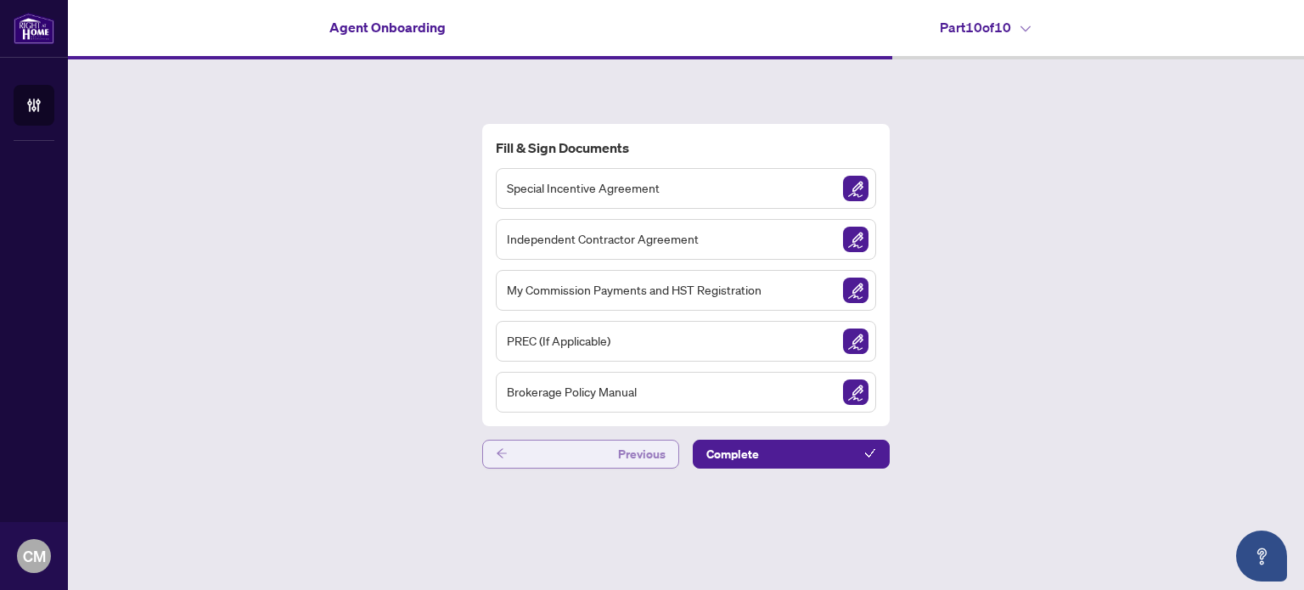
click at [602, 448] on button "Previous" at bounding box center [580, 454] width 197 height 29
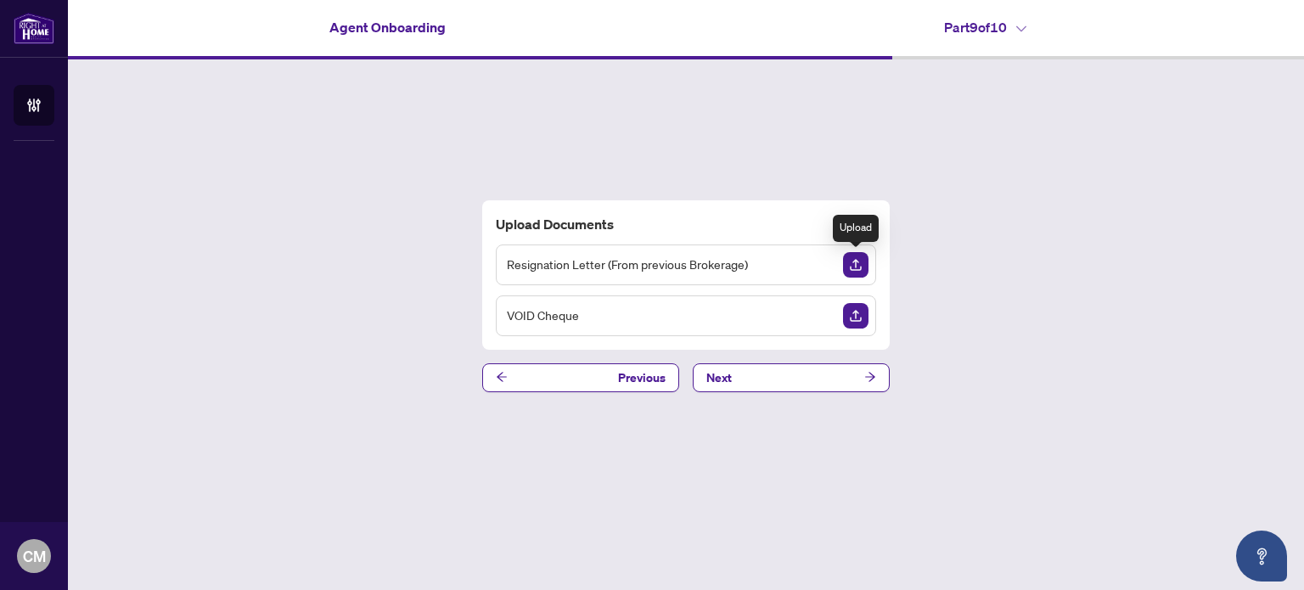
click at [854, 259] on img "Upload Document" at bounding box center [855, 264] width 25 height 25
click at [599, 379] on button "Previous" at bounding box center [580, 377] width 197 height 29
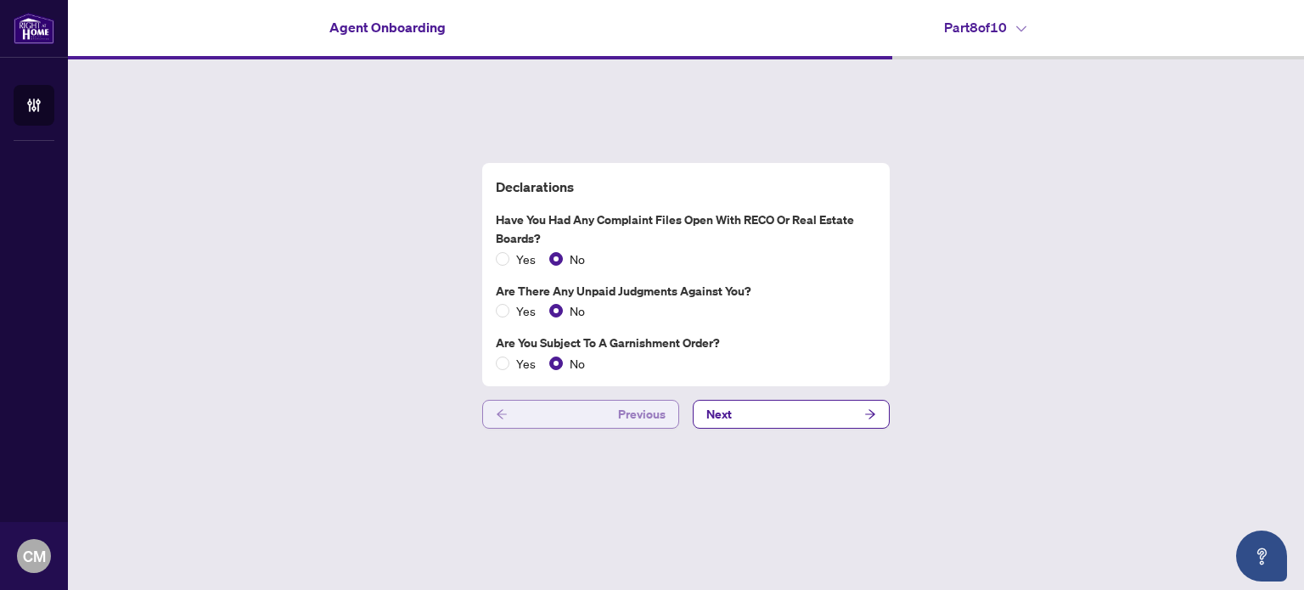
click at [612, 420] on button "Previous" at bounding box center [580, 414] width 197 height 29
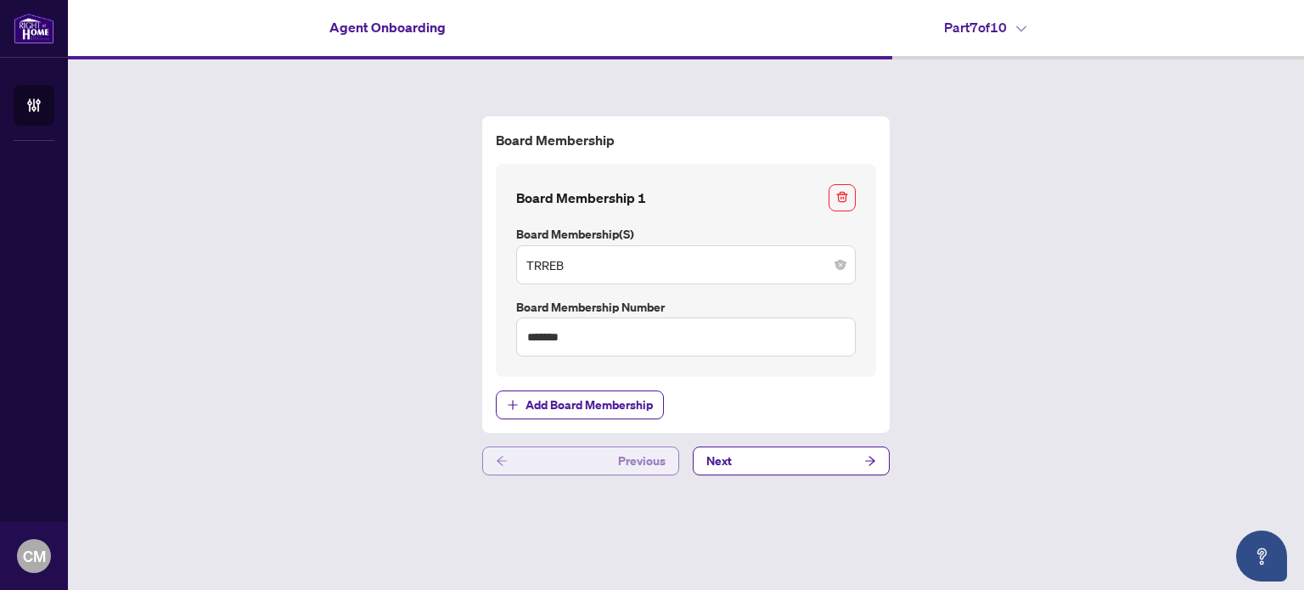
click at [632, 458] on span "Previous" at bounding box center [642, 460] width 48 height 27
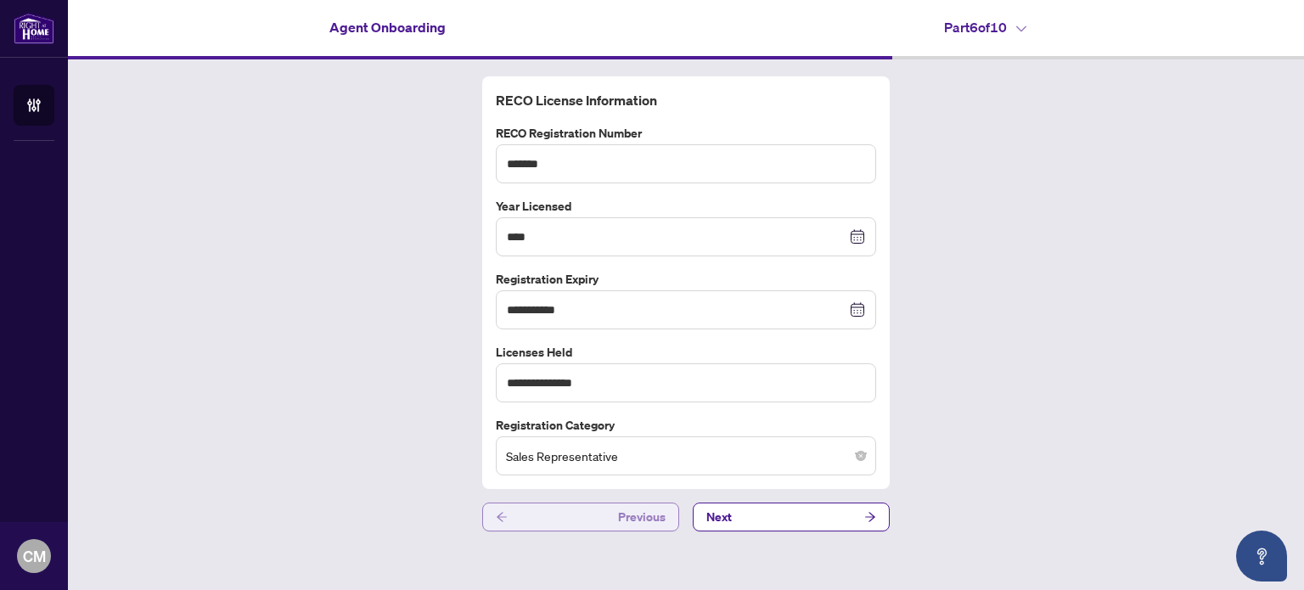
click at [642, 513] on span "Previous" at bounding box center [642, 516] width 48 height 27
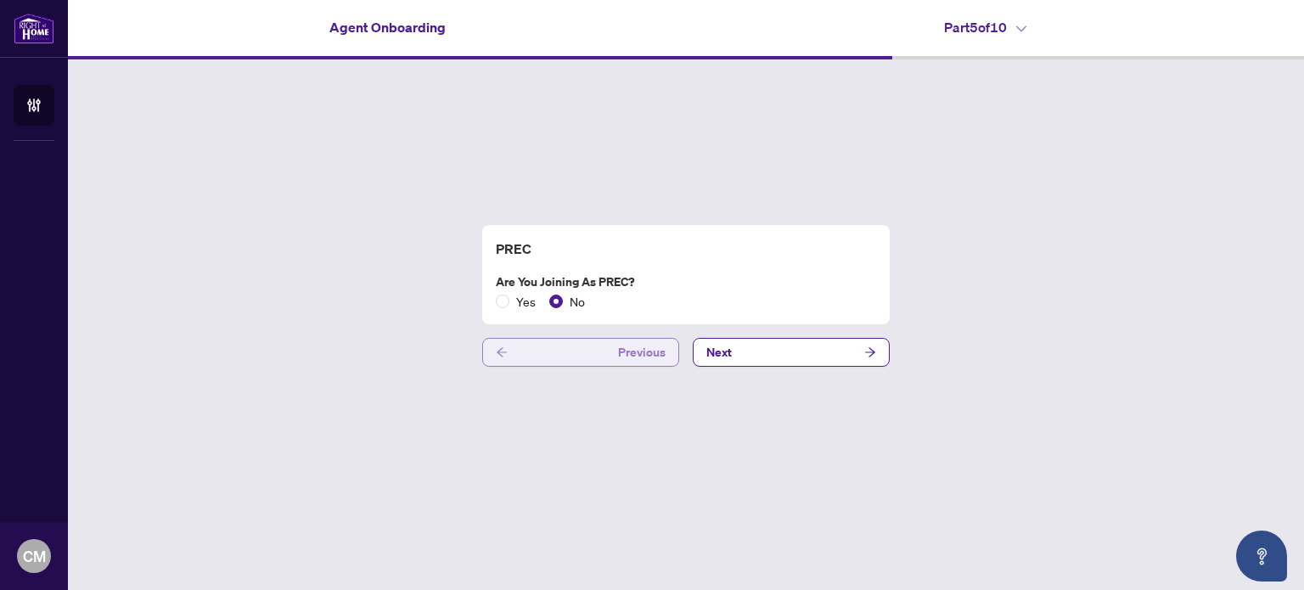
click at [520, 350] on button "Previous" at bounding box center [580, 352] width 197 height 29
click at [554, 347] on button "Previous" at bounding box center [580, 352] width 197 height 29
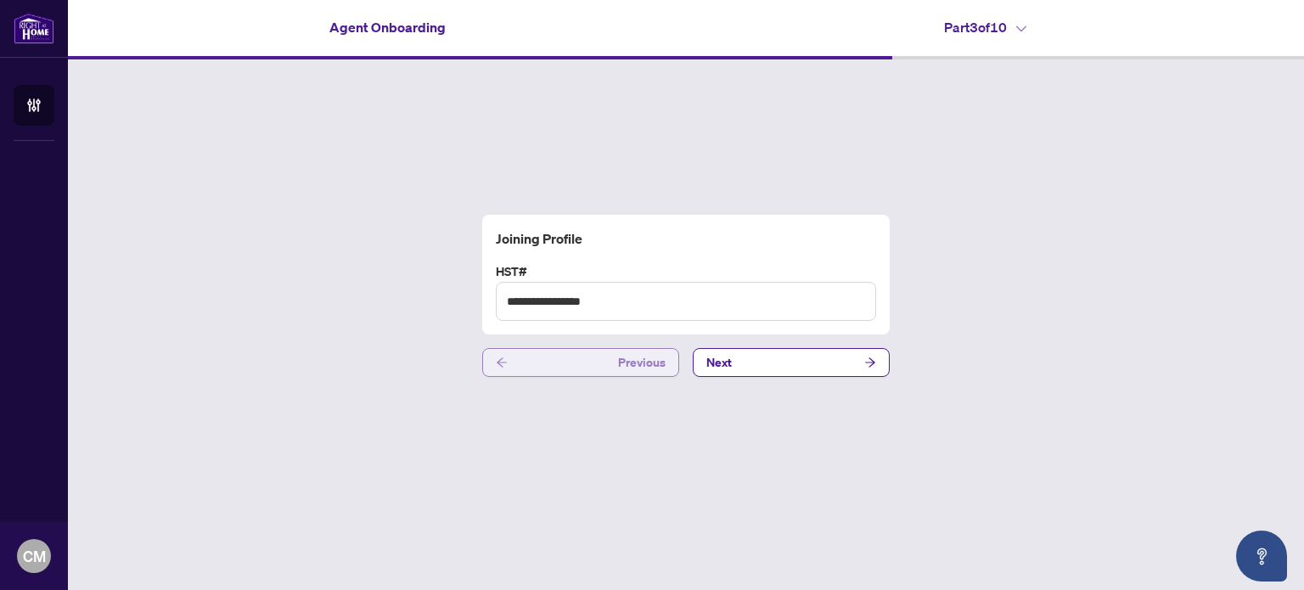
click at [548, 359] on button "Previous" at bounding box center [580, 362] width 197 height 29
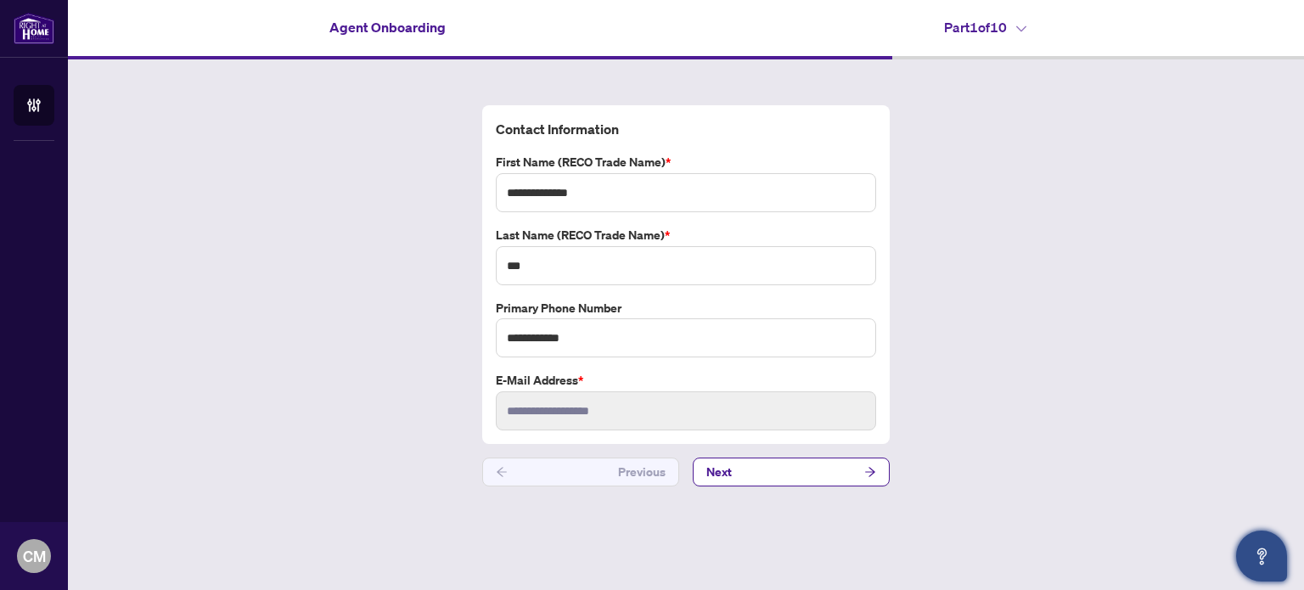
click at [1262, 556] on icon "Open asap" at bounding box center [1261, 556] width 21 height 21
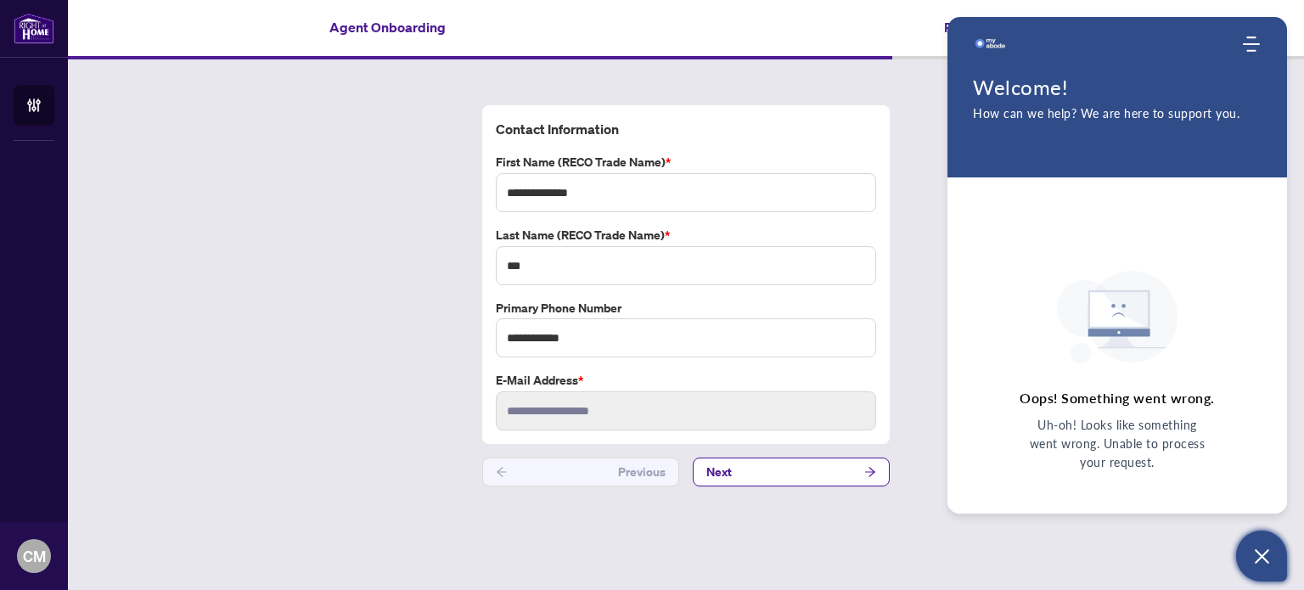
click at [922, 277] on div "**********" at bounding box center [686, 295] width 1236 height 473
click at [1270, 554] on icon "Open asap" at bounding box center [1261, 556] width 21 height 21
